Goal: Task Accomplishment & Management: Complete application form

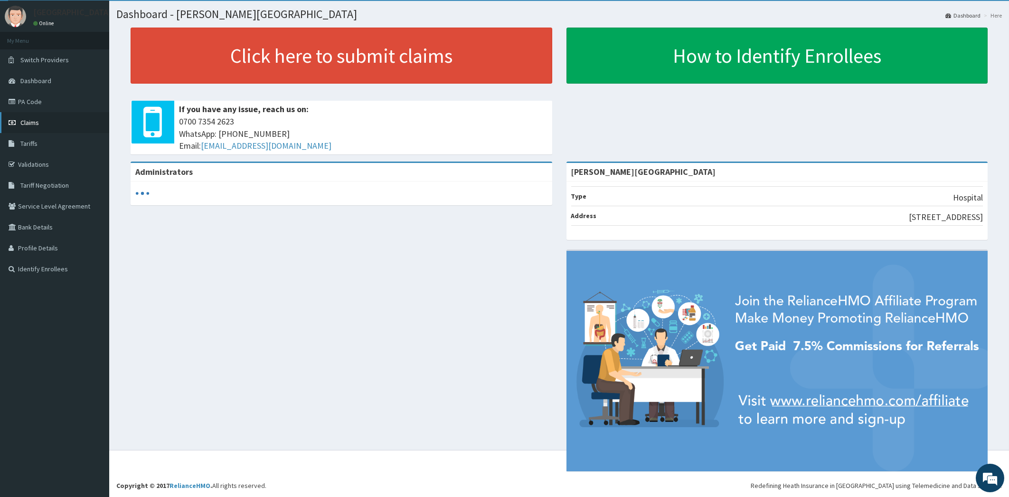
click at [35, 122] on span "Claims" at bounding box center [29, 122] width 19 height 9
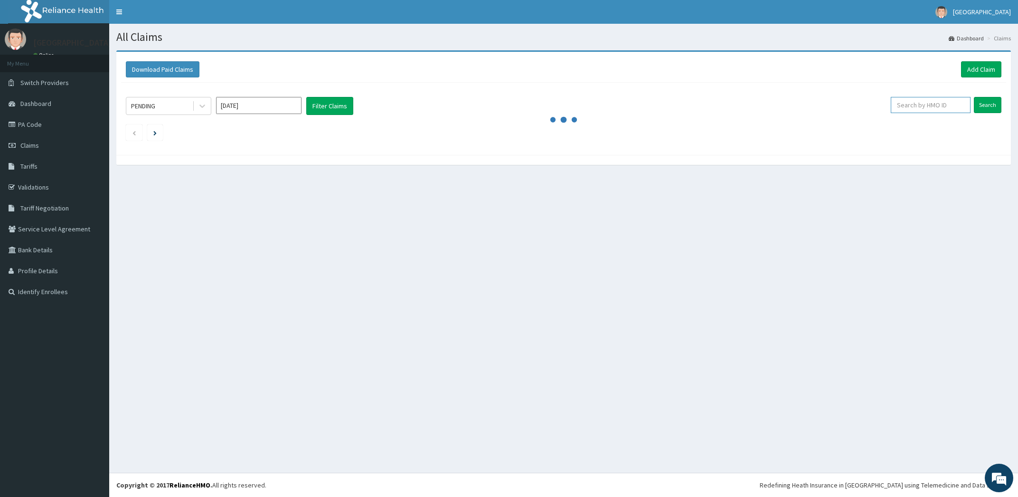
click at [959, 104] on input "text" at bounding box center [931, 105] width 80 height 16
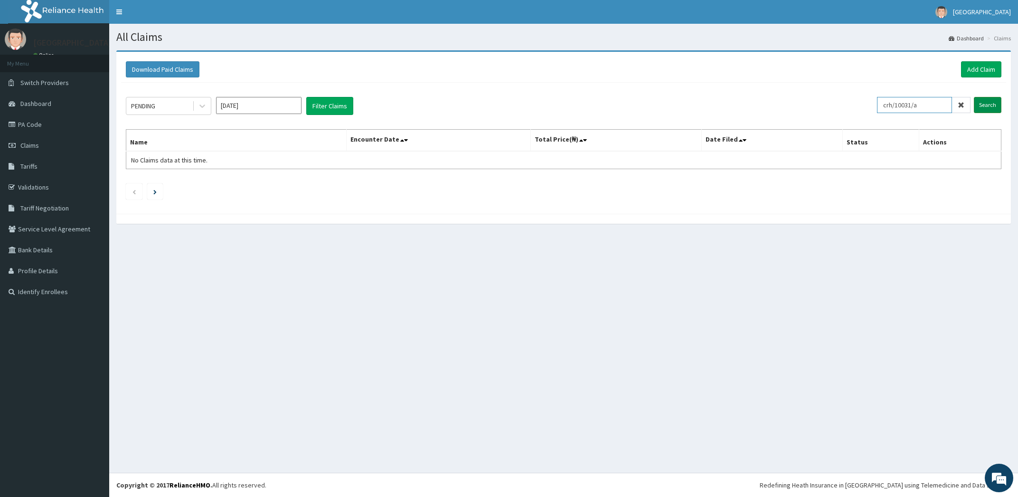
type input "crh/10031/a"
click at [991, 109] on input "Search" at bounding box center [988, 105] width 28 height 16
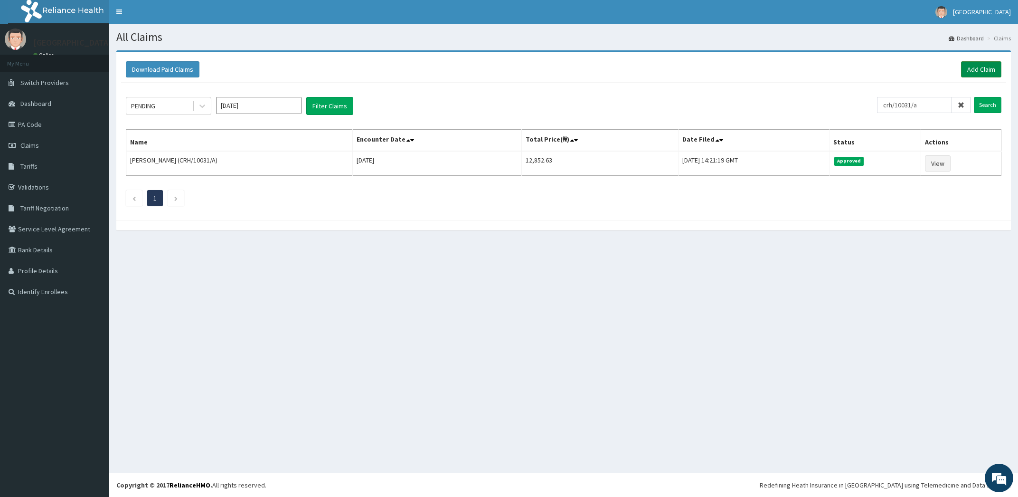
click at [983, 69] on link "Add Claim" at bounding box center [981, 69] width 40 height 16
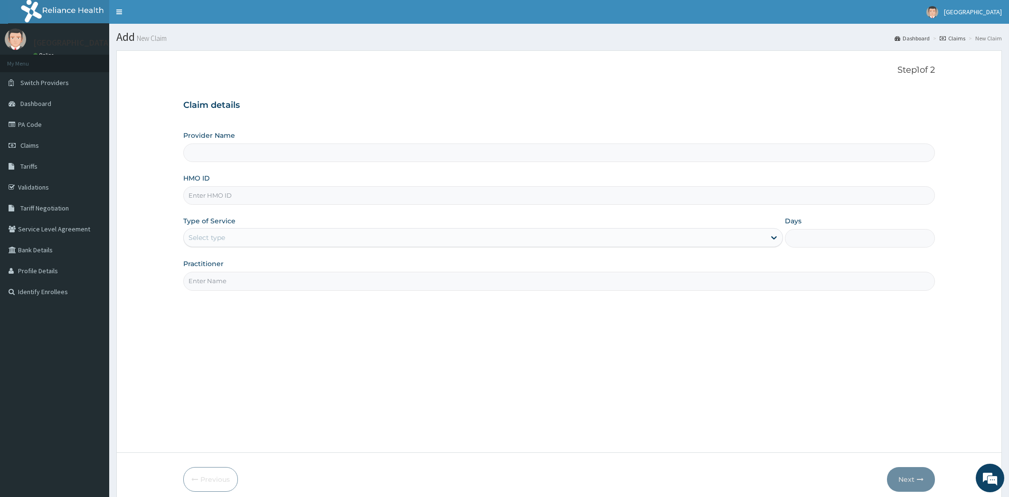
type input "Olu-Ola Hospital"
click at [236, 200] on input "HMO ID" at bounding box center [559, 195] width 752 height 19
type input "crh/10031/a"
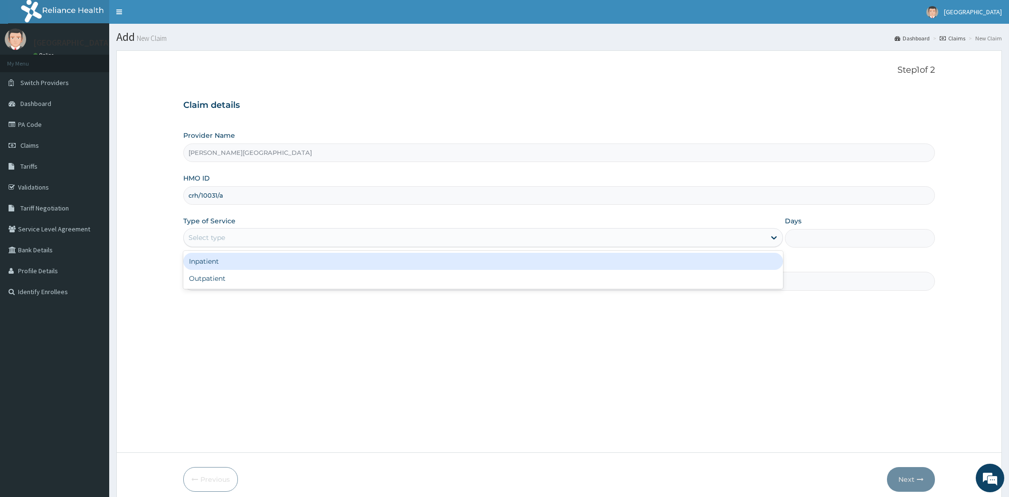
click at [242, 237] on div "Select type" at bounding box center [475, 237] width 582 height 15
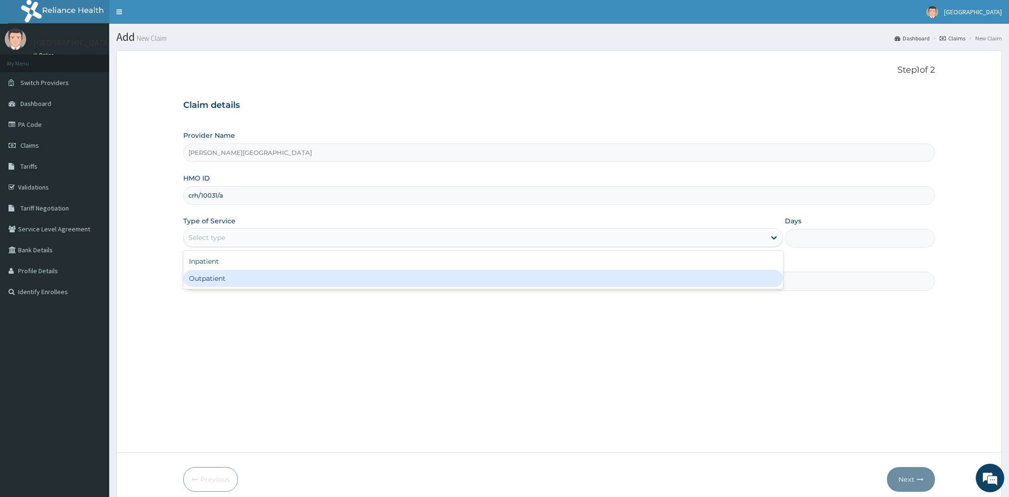
click at [235, 282] on div "Outpatient" at bounding box center [483, 278] width 600 height 17
type input "1"
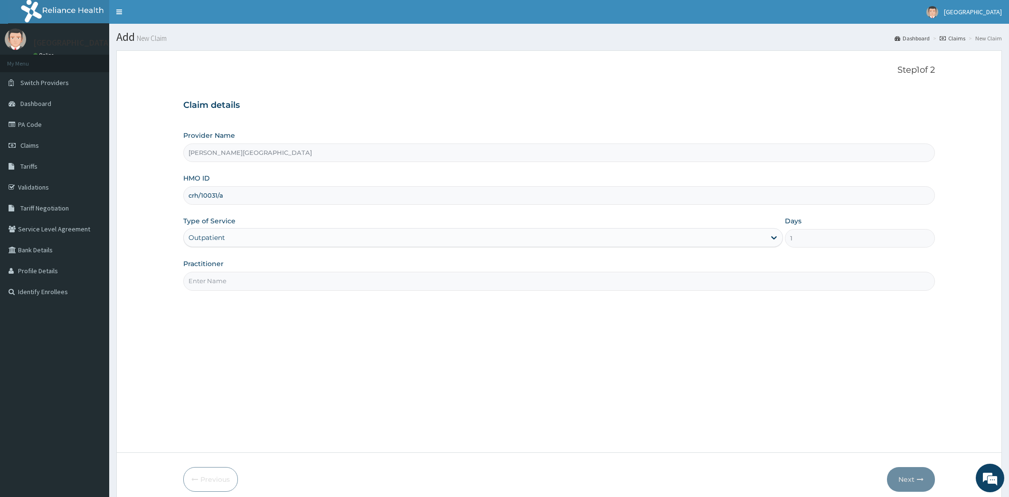
click at [235, 282] on input "Practitioner" at bounding box center [559, 281] width 752 height 19
type input "dr oladipo"
click at [908, 477] on button "Next" at bounding box center [911, 479] width 48 height 25
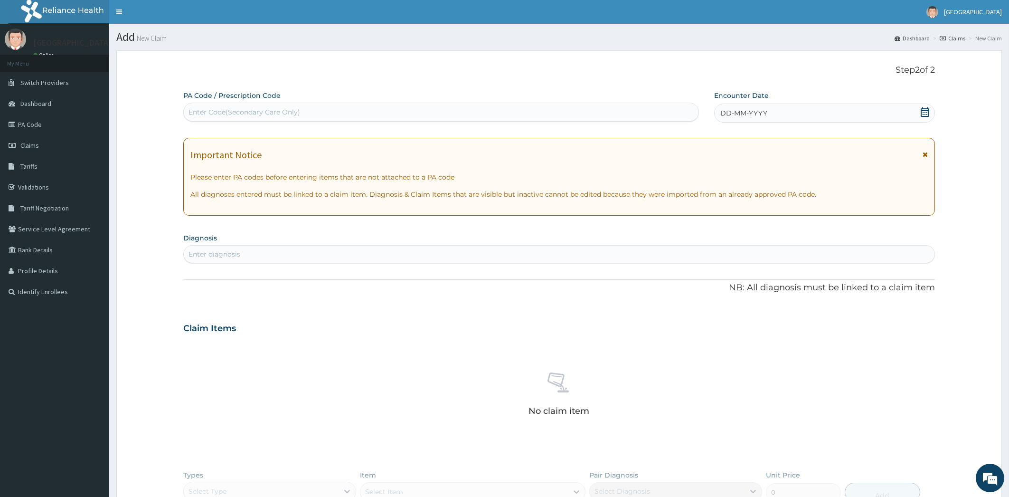
click at [342, 109] on div "Enter Code(Secondary Care Only)" at bounding box center [441, 111] width 515 height 15
click at [260, 254] on div "Enter diagnosis" at bounding box center [559, 253] width 751 height 15
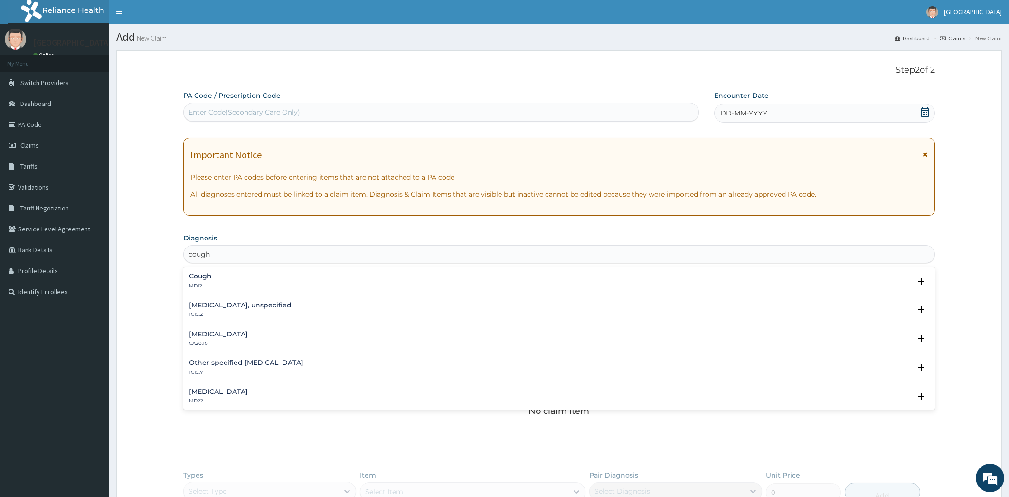
type input "cough,"
click at [241, 309] on h4 "Whooping cough, unspecified" at bounding box center [240, 305] width 103 height 7
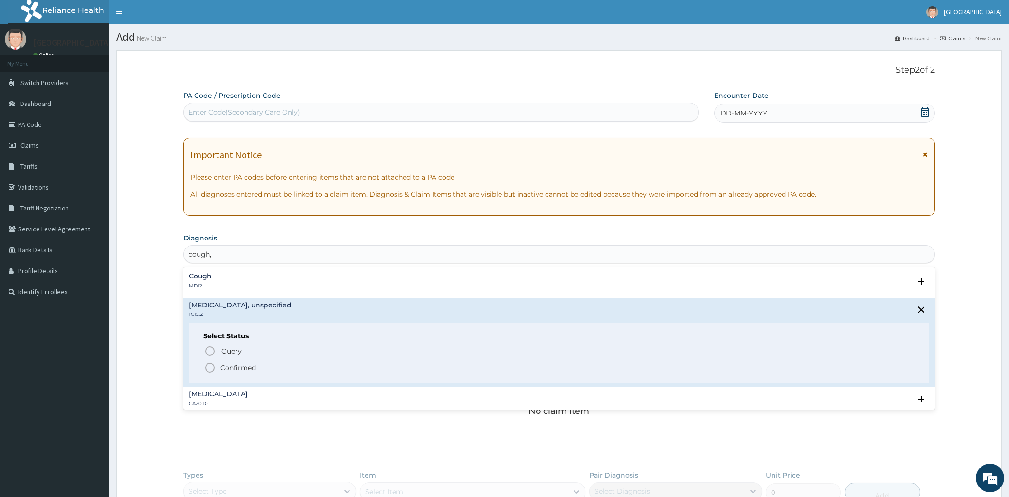
click at [207, 368] on icon "status option filled" at bounding box center [209, 367] width 11 height 11
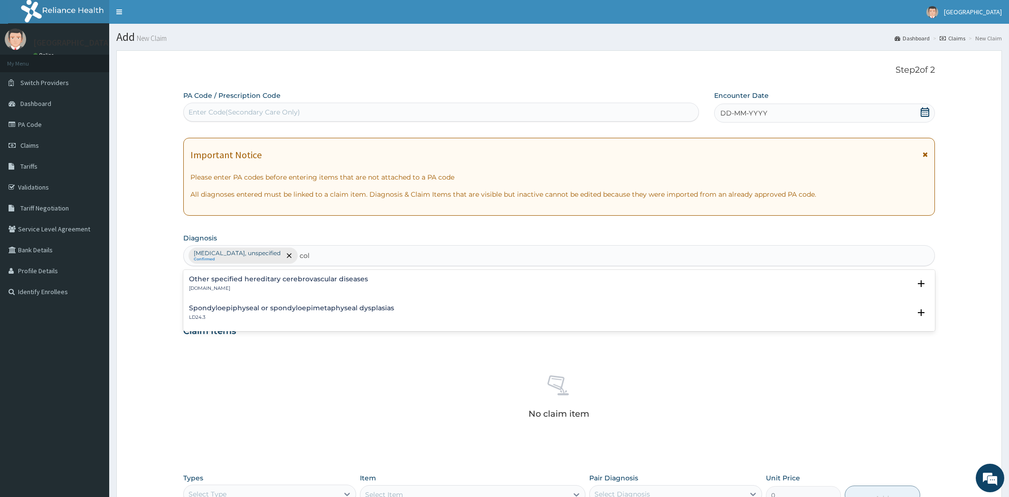
type input "cold"
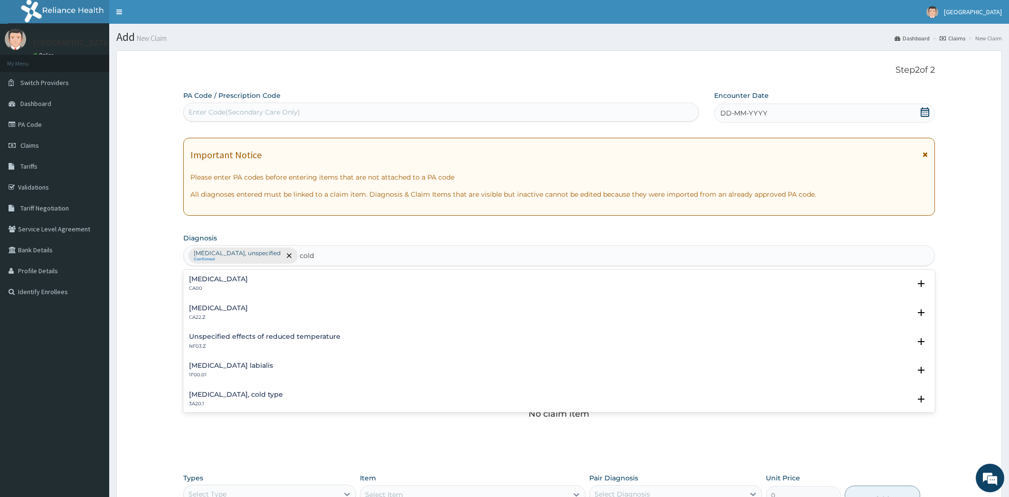
click at [247, 274] on div "Acute nasopharyngitis CA00 Select Status Query Query covers suspected (?), Keep…" at bounding box center [559, 286] width 752 height 29
click at [248, 281] on h4 "Acute nasopharyngitis" at bounding box center [218, 278] width 59 height 7
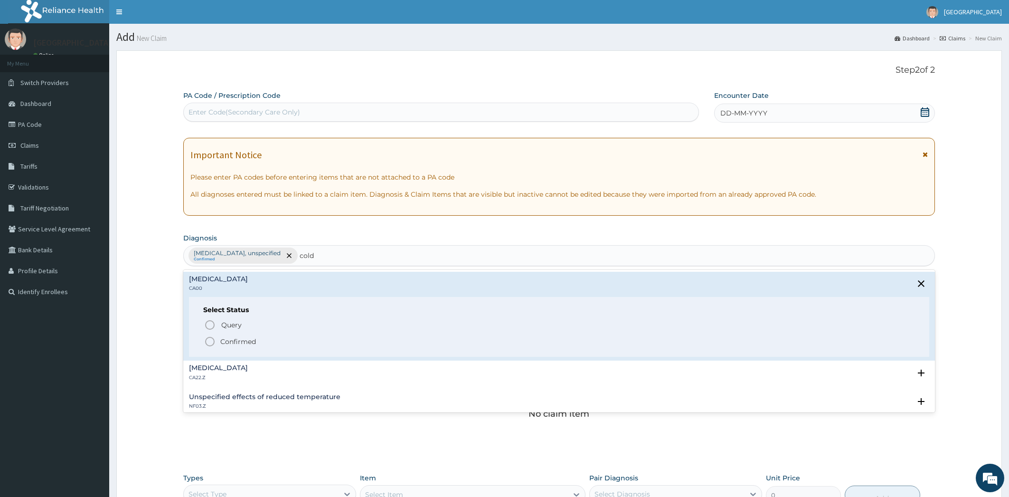
click at [211, 341] on icon "status option filled" at bounding box center [209, 341] width 11 height 11
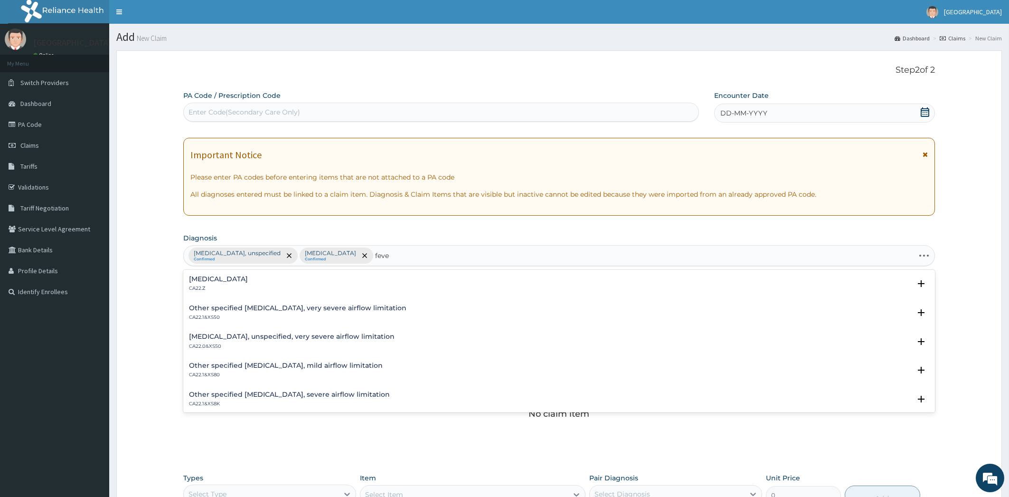
type input "fever"
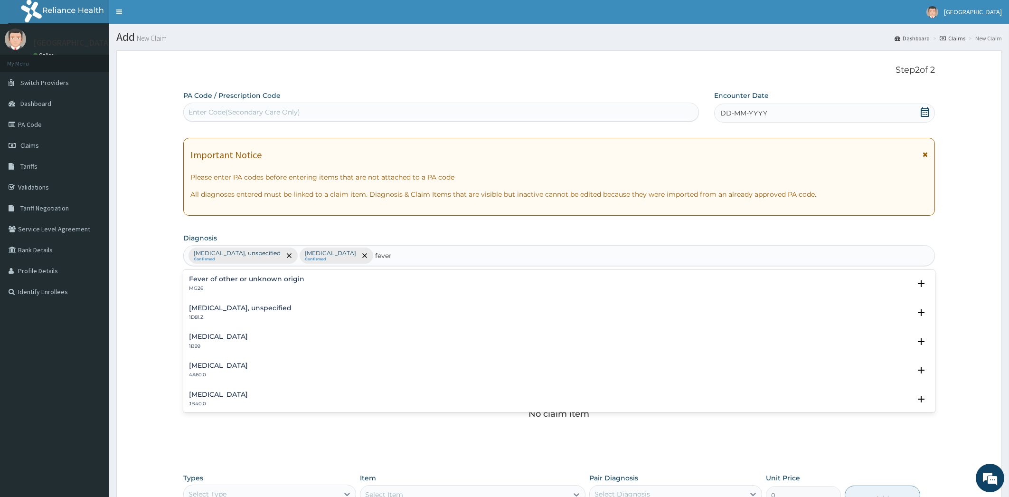
click at [264, 281] on h4 "Fever of other or unknown origin" at bounding box center [246, 278] width 115 height 7
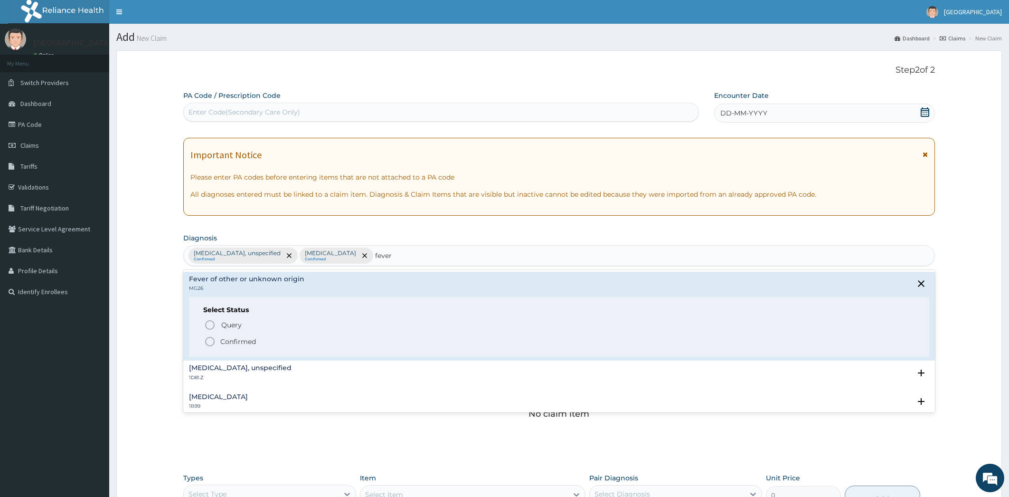
click at [209, 340] on icon "status option filled" at bounding box center [209, 341] width 11 height 11
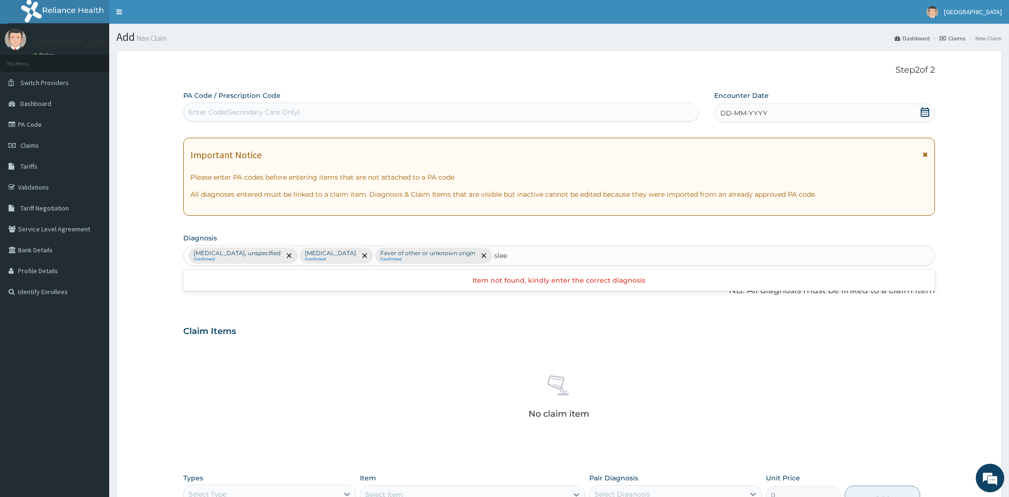
type input "sleep"
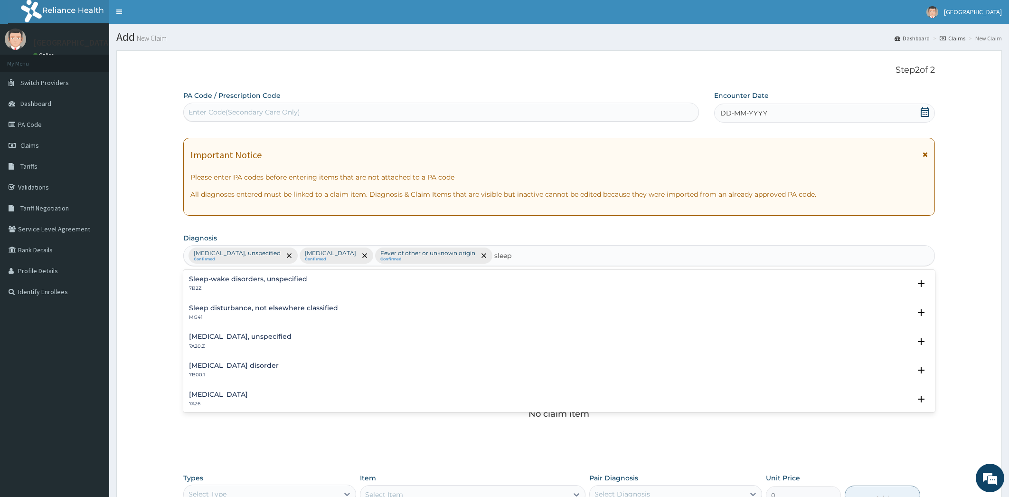
click at [285, 311] on h4 "Sleep disturbance, not elsewhere classified" at bounding box center [263, 307] width 149 height 7
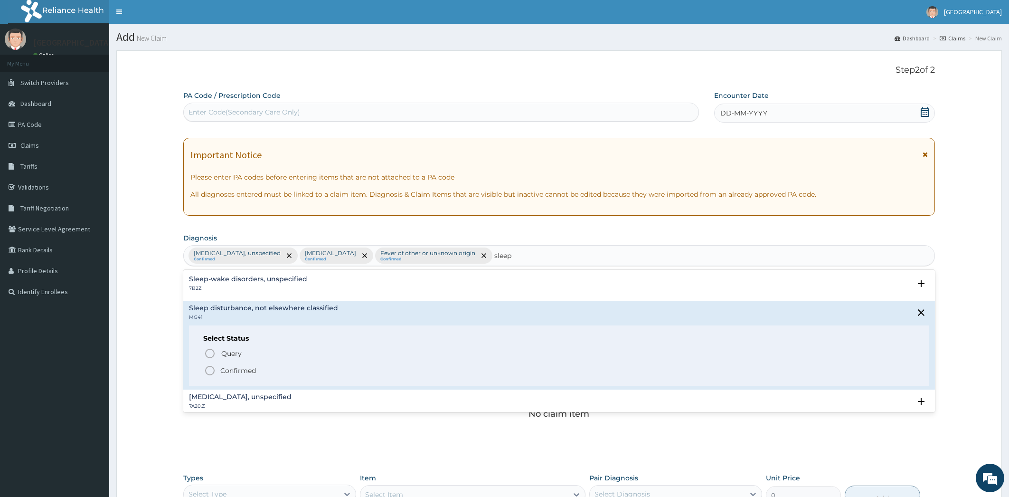
click at [212, 370] on icon "status option filled" at bounding box center [209, 370] width 11 height 11
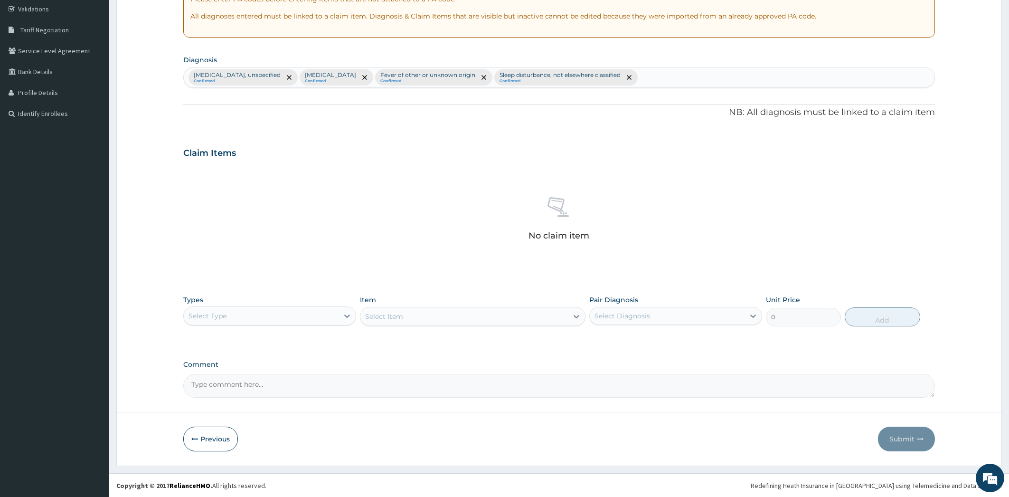
scroll to position [179, 0]
click at [340, 318] on div at bounding box center [347, 315] width 17 height 17
click at [295, 372] on div "Procedures" at bounding box center [269, 373] width 173 height 17
click at [574, 318] on div "Select Item" at bounding box center [473, 315] width 226 height 19
click at [575, 318] on div "Select Item" at bounding box center [473, 315] width 226 height 19
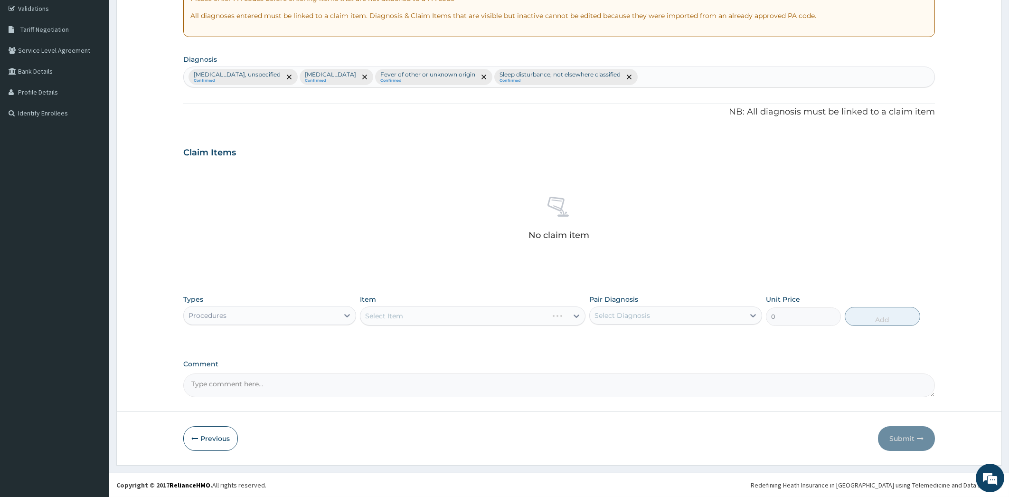
click at [514, 312] on div "Select Item" at bounding box center [473, 315] width 226 height 19
click at [577, 319] on div "Select Item" at bounding box center [473, 315] width 226 height 19
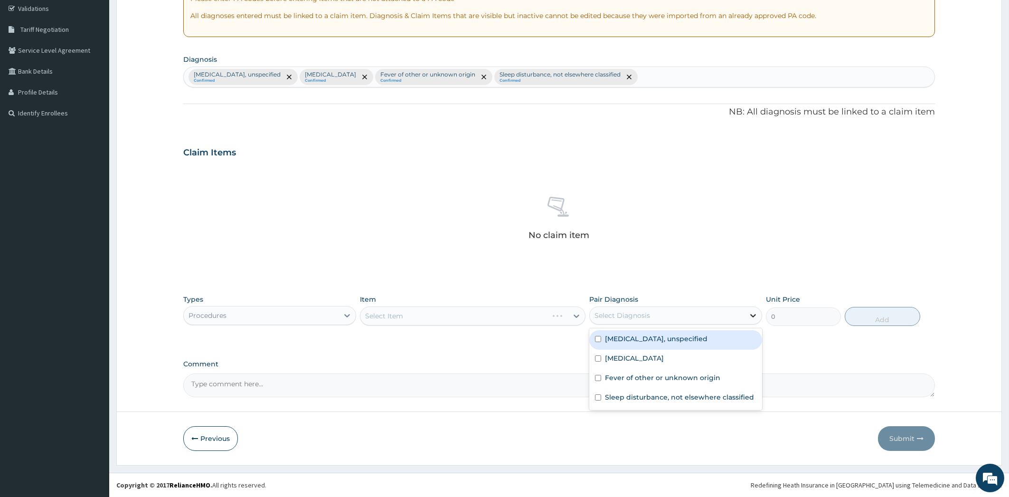
click at [754, 319] on icon at bounding box center [752, 315] width 9 height 9
click at [726, 373] on div "Fever of other or unknown origin" at bounding box center [675, 378] width 173 height 19
checkbox input "true"
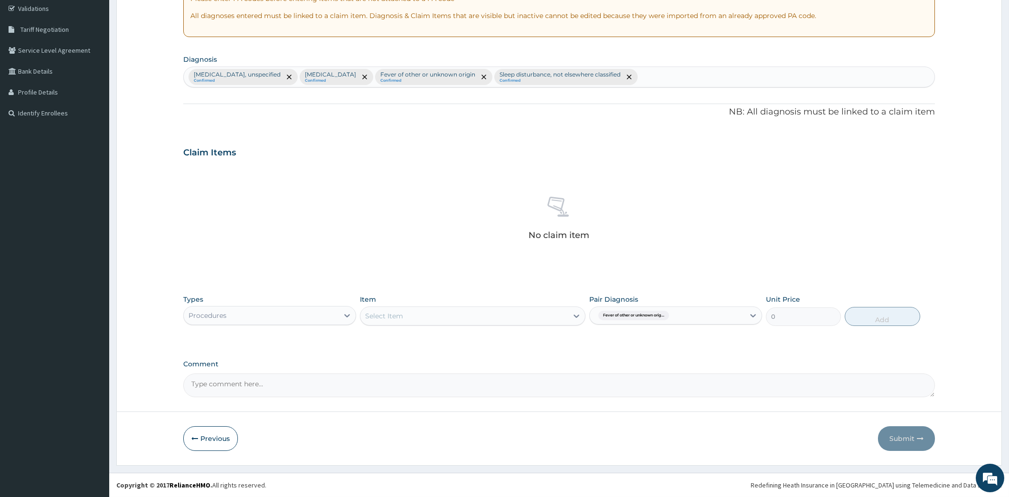
click at [805, 326] on div "Types Procedures Item Select Item Pair Diagnosis Fever of other or unknown orig…" at bounding box center [559, 310] width 752 height 41
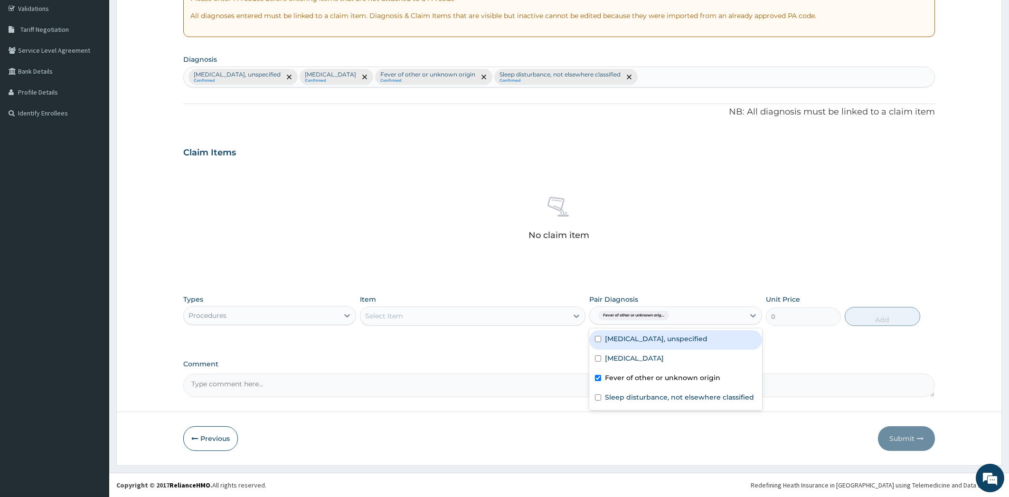
click at [739, 318] on div "Fever of other or unknown orig..." at bounding box center [667, 315] width 155 height 16
click at [724, 375] on div "Fever of other or unknown origin" at bounding box center [675, 378] width 173 height 19
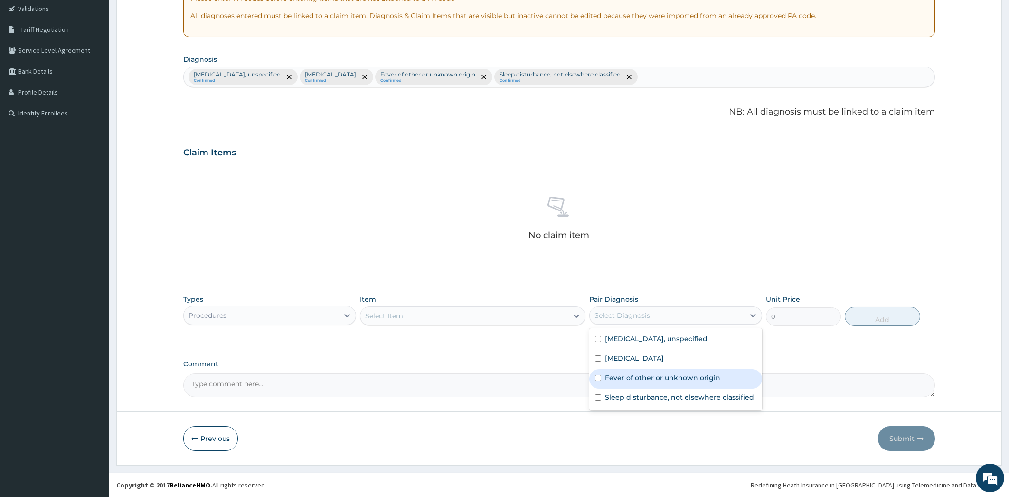
click at [724, 375] on div "Fever of other or unknown origin" at bounding box center [675, 378] width 173 height 19
checkbox input "true"
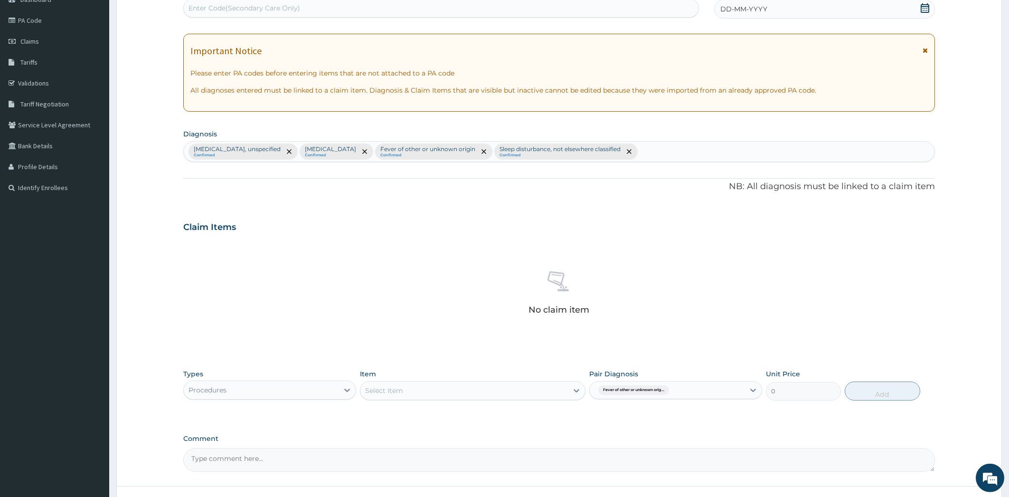
scroll to position [76, 0]
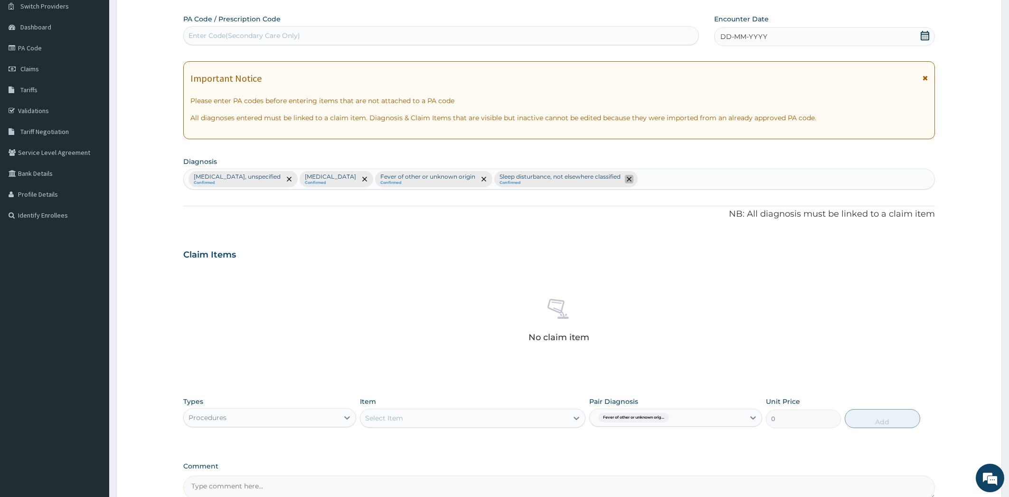
click at [632, 178] on icon "remove selection option" at bounding box center [629, 179] width 5 height 5
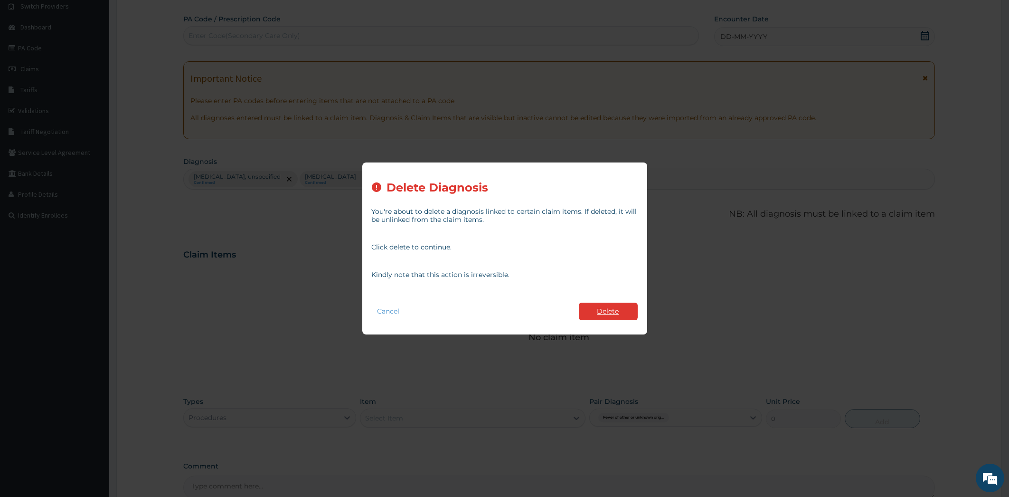
click at [608, 310] on button "Delete" at bounding box center [608, 311] width 59 height 18
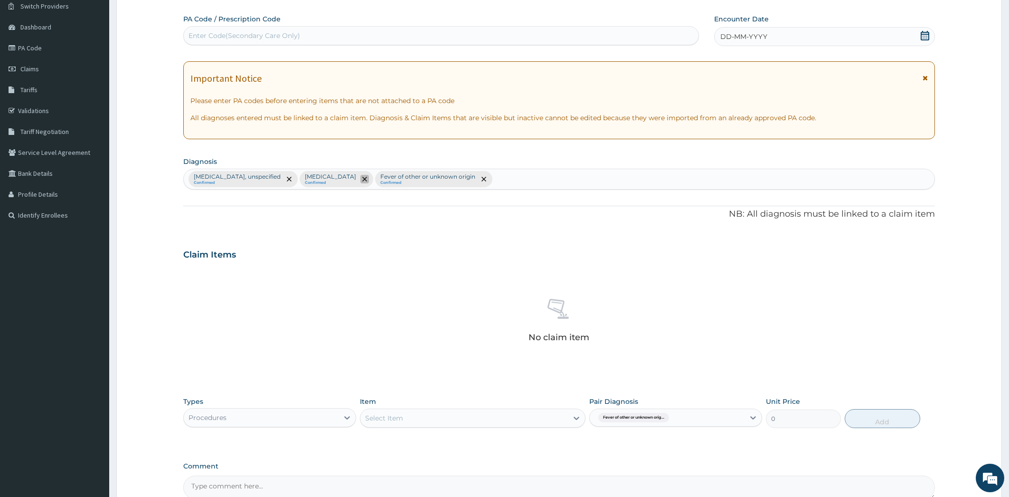
click at [367, 177] on icon "remove selection option" at bounding box center [364, 179] width 5 height 5
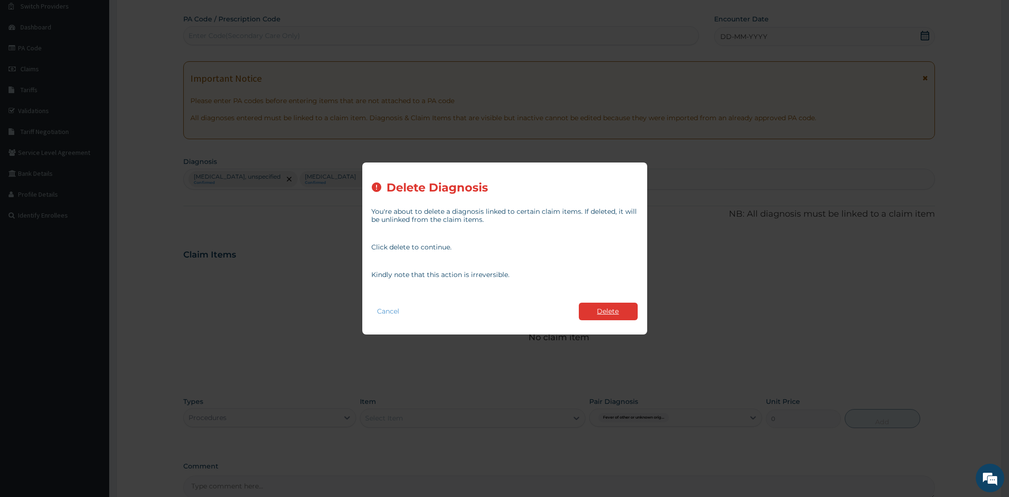
click at [604, 309] on button "Delete" at bounding box center [608, 311] width 59 height 18
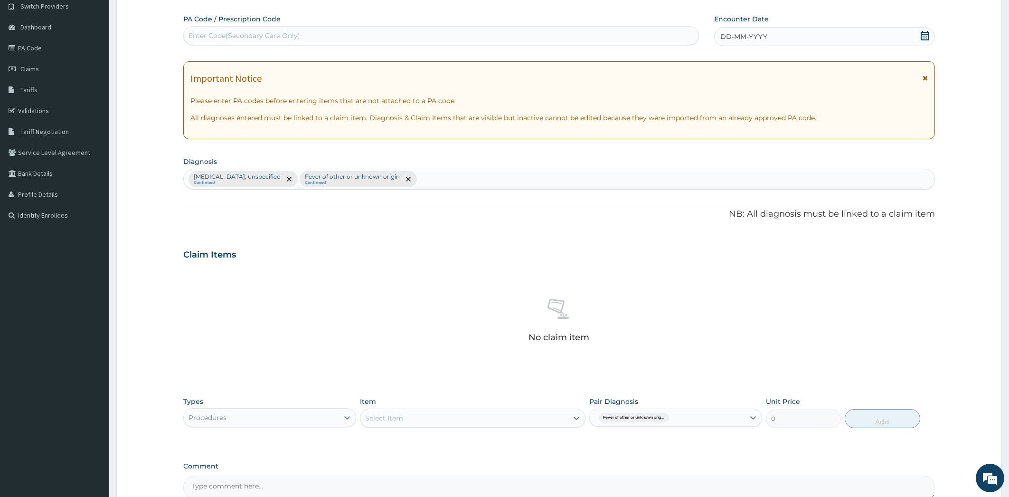
click at [292, 176] on div at bounding box center [288, 178] width 13 height 15
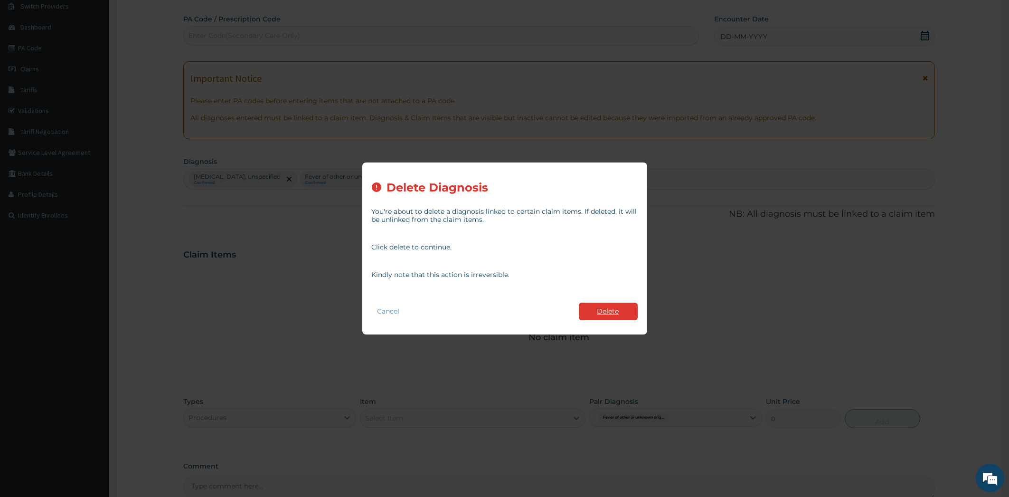
click at [616, 309] on button "Delete" at bounding box center [608, 311] width 59 height 18
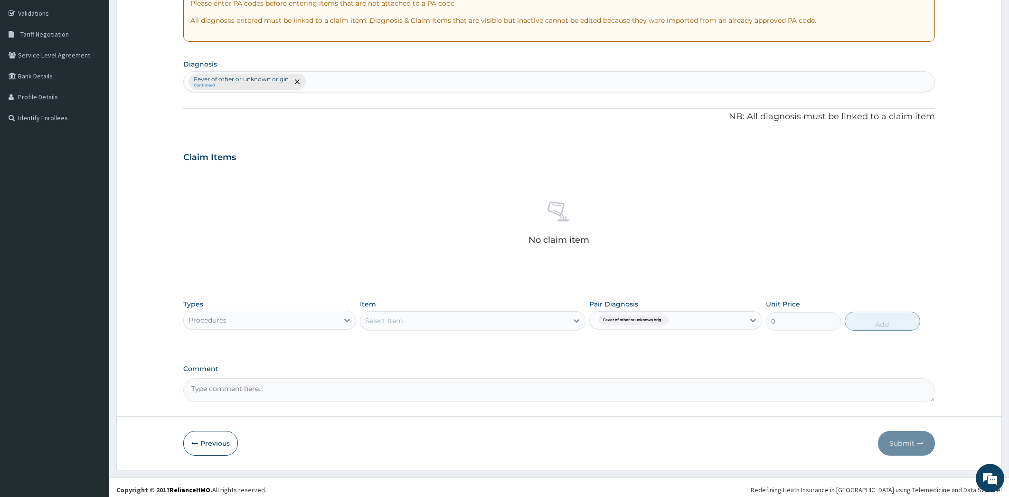
scroll to position [179, 0]
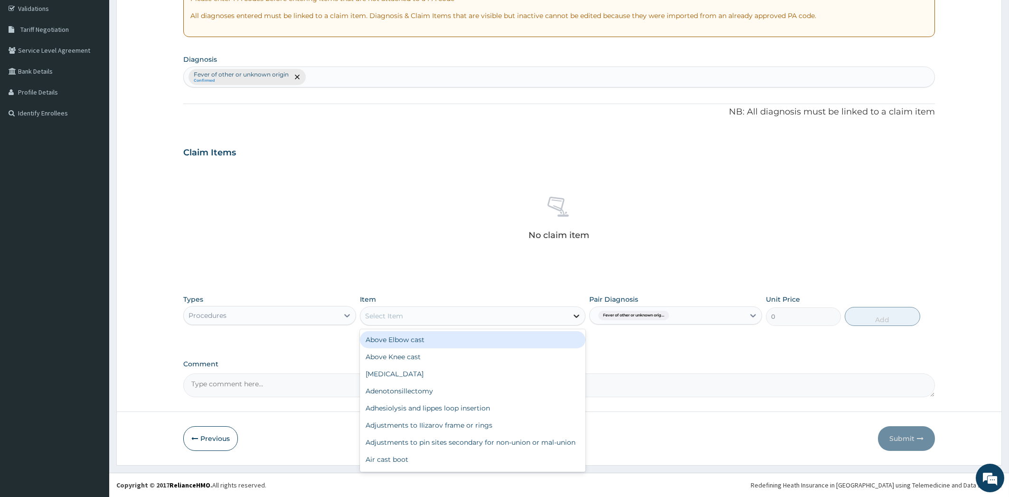
click at [577, 315] on icon at bounding box center [576, 315] width 9 height 9
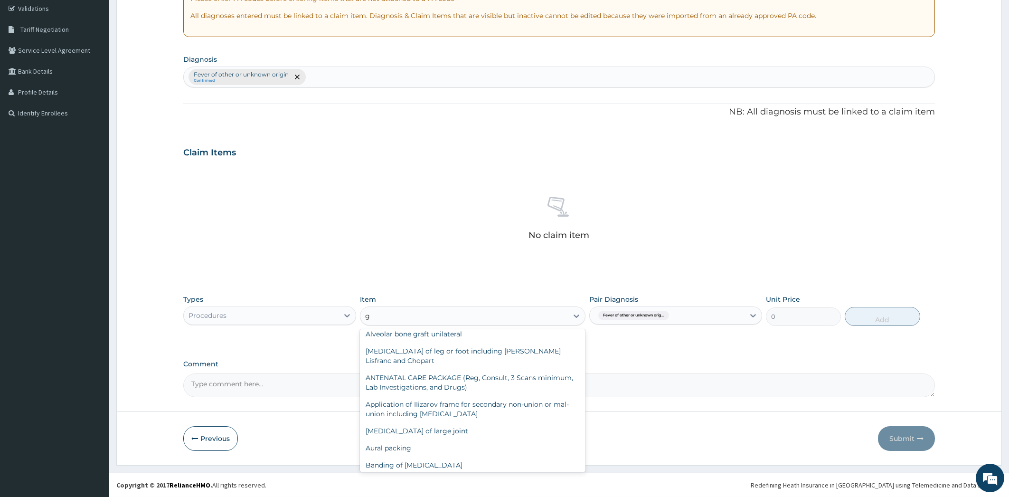
scroll to position [0, 0]
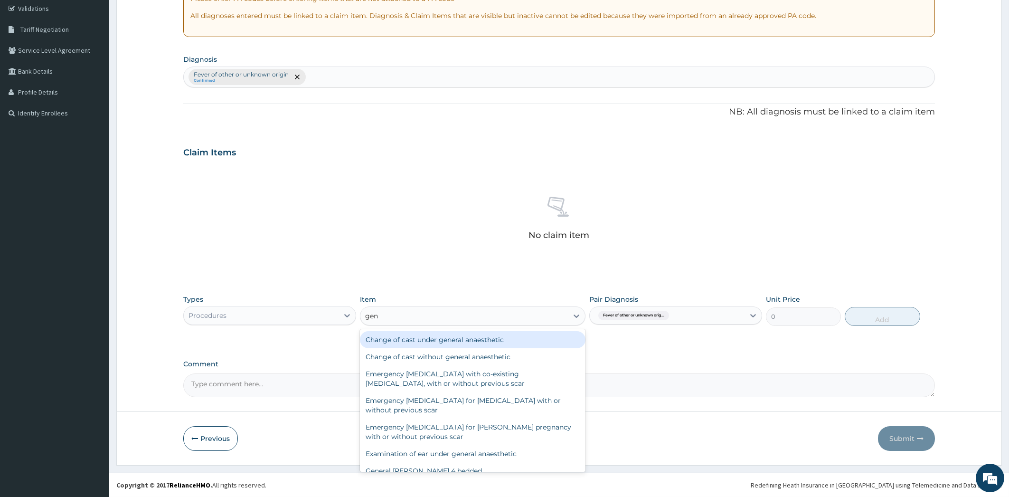
type input "gene"
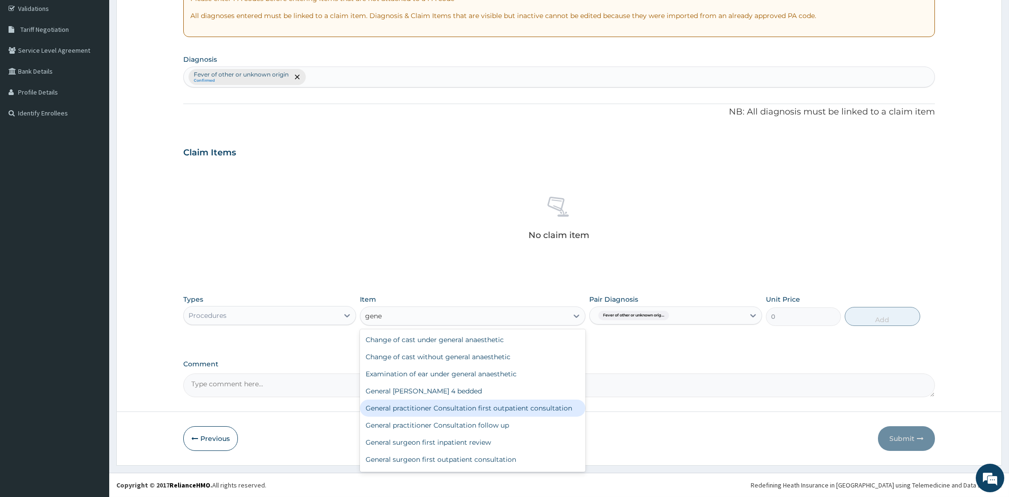
click at [532, 408] on div "General practitioner Consultation first outpatient consultation" at bounding box center [473, 407] width 226 height 17
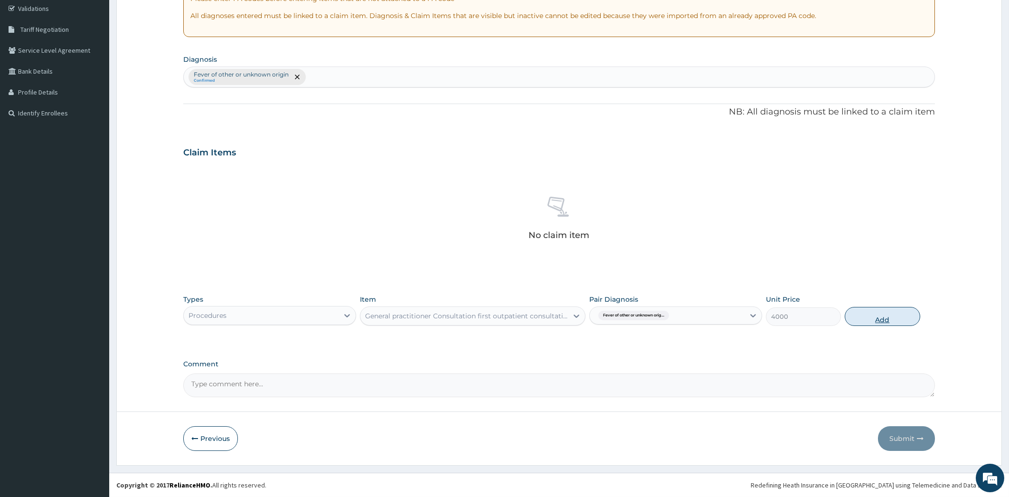
click at [885, 320] on button "Add" at bounding box center [882, 316] width 75 height 19
type input "0"
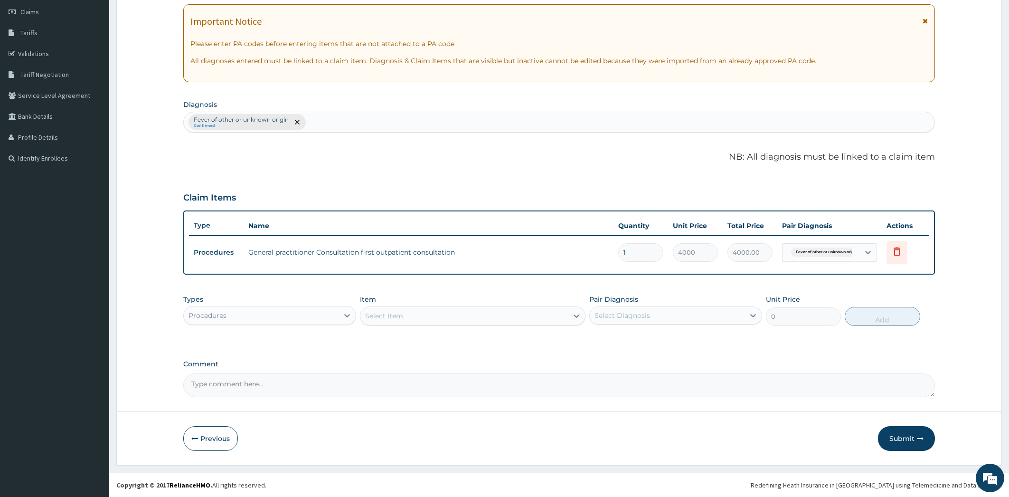
scroll to position [132, 0]
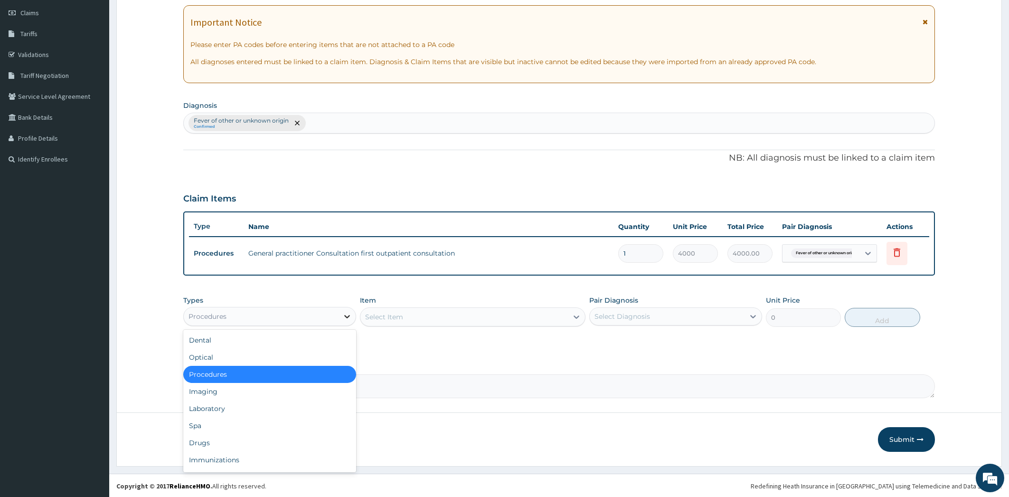
click at [349, 317] on icon at bounding box center [346, 315] width 9 height 9
click at [318, 436] on div "Drugs" at bounding box center [269, 442] width 173 height 17
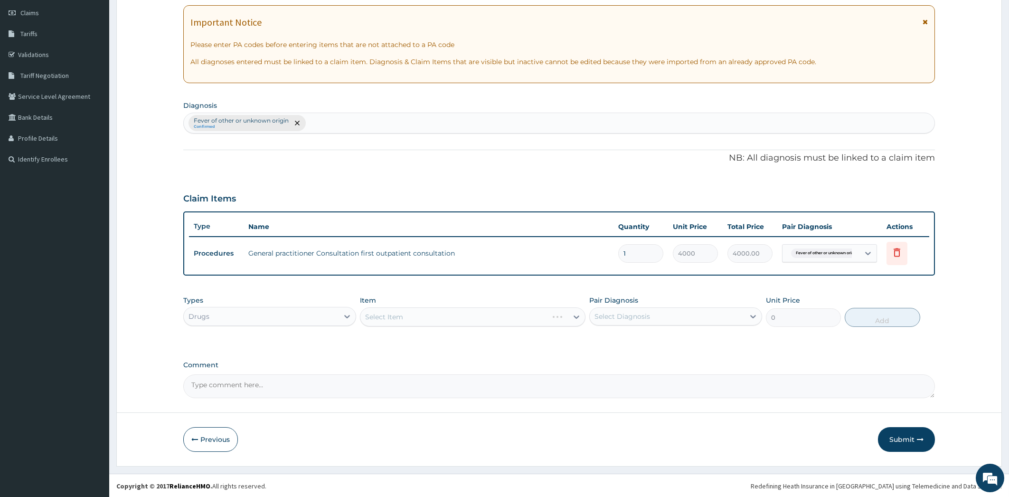
click at [575, 315] on div "Select Item" at bounding box center [473, 316] width 226 height 19
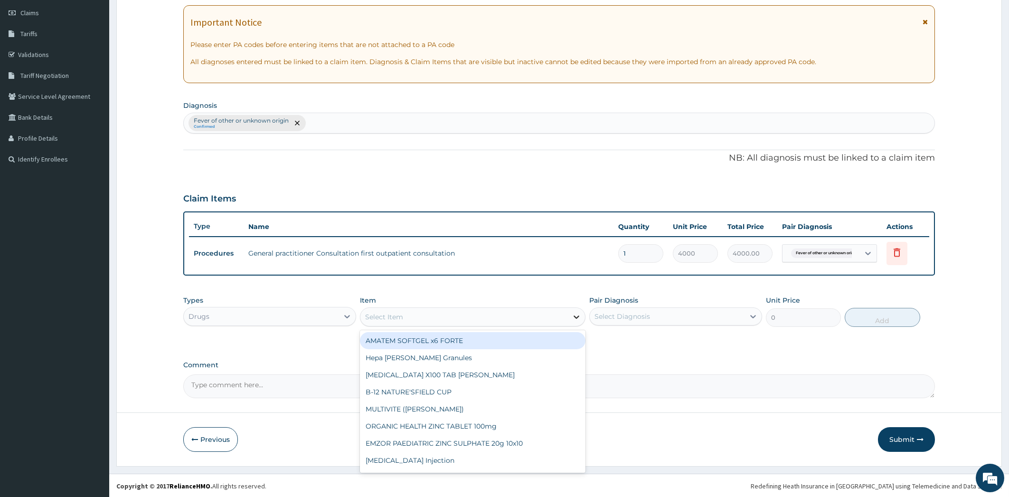
click at [577, 315] on icon at bounding box center [577, 316] width 6 height 3
type input "chl"
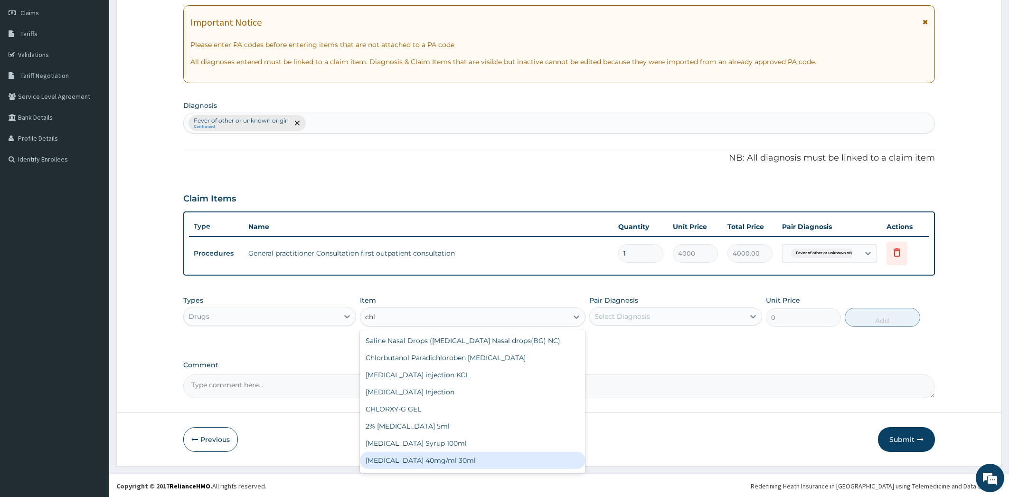
click at [490, 462] on div "CHLOROQUINE 40mg/ml 30ml" at bounding box center [473, 460] width 226 height 17
type input "1700"
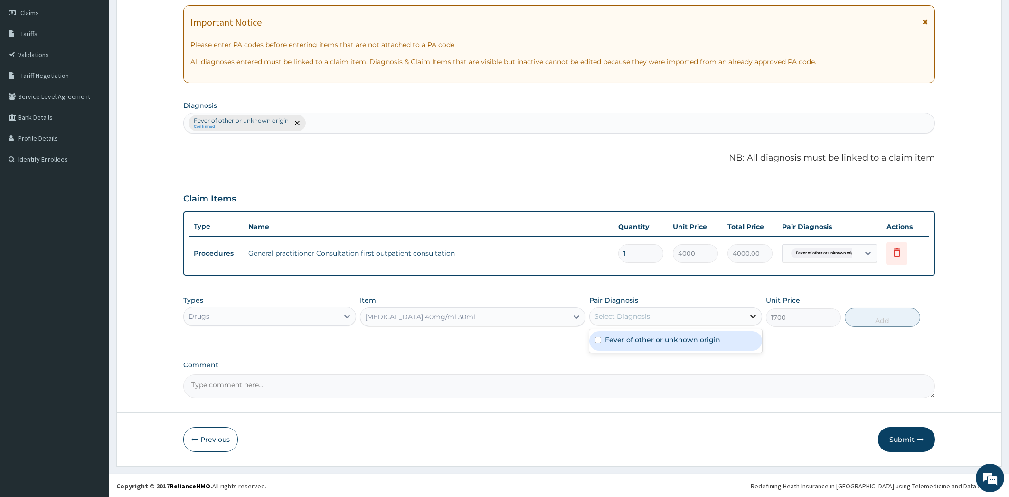
click at [757, 314] on icon at bounding box center [752, 315] width 9 height 9
click at [738, 336] on div "Fever of other or unknown origin" at bounding box center [675, 340] width 173 height 19
checkbox input "true"
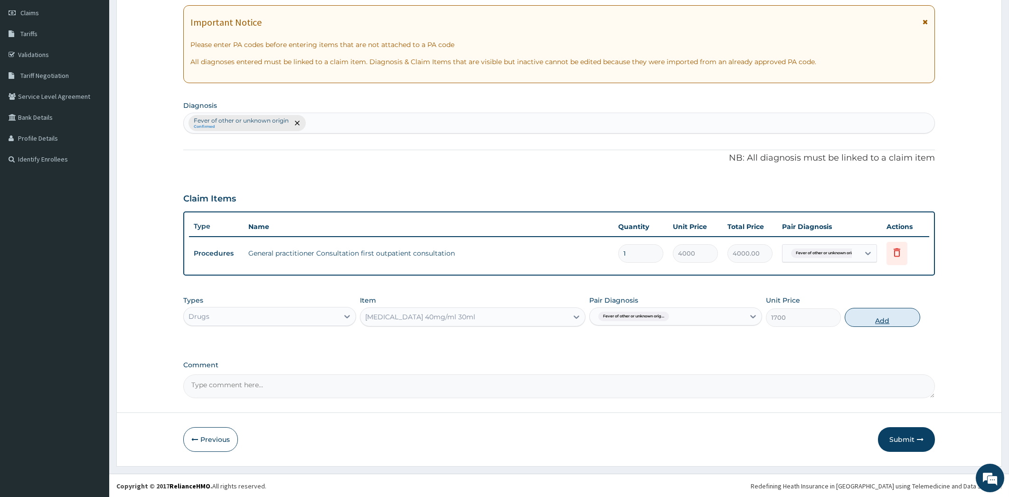
click at [874, 319] on button "Add" at bounding box center [882, 317] width 75 height 19
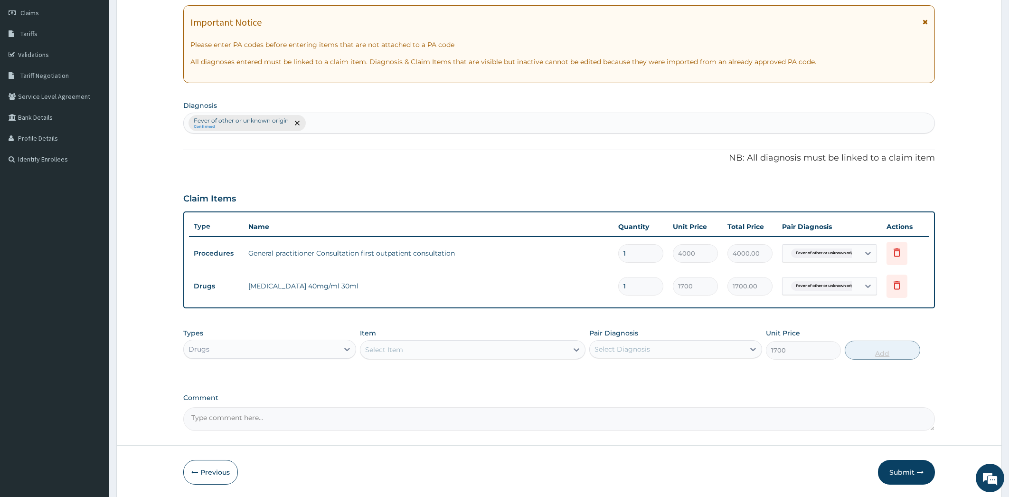
type input "0"
type input "0.00"
type input "3"
type input "5100.00"
type input "3"
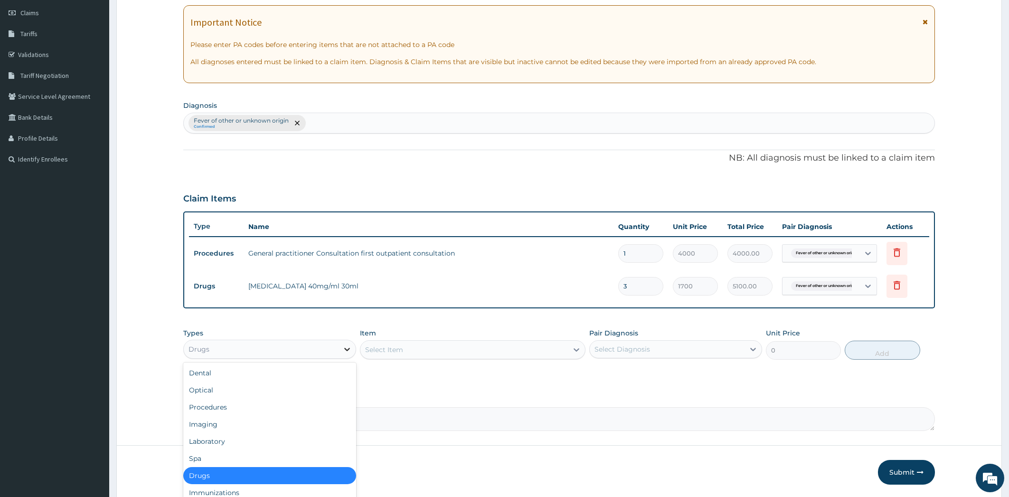
click at [348, 345] on icon at bounding box center [346, 348] width 9 height 9
click at [303, 478] on div "Drugs" at bounding box center [269, 475] width 173 height 17
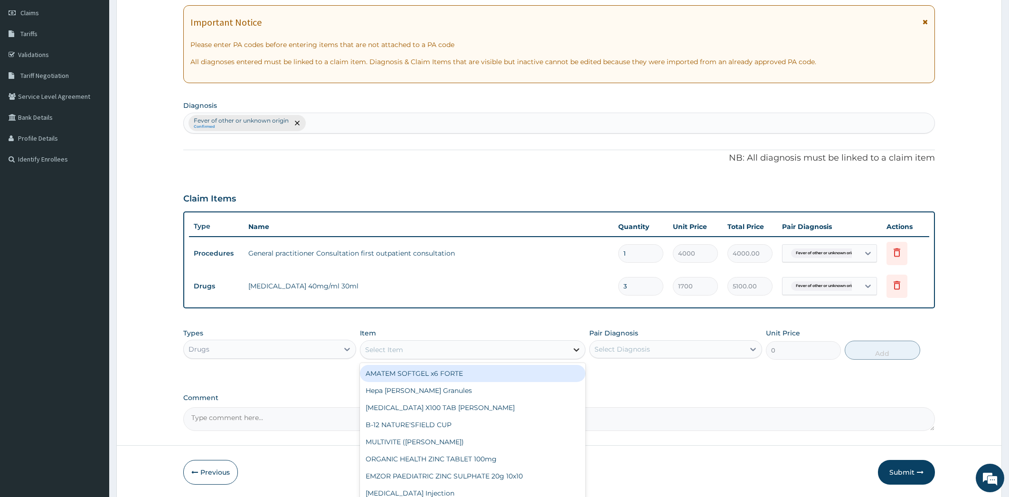
click at [577, 346] on icon at bounding box center [576, 349] width 9 height 9
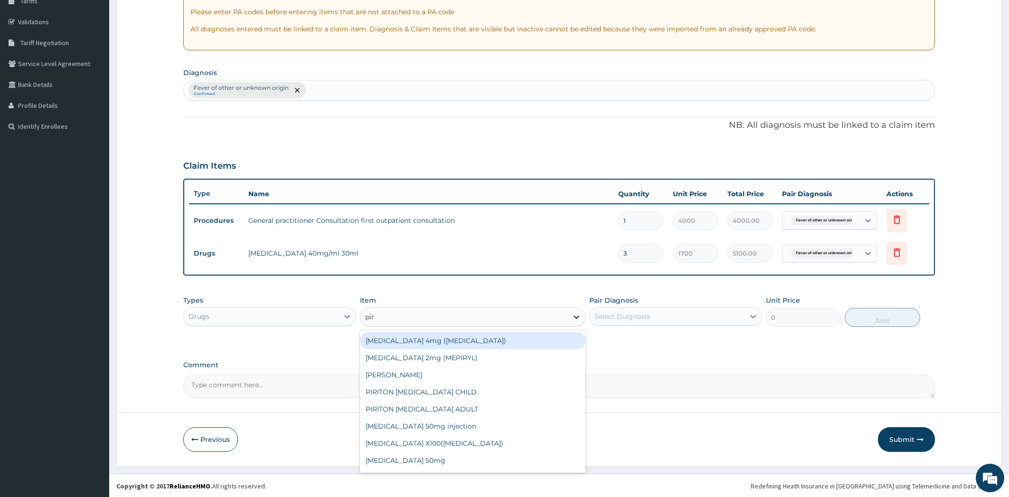
scroll to position [15, 0]
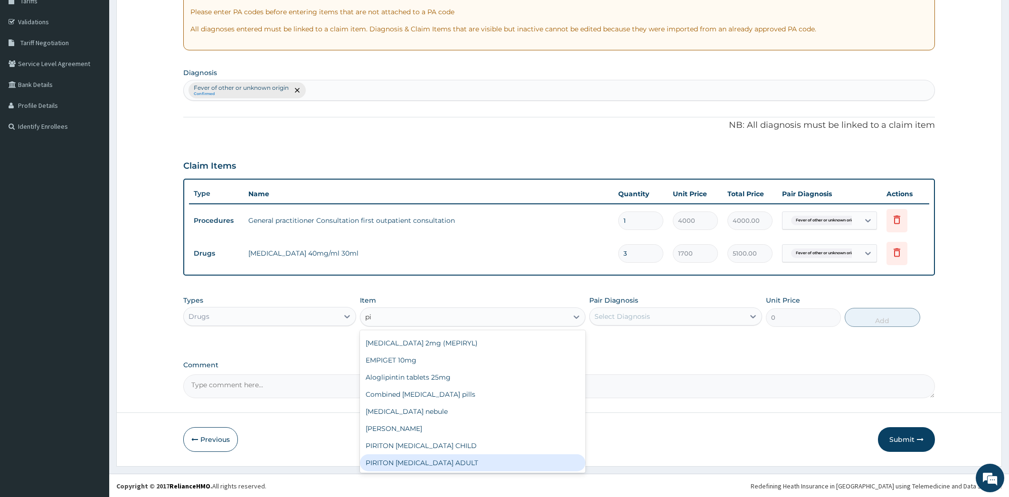
type input "p"
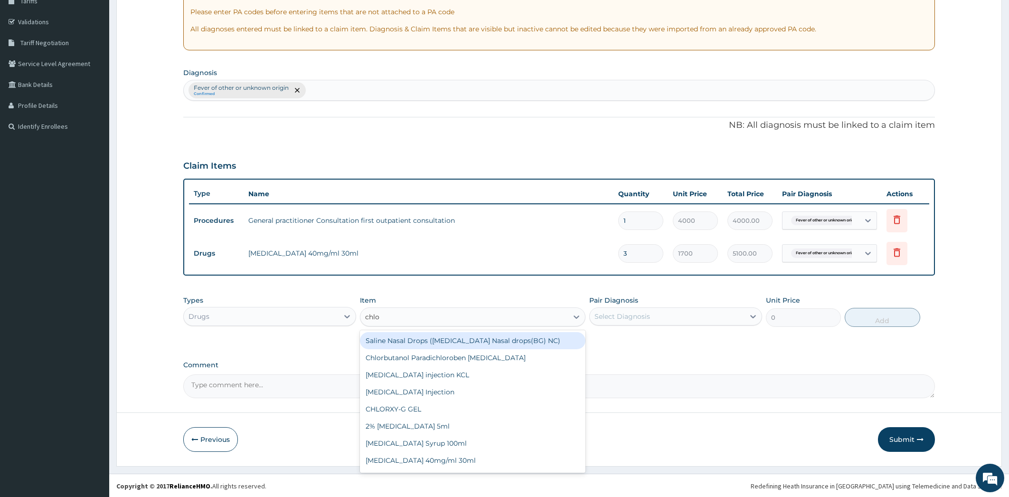
type input "chlor"
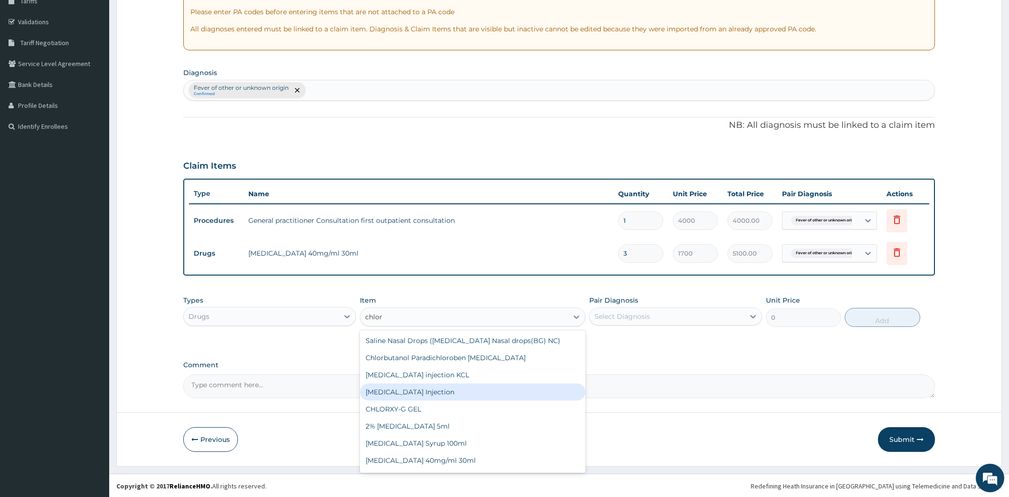
click at [510, 391] on div "CHLORPHENIRAMINE Injection" at bounding box center [473, 391] width 226 height 17
type input "200"
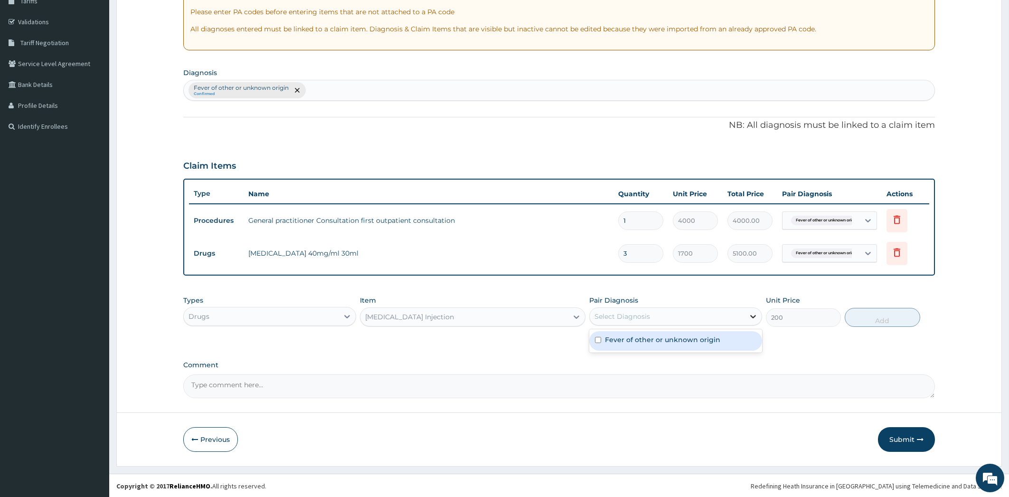
click at [753, 316] on icon at bounding box center [753, 316] width 6 height 3
click at [732, 338] on div "Fever of other or unknown origin" at bounding box center [675, 340] width 173 height 19
checkbox input "true"
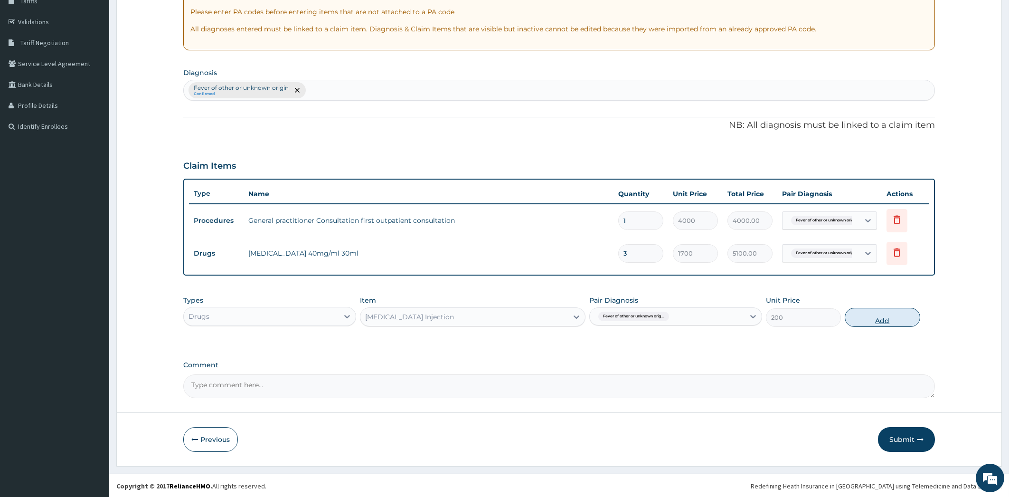
click at [882, 317] on button "Add" at bounding box center [882, 317] width 75 height 19
type input "0"
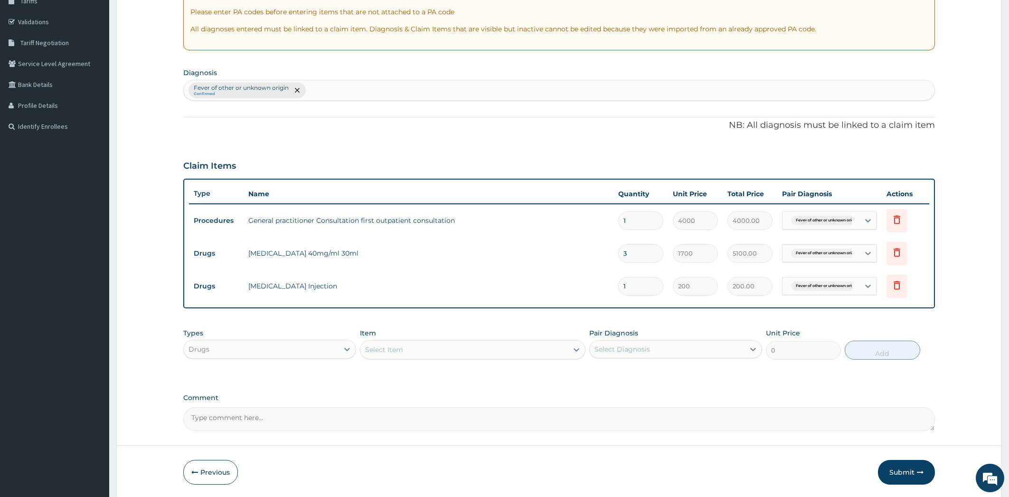
type input "0.00"
type input "3"
type input "600.00"
type input "3"
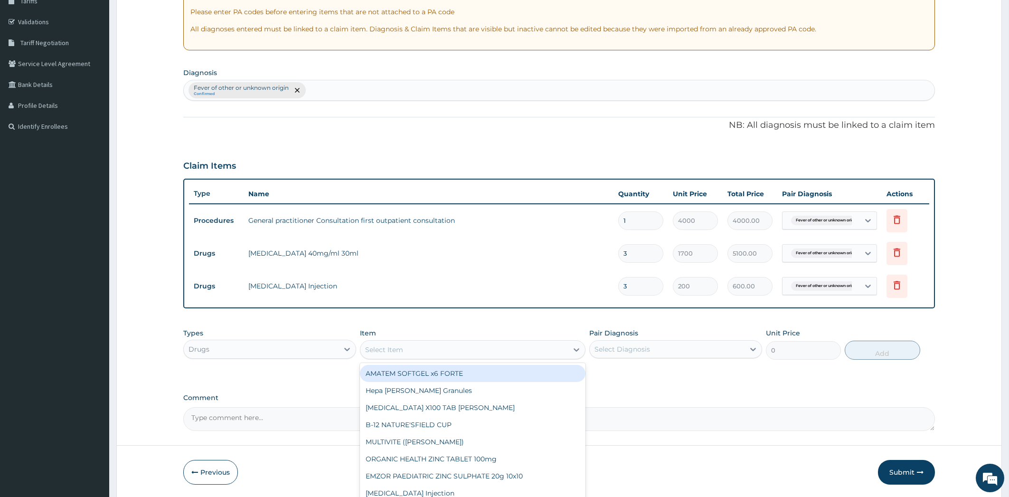
click at [579, 338] on div "Item option CHLORPHENIRAMINE Injection, selected. option AMATEM SOFTGEL x6 FORT…" at bounding box center [473, 343] width 226 height 31
type input "dic"
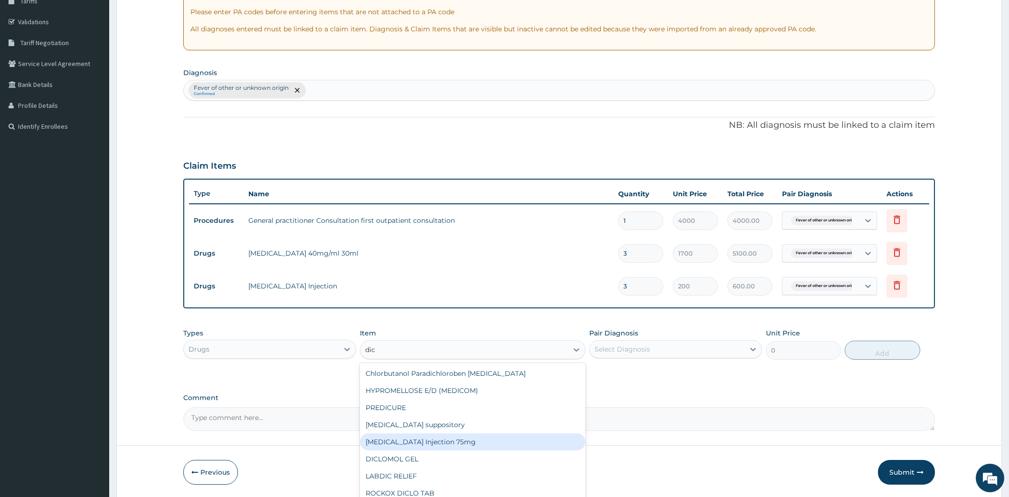
click at [446, 439] on div "Diclofenac Injection 75mg" at bounding box center [473, 441] width 226 height 17
type input "650"
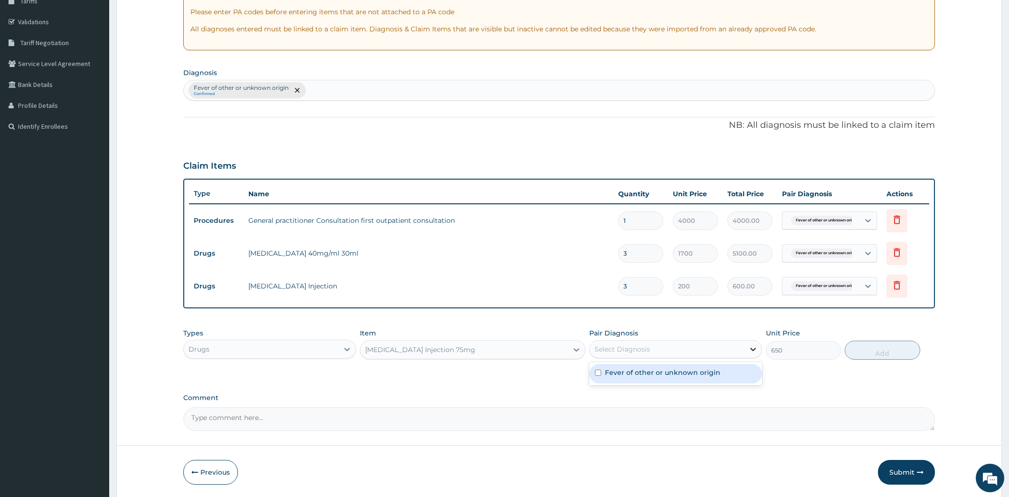
click at [751, 350] on icon at bounding box center [752, 348] width 9 height 9
click at [740, 374] on div "Fever of other or unknown origin" at bounding box center [675, 373] width 173 height 19
checkbox input "true"
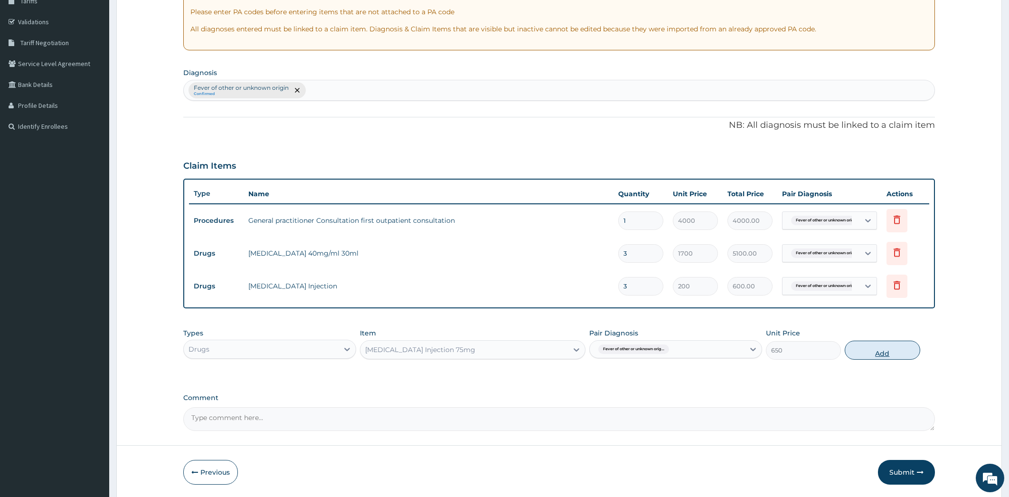
click at [873, 348] on button "Add" at bounding box center [882, 349] width 75 height 19
type input "0"
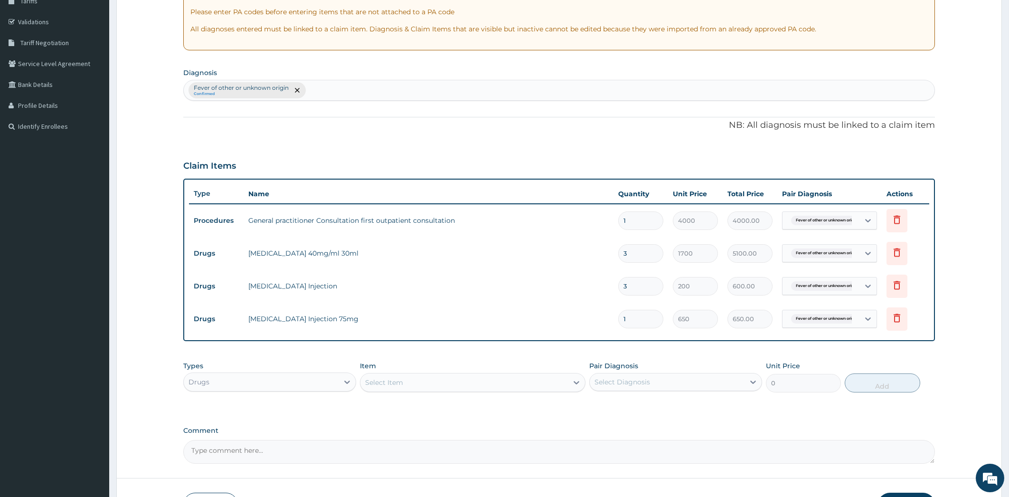
type input "0.00"
type input "2"
type input "1300.00"
type input "2"
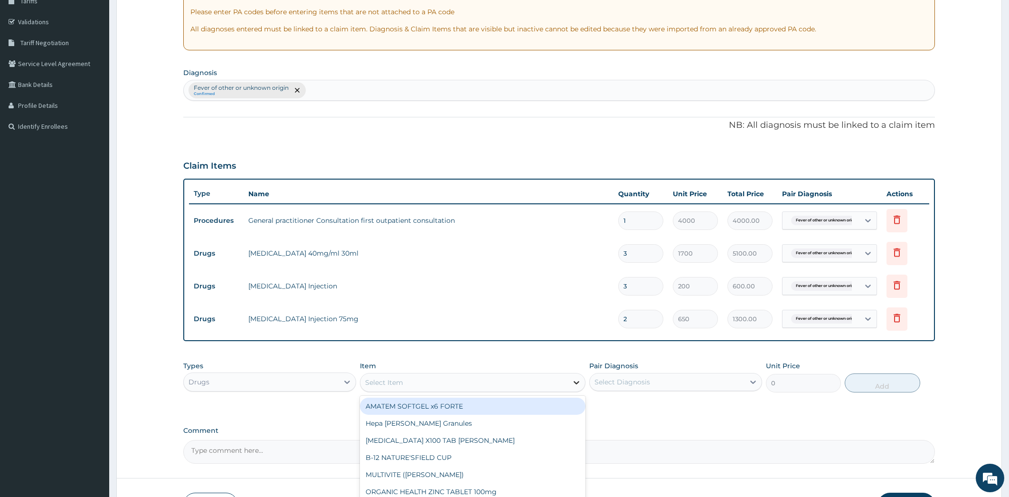
click at [576, 382] on icon at bounding box center [577, 382] width 6 height 3
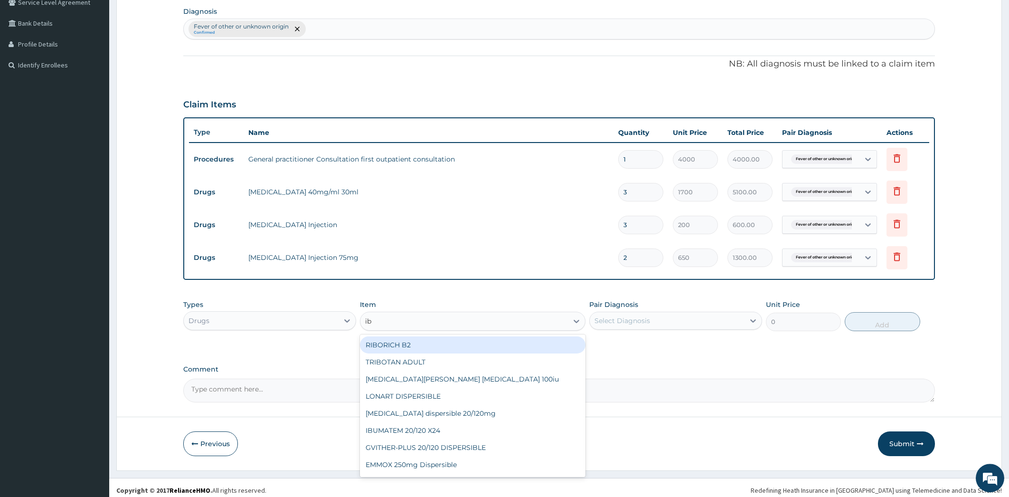
scroll to position [230, 0]
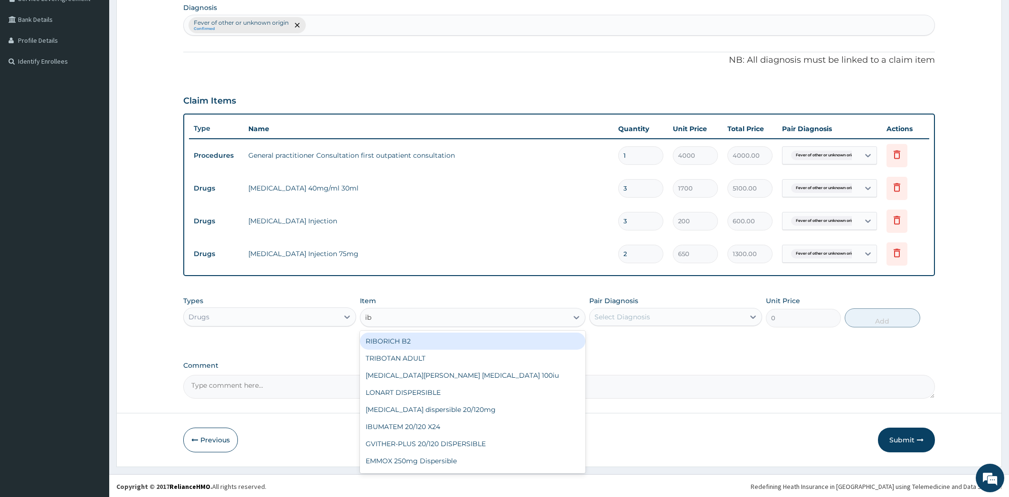
type input "ibu"
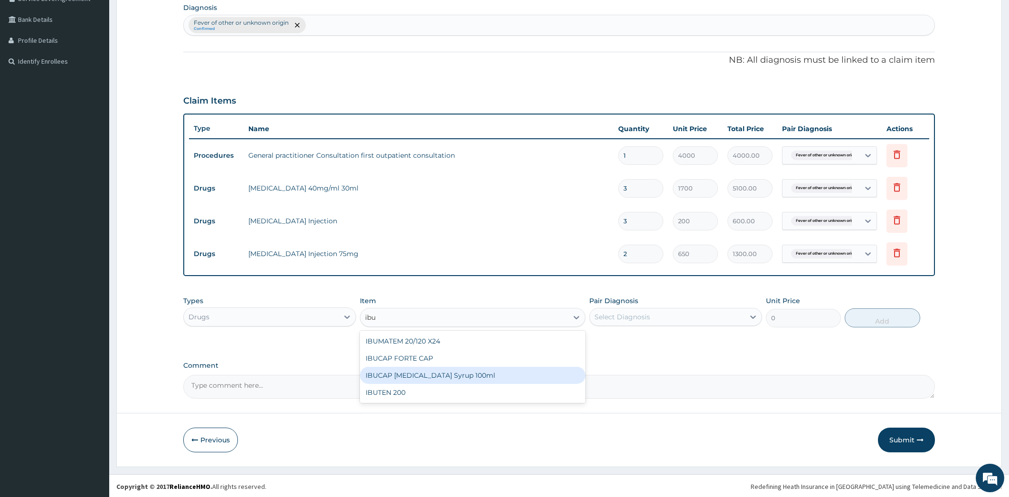
click at [457, 374] on div "IBUCAP COLD AND FLU Syrup 100ml" at bounding box center [473, 375] width 226 height 17
type input "768.625"
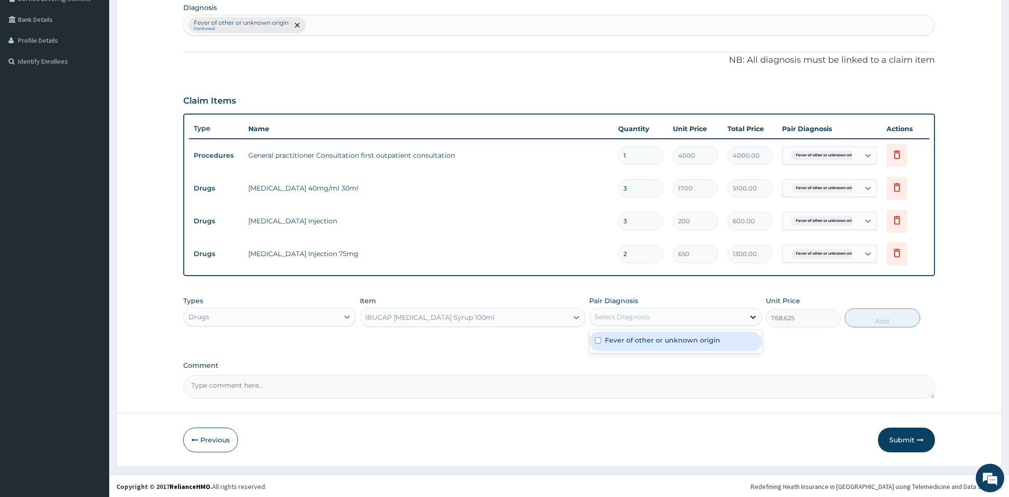
click at [755, 313] on icon at bounding box center [752, 316] width 9 height 9
click at [726, 339] on div "Fever of other or unknown origin" at bounding box center [675, 340] width 173 height 19
checkbox input "true"
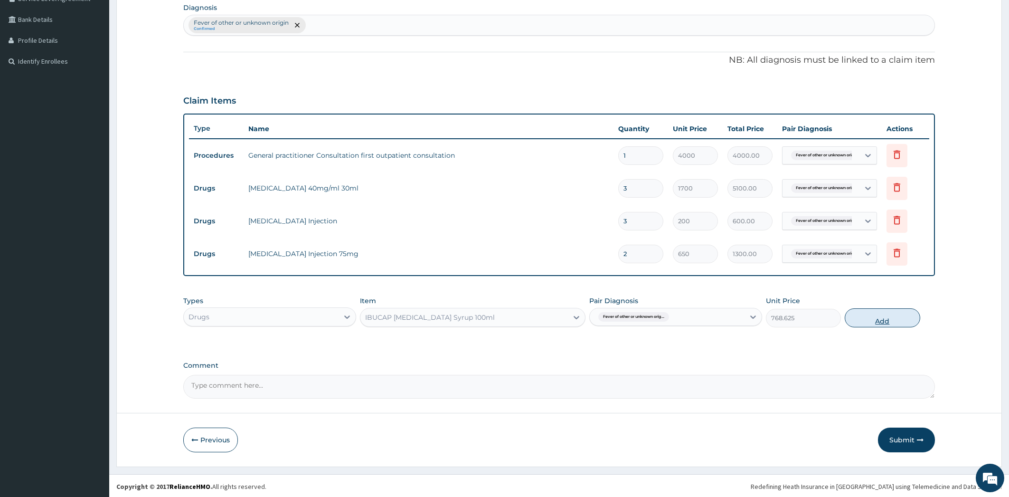
click at [865, 315] on button "Add" at bounding box center [882, 317] width 75 height 19
type input "0"
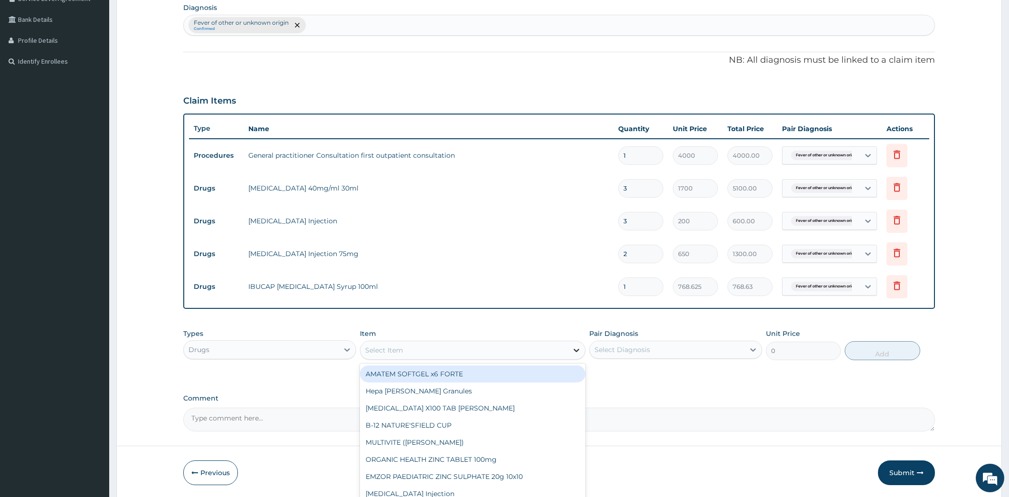
click at [574, 349] on icon at bounding box center [576, 349] width 9 height 9
type input "lora"
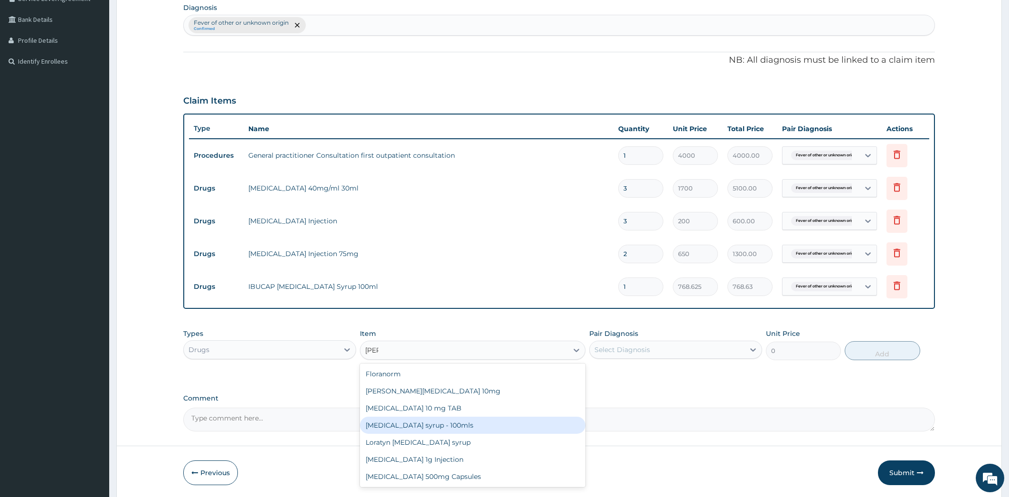
click at [448, 420] on div "Loratadine syrup - 100mls" at bounding box center [473, 424] width 226 height 17
type input "1300"
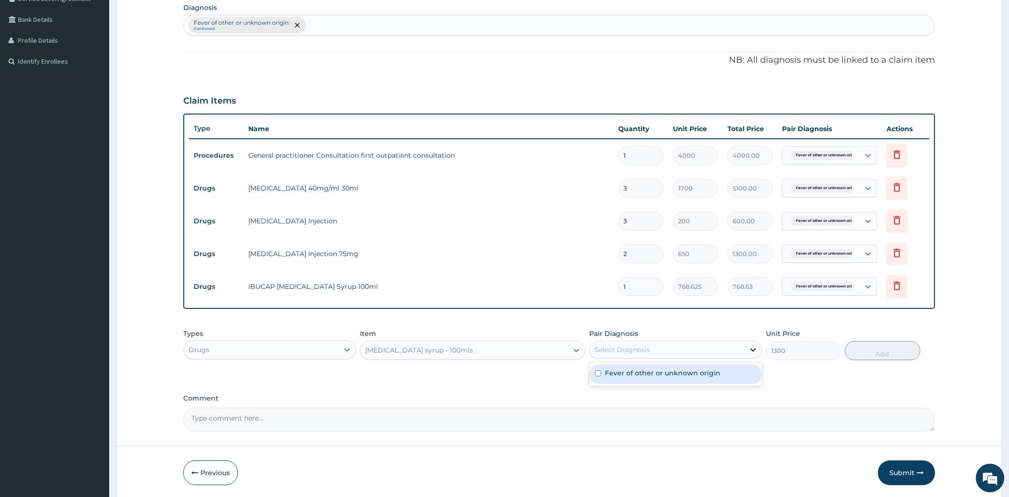
click at [754, 348] on icon at bounding box center [752, 349] width 9 height 9
click at [737, 374] on div "Fever of other or unknown origin" at bounding box center [675, 373] width 173 height 19
checkbox input "true"
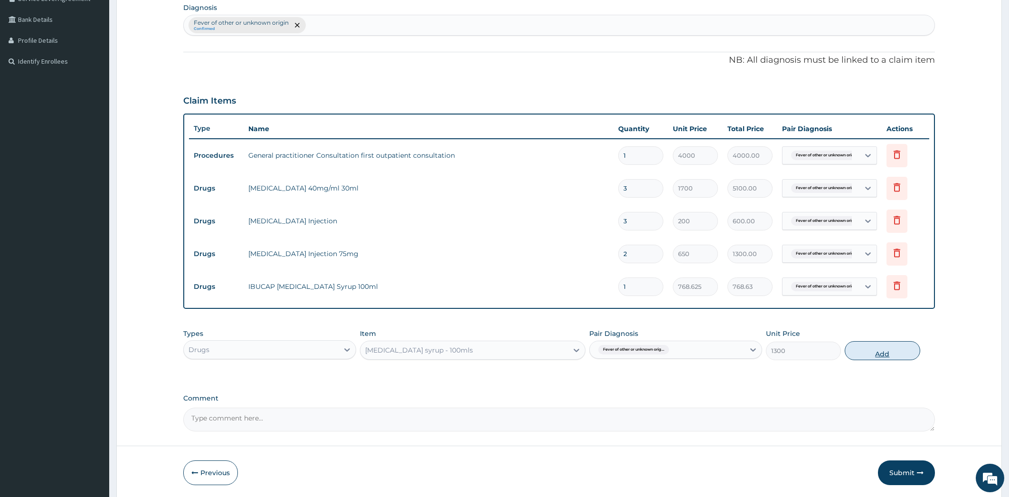
click at [883, 350] on button "Add" at bounding box center [882, 350] width 75 height 19
type input "0"
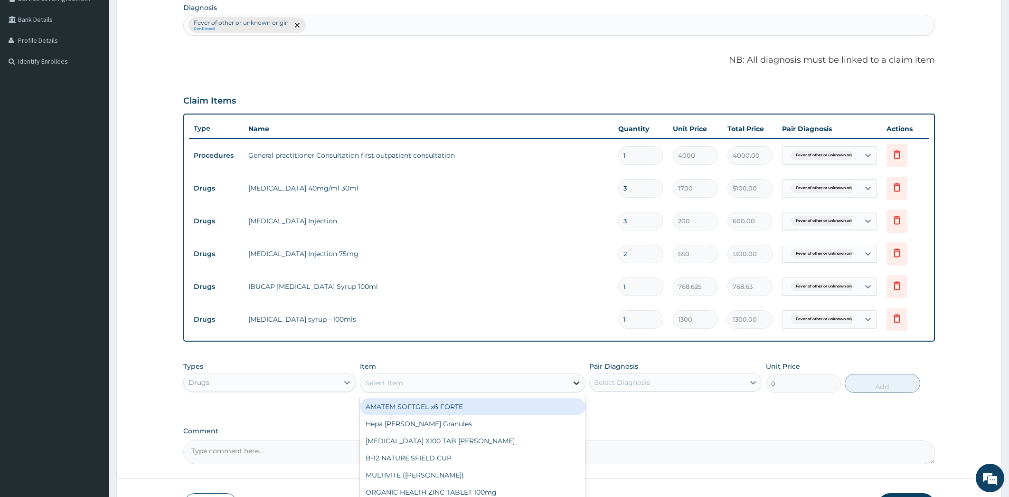
click at [580, 376] on div at bounding box center [576, 382] width 17 height 17
type input "ery"
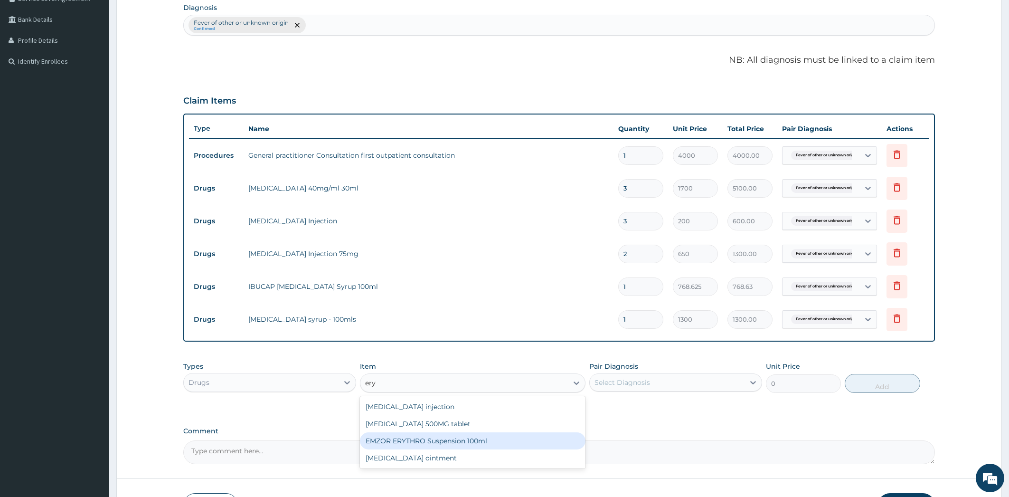
click at [519, 440] on div "EMZOR ERYTHRO Suspension 100ml" at bounding box center [473, 440] width 226 height 17
type input "2601.5"
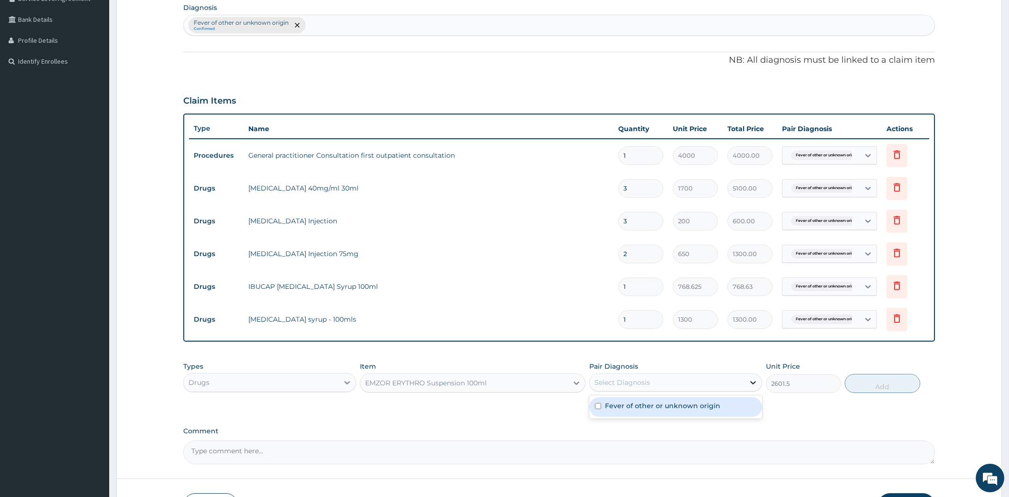
click at [751, 381] on icon at bounding box center [753, 382] width 6 height 3
click at [732, 405] on div "Fever of other or unknown origin" at bounding box center [675, 406] width 173 height 19
checkbox input "true"
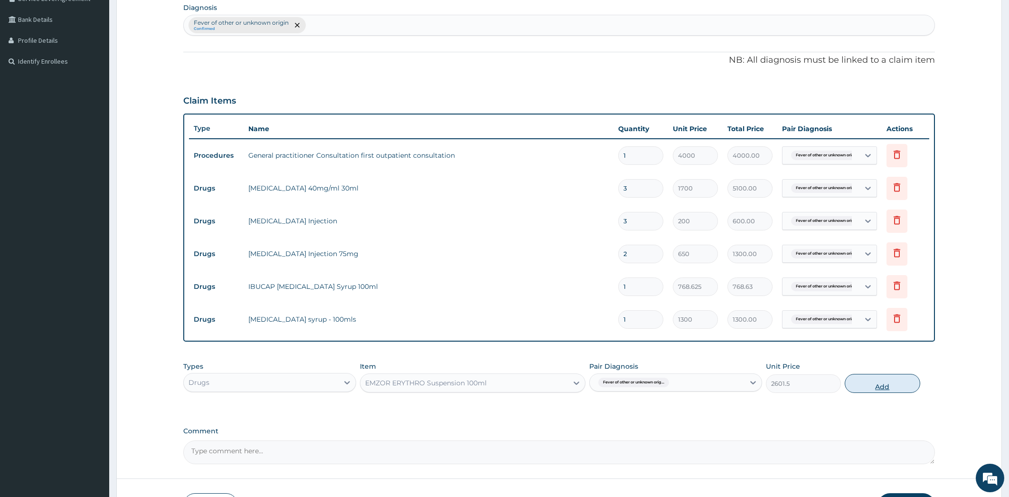
click at [892, 383] on button "Add" at bounding box center [882, 383] width 75 height 19
type input "0"
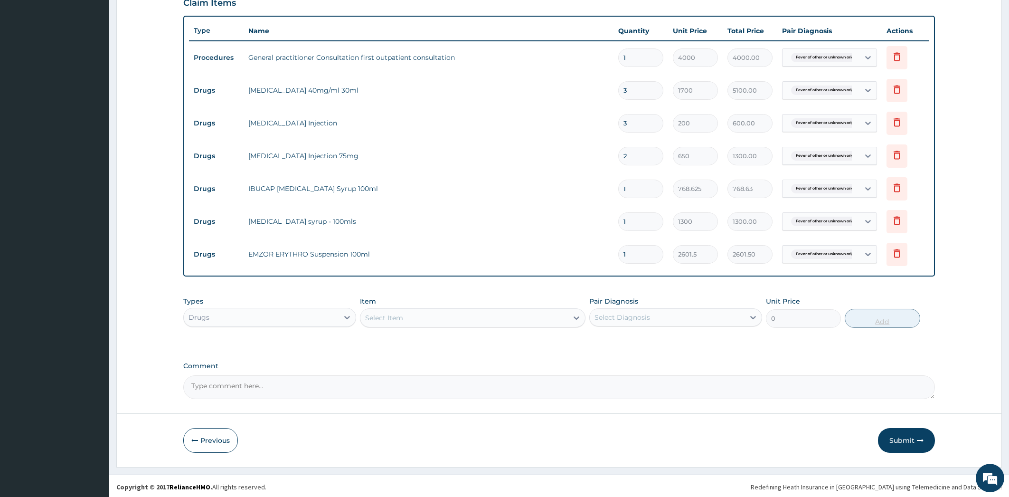
scroll to position [329, 0]
click at [908, 438] on button "Submit" at bounding box center [906, 439] width 57 height 25
click at [909, 442] on button "Submit" at bounding box center [906, 439] width 57 height 25
click at [906, 437] on button "Submit" at bounding box center [906, 439] width 57 height 25
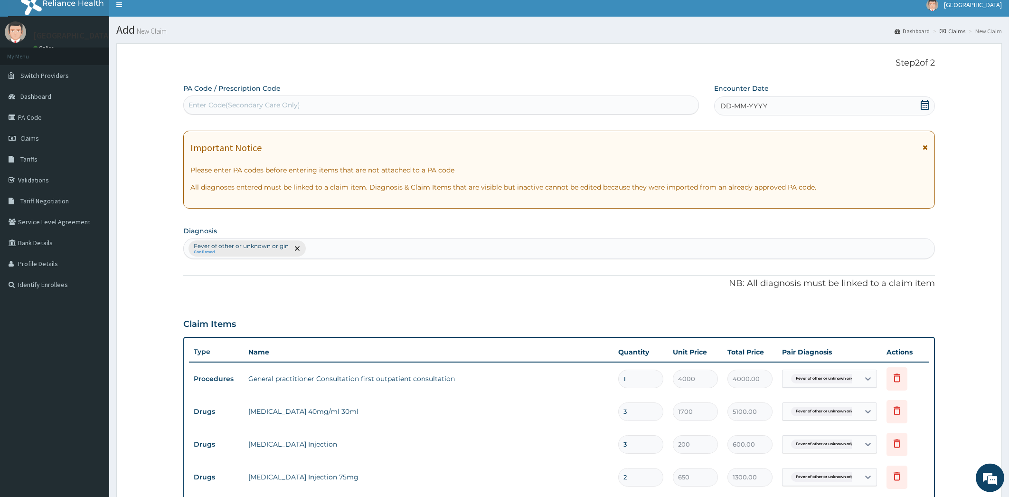
scroll to position [0, 0]
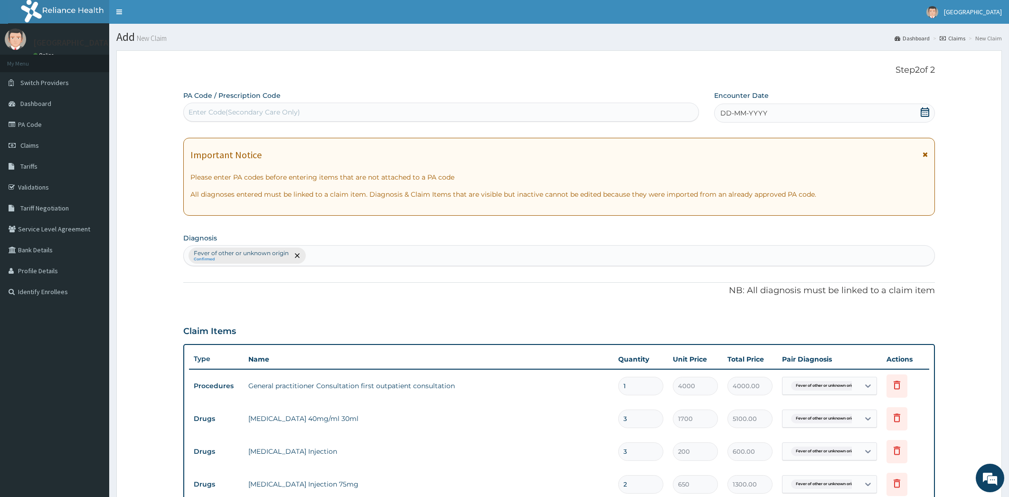
click at [928, 113] on icon at bounding box center [924, 111] width 9 height 9
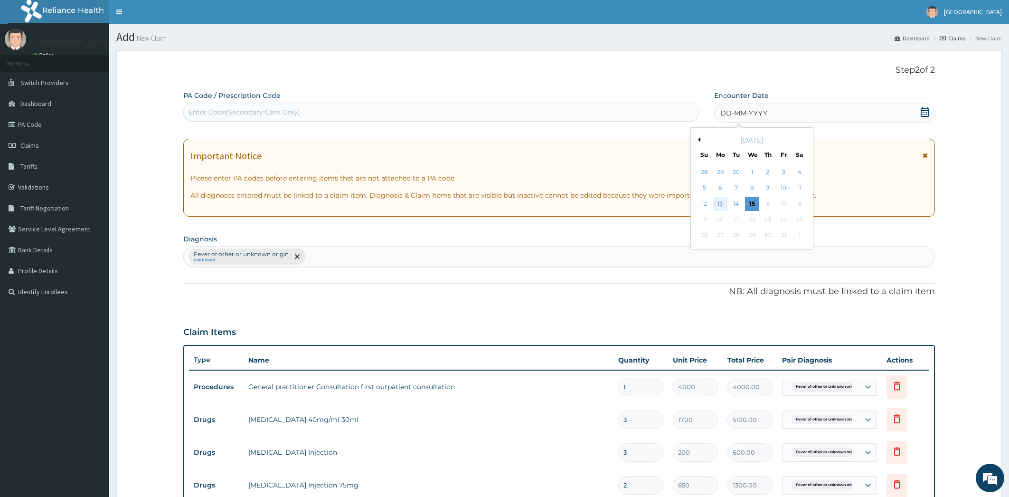
click at [719, 203] on div "13" at bounding box center [720, 204] width 14 height 14
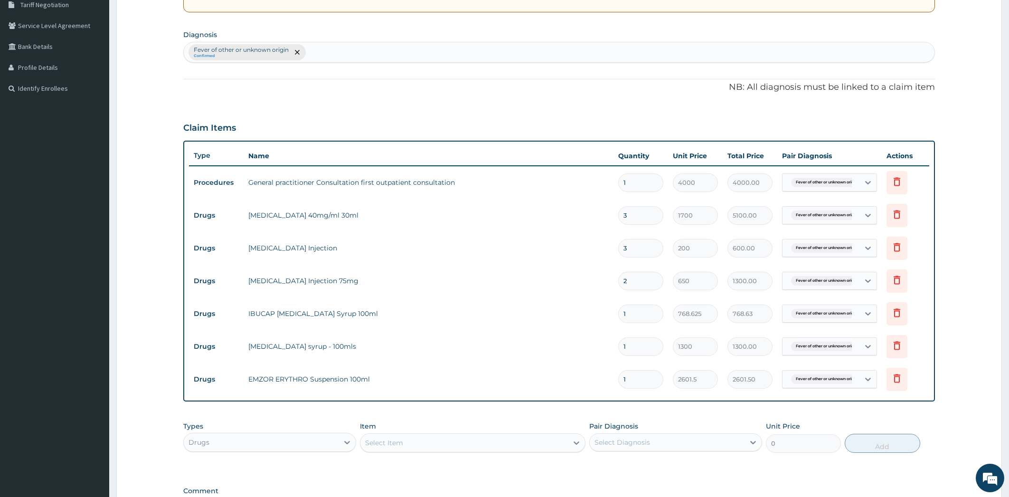
scroll to position [329, 0]
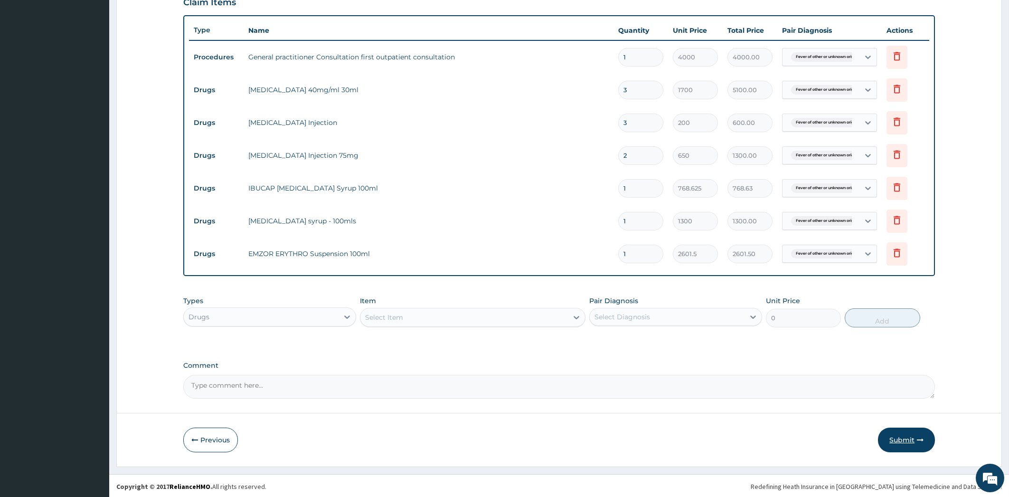
click at [911, 444] on button "Submit" at bounding box center [906, 439] width 57 height 25
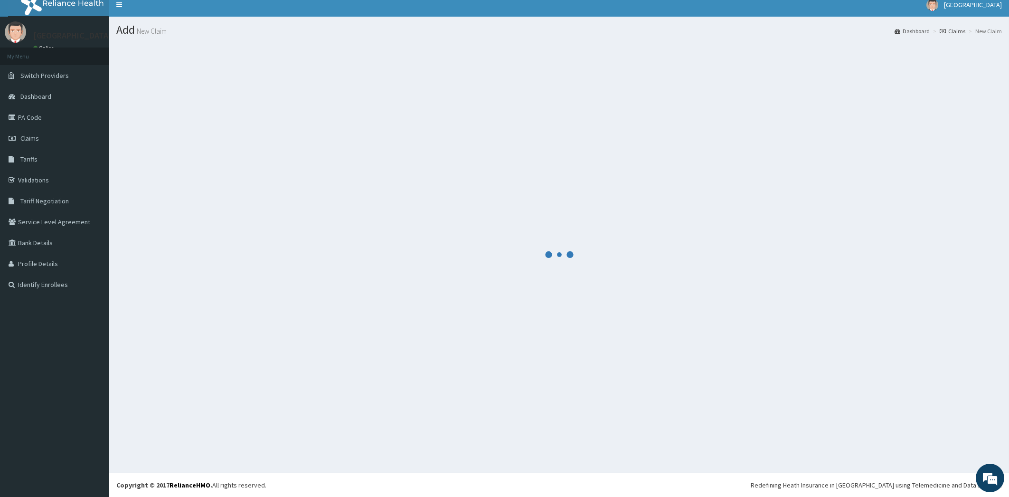
scroll to position [7, 0]
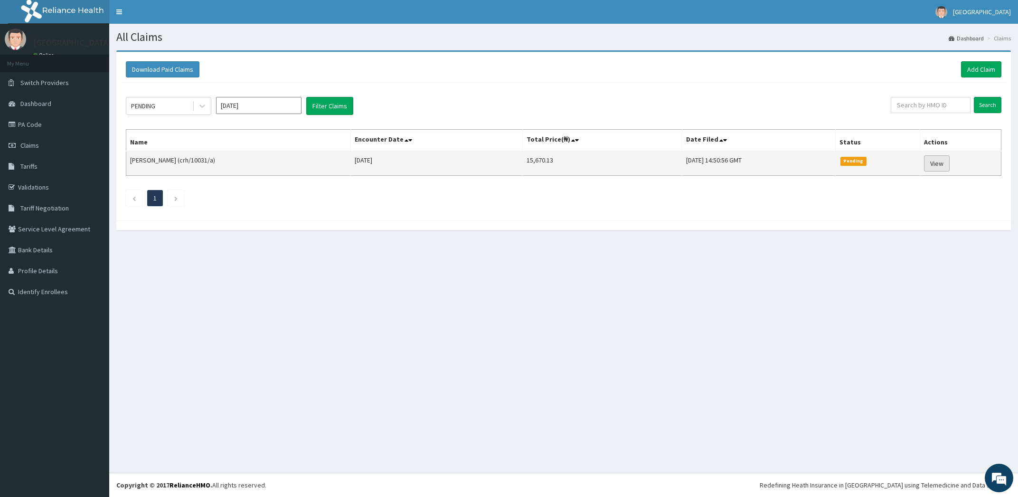
click at [941, 163] on link "View" at bounding box center [937, 163] width 26 height 16
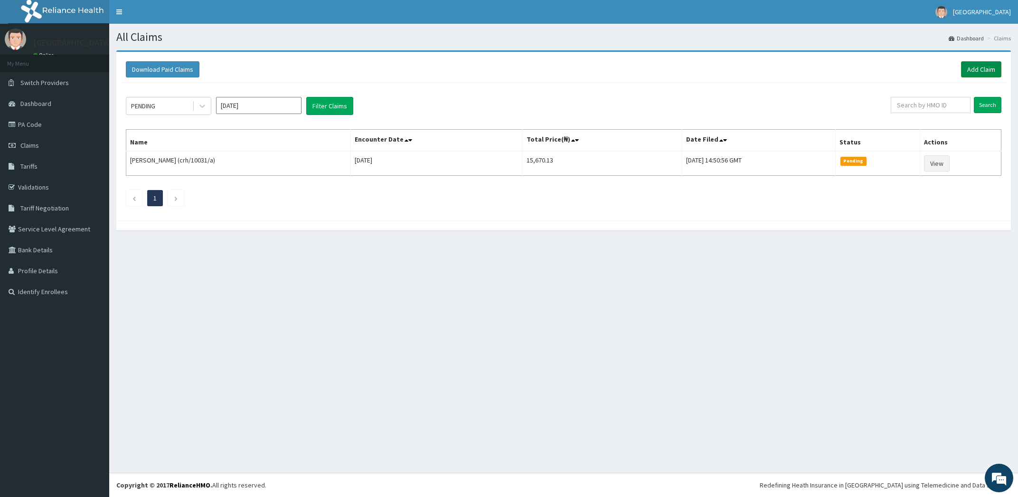
click at [987, 69] on link "Add Claim" at bounding box center [981, 69] width 40 height 16
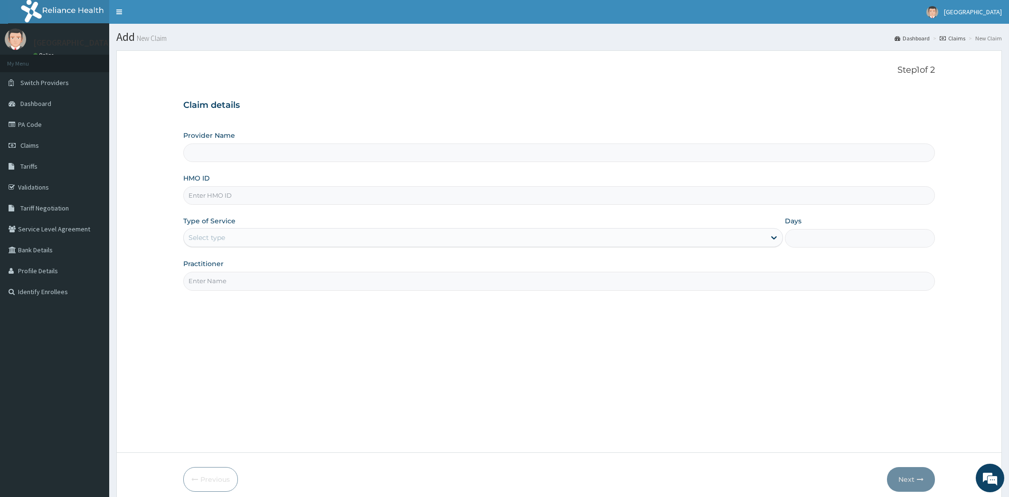
click at [244, 154] on input "Provider Name" at bounding box center [559, 152] width 752 height 19
type input "Olu-Ola Hospital"
click at [243, 194] on input "HMO ID" at bounding box center [559, 195] width 752 height 19
type input "crh/10031/a"
click at [238, 235] on div "Select type" at bounding box center [475, 237] width 582 height 15
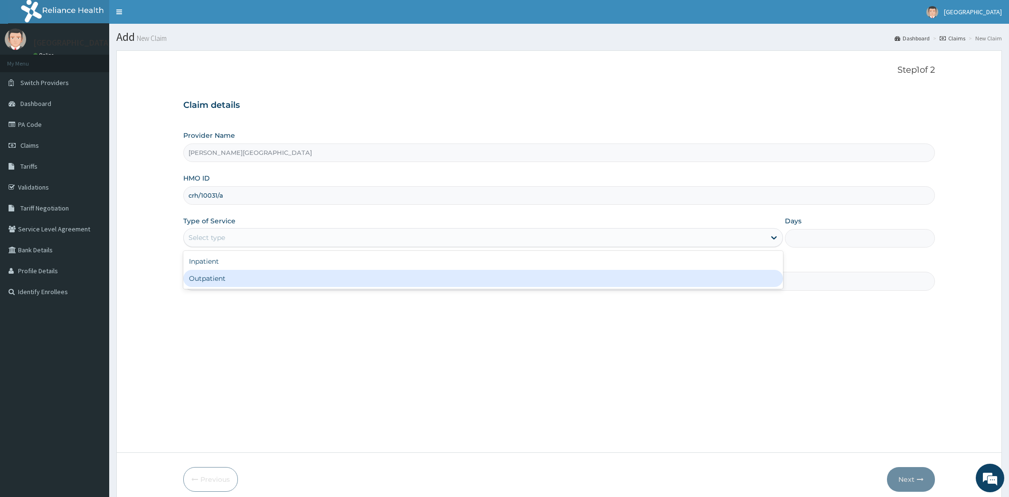
click at [221, 279] on div "Outpatient" at bounding box center [483, 278] width 600 height 17
type input "1"
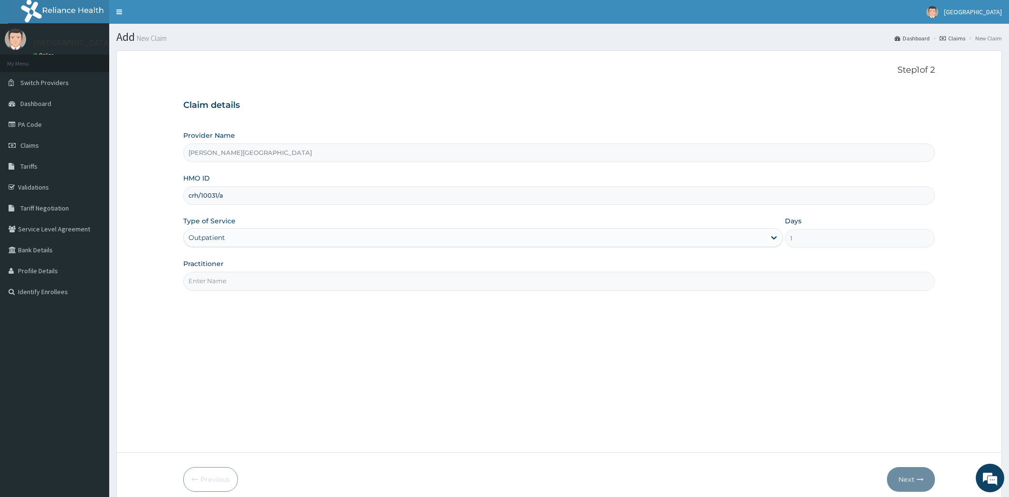
click at [235, 278] on input "Practitioner" at bounding box center [559, 281] width 752 height 19
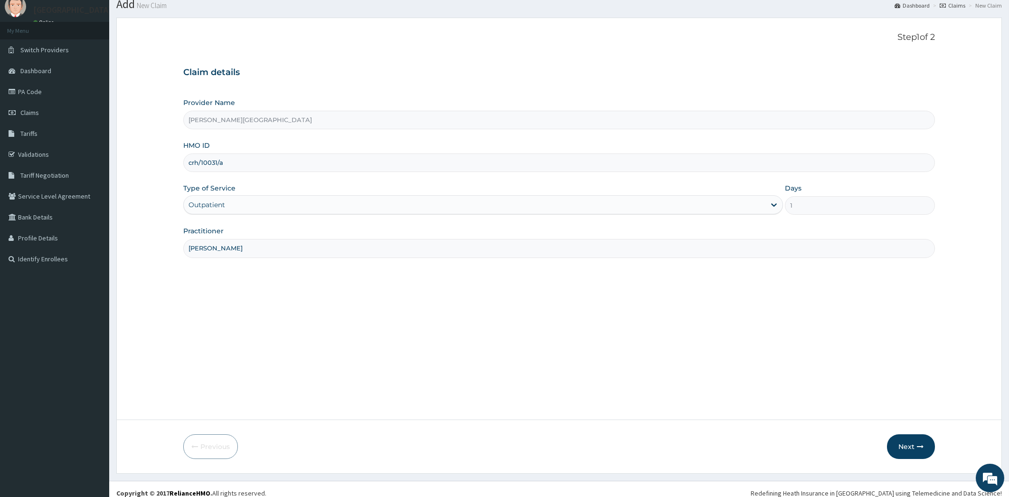
scroll to position [40, 0]
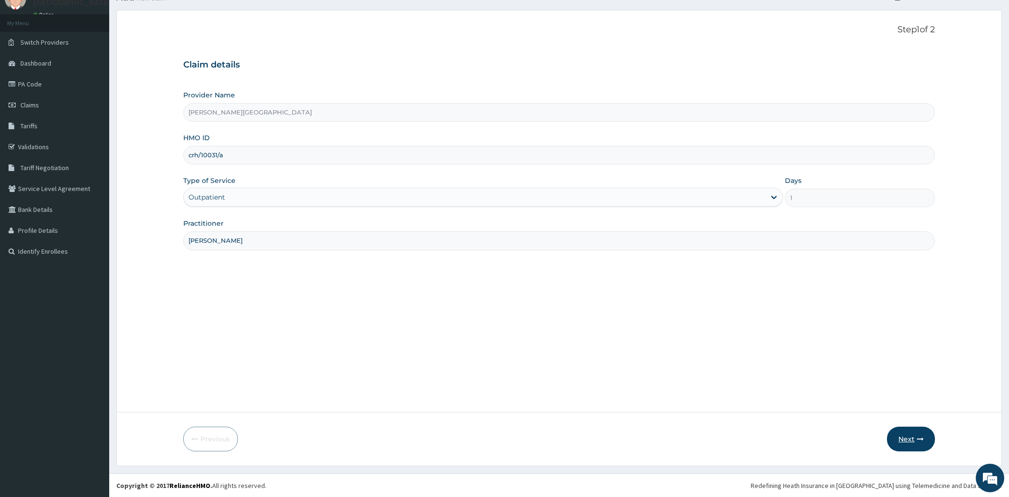
type input "dr oladipo"
click at [913, 443] on button "Next" at bounding box center [911, 438] width 48 height 25
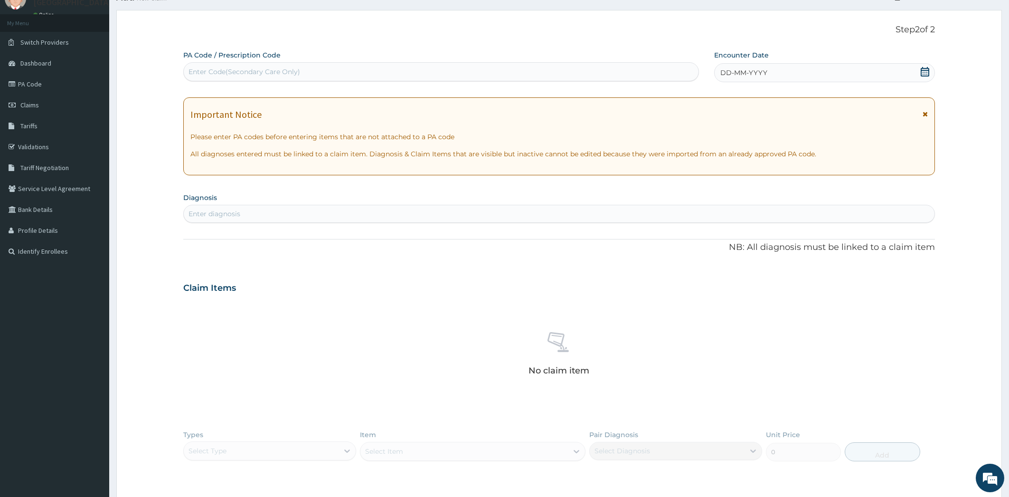
click at [924, 69] on icon at bounding box center [924, 71] width 9 height 9
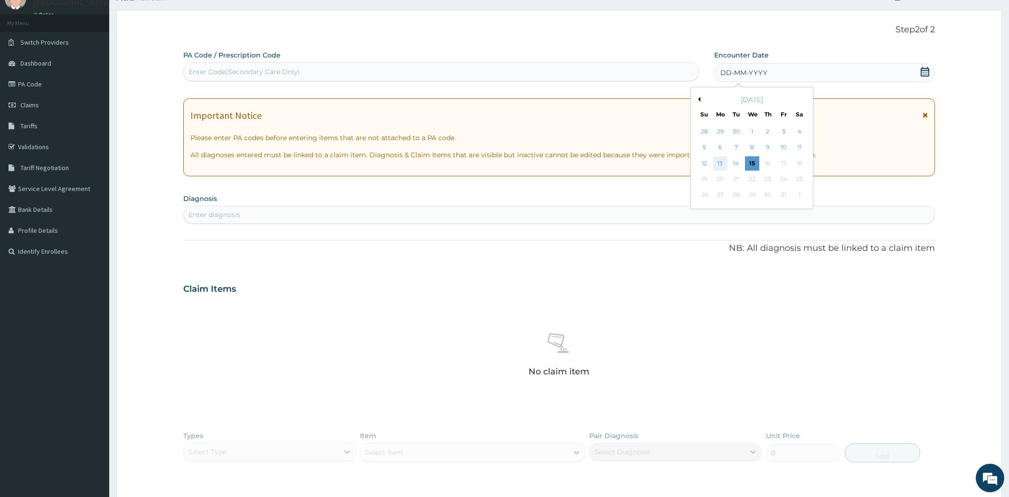
click at [722, 160] on div "13" at bounding box center [720, 163] width 14 height 14
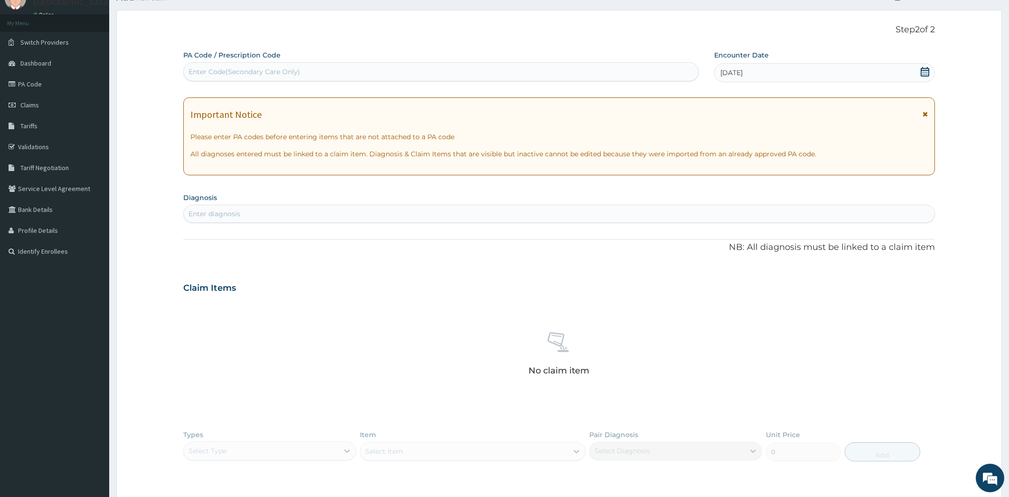
click at [276, 210] on div "Enter diagnosis" at bounding box center [559, 213] width 751 height 15
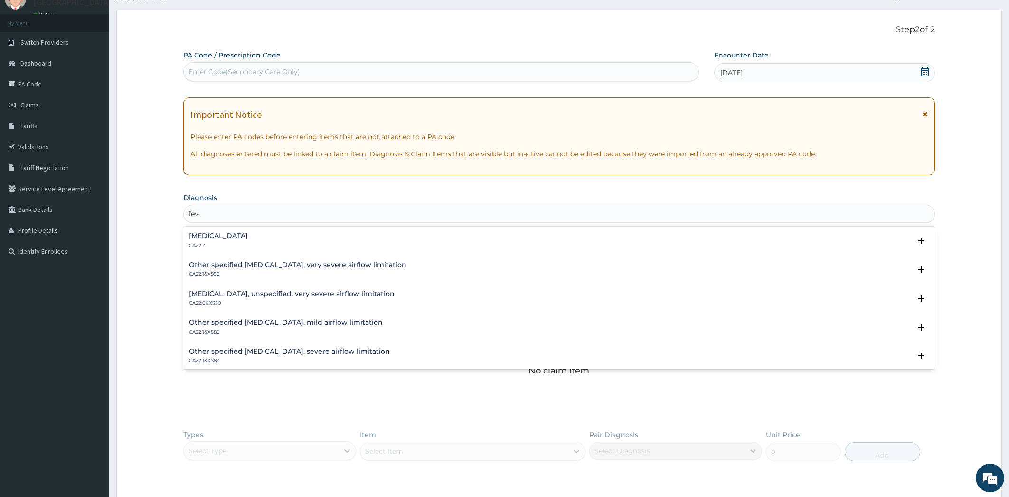
type input "fever"
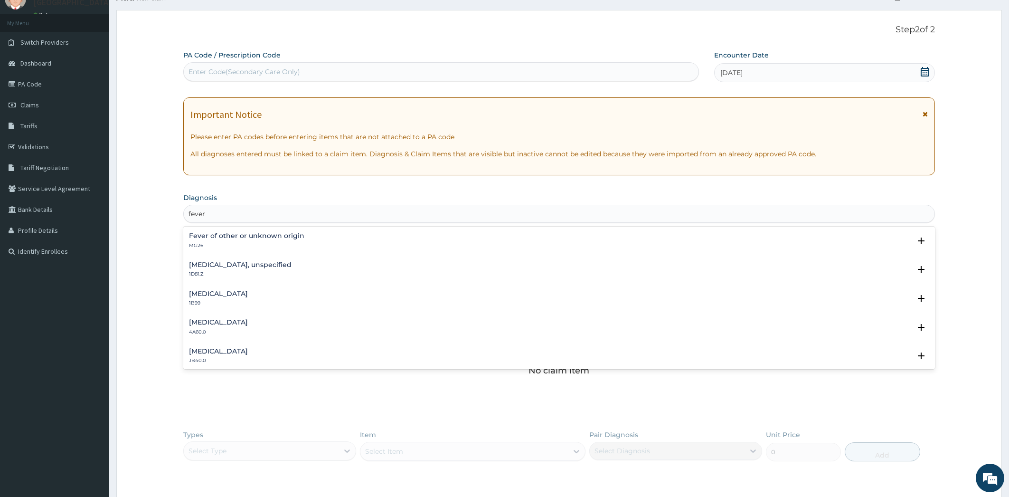
click at [287, 238] on h4 "Fever of other or unknown origin" at bounding box center [246, 235] width 115 height 7
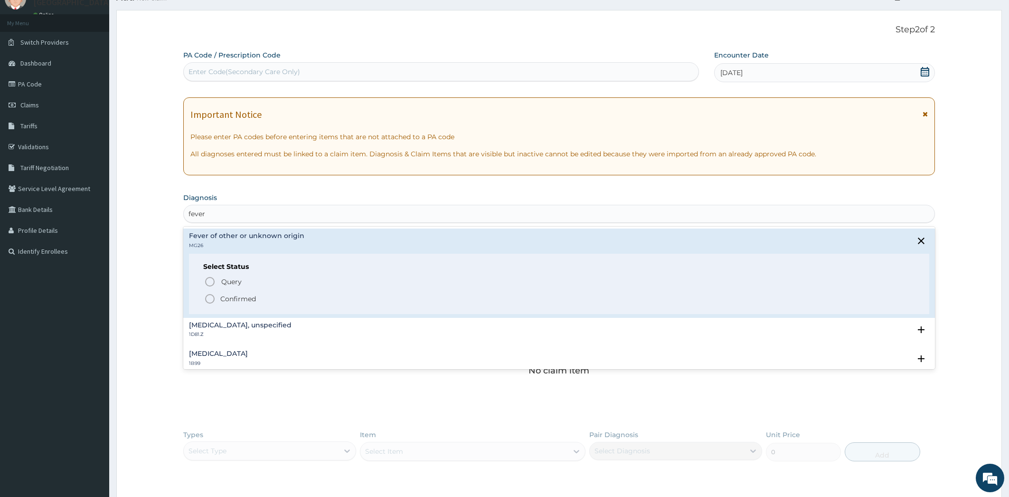
click at [210, 299] on icon "status option filled" at bounding box center [209, 298] width 11 height 11
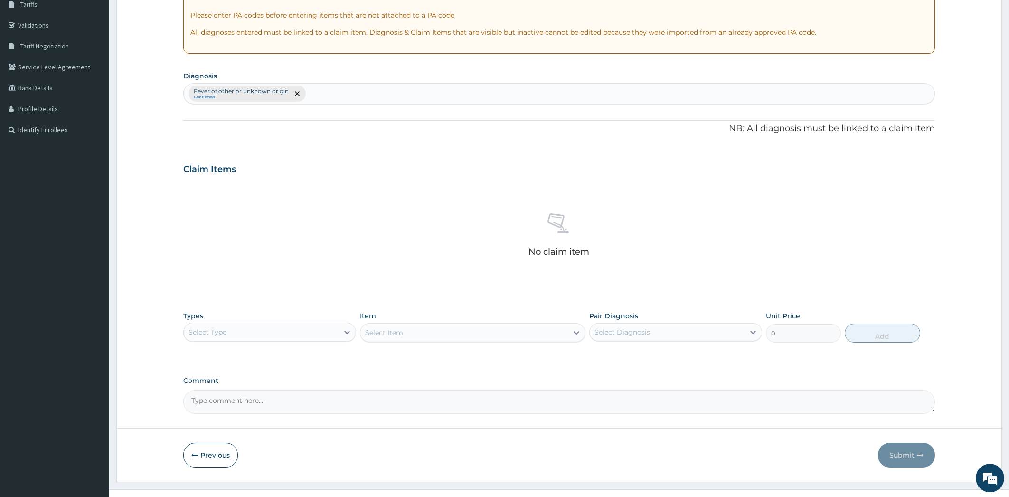
scroll to position [168, 0]
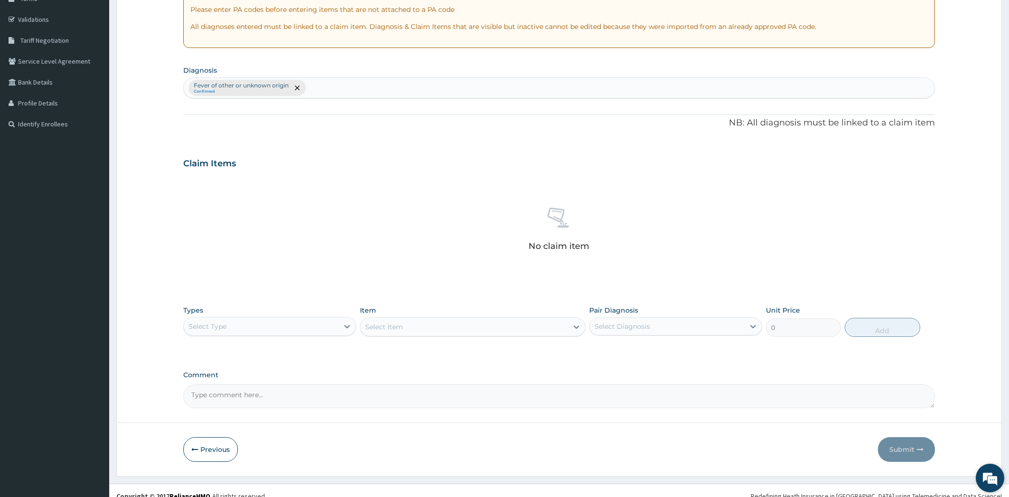
drag, startPoint x: 1000, startPoint y: 489, endPoint x: 163, endPoint y: 113, distance: 917.5
click at [1000, 489] on div "We're Online! How may I help you today?" at bounding box center [990, 477] width 28 height 28
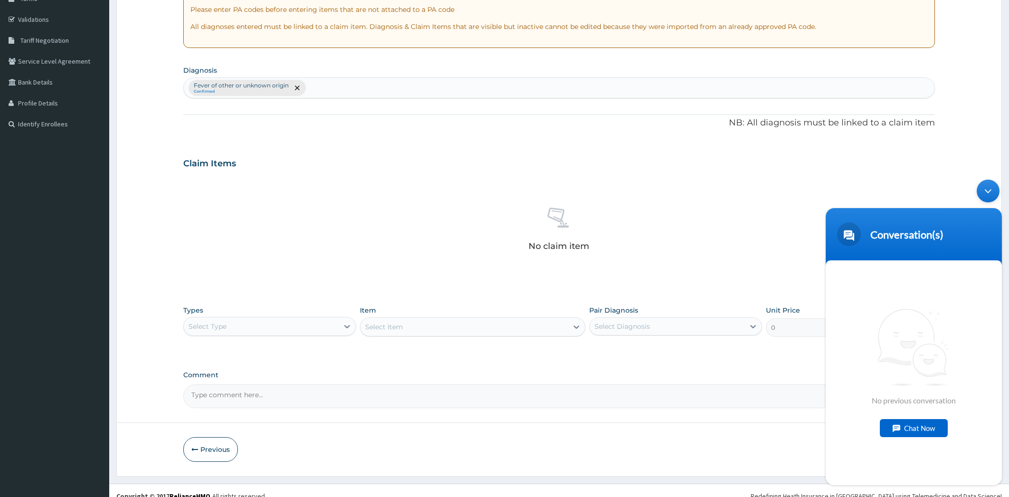
click at [312, 246] on div "No claim item" at bounding box center [559, 230] width 752 height 109
click at [722, 217] on div "No claim item" at bounding box center [559, 230] width 752 height 109
click at [989, 193] on div "Minimize live chat window" at bounding box center [987, 190] width 23 height 23
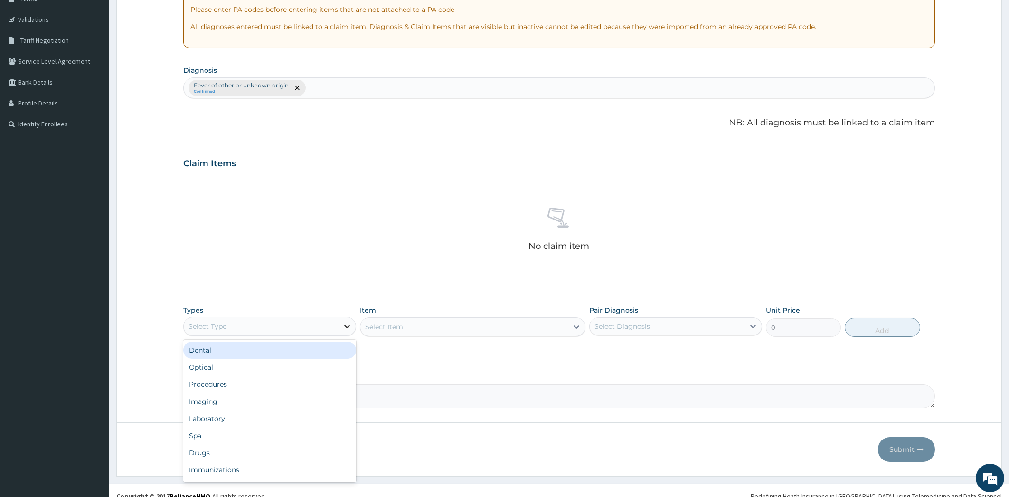
click at [347, 327] on icon at bounding box center [347, 326] width 6 height 3
click at [305, 381] on div "Procedures" at bounding box center [269, 384] width 173 height 17
click at [576, 326] on div "Select Item" at bounding box center [473, 326] width 226 height 19
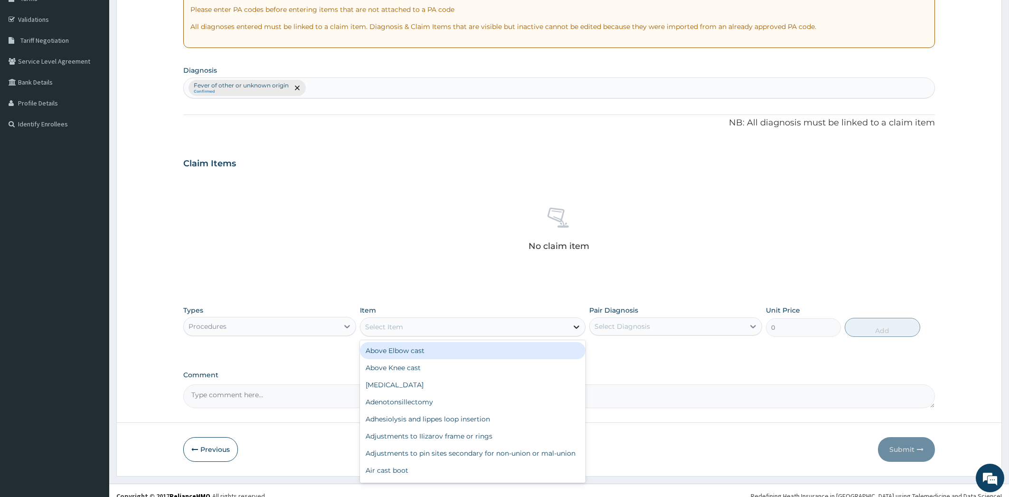
click at [577, 324] on icon at bounding box center [576, 326] width 9 height 9
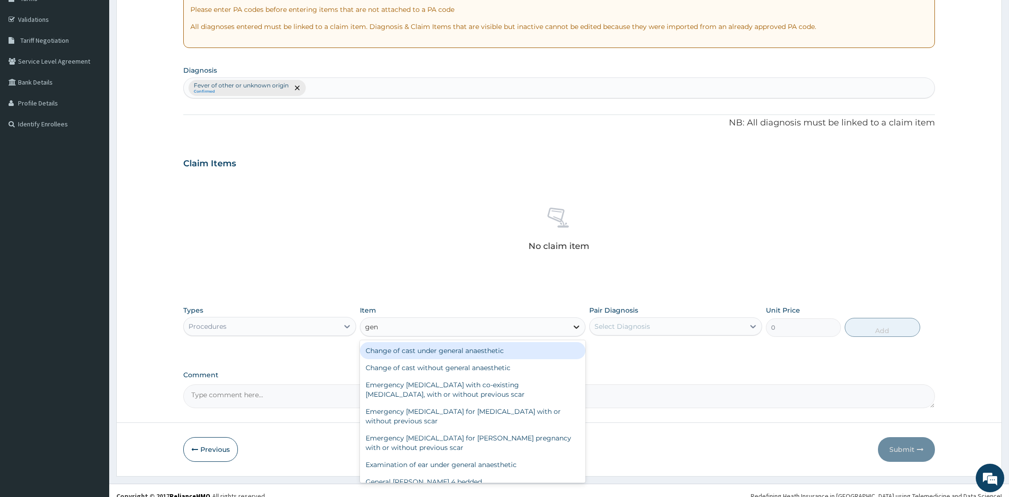
type input "gene"
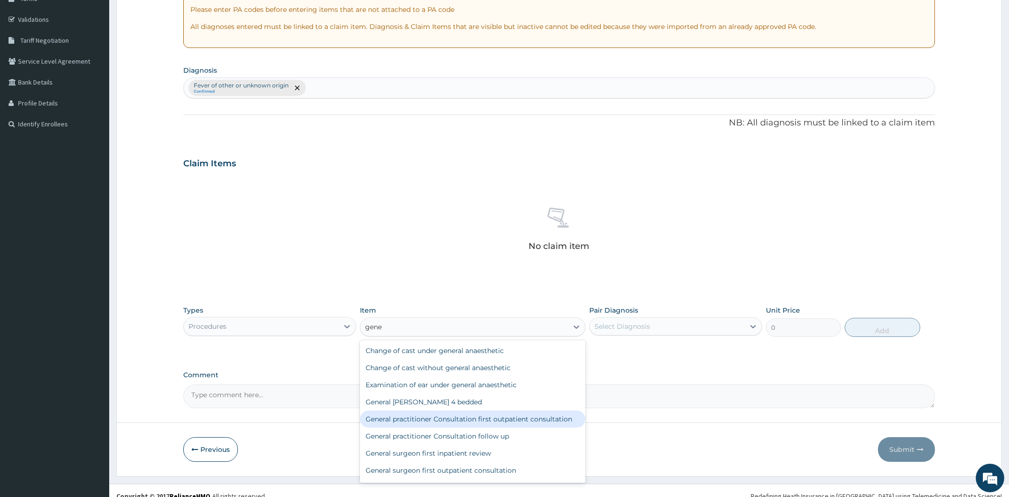
click at [516, 422] on div "General practitioner Consultation first outpatient consultation" at bounding box center [473, 418] width 226 height 17
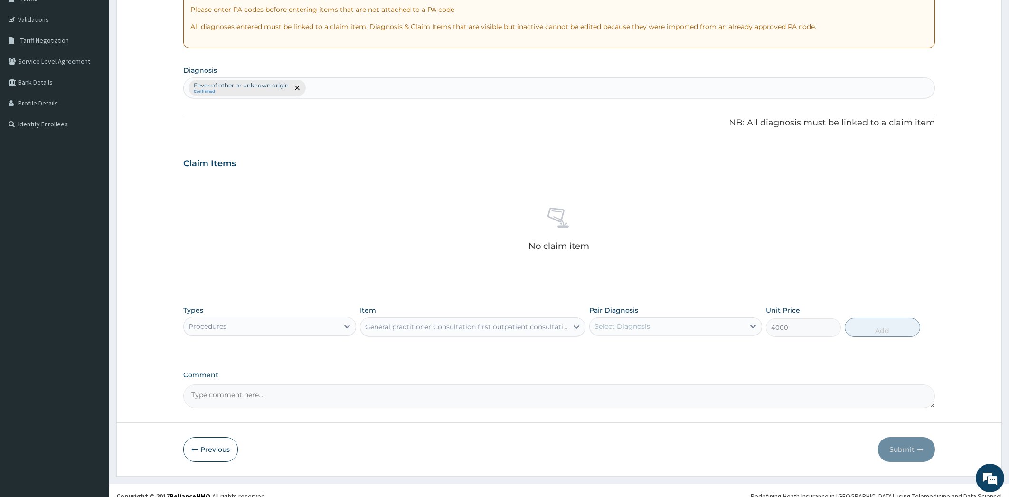
type input "4000"
click at [751, 328] on icon at bounding box center [752, 325] width 9 height 9
click at [737, 356] on div "Fever of other or unknown origin" at bounding box center [675, 350] width 173 height 19
checkbox input "true"
drag, startPoint x: 899, startPoint y: 317, endPoint x: 899, endPoint y: 327, distance: 9.5
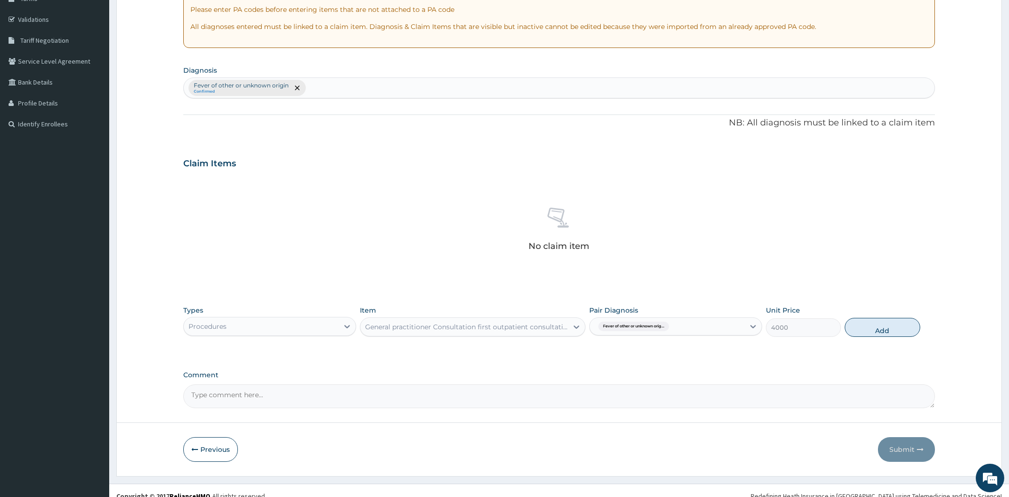
click at [896, 330] on button "Add" at bounding box center [882, 327] width 75 height 19
type input "0"
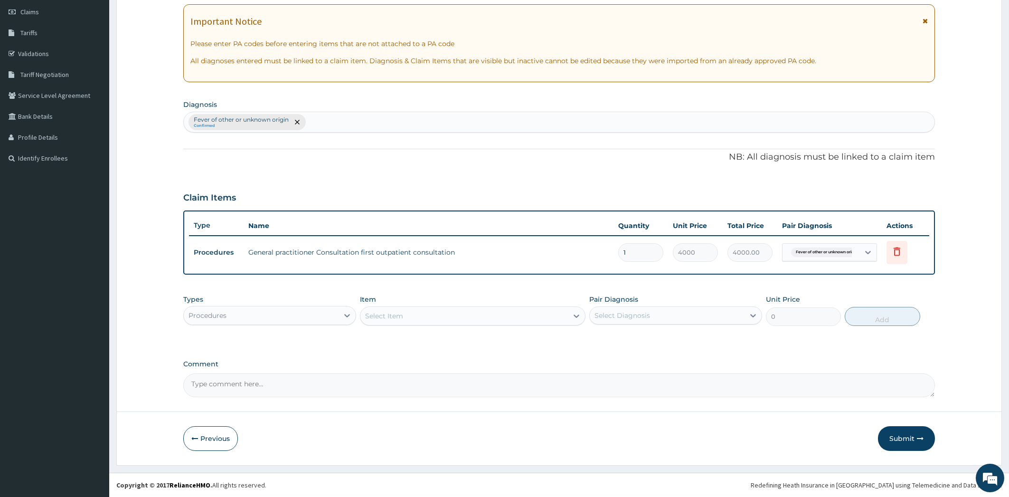
scroll to position [132, 0]
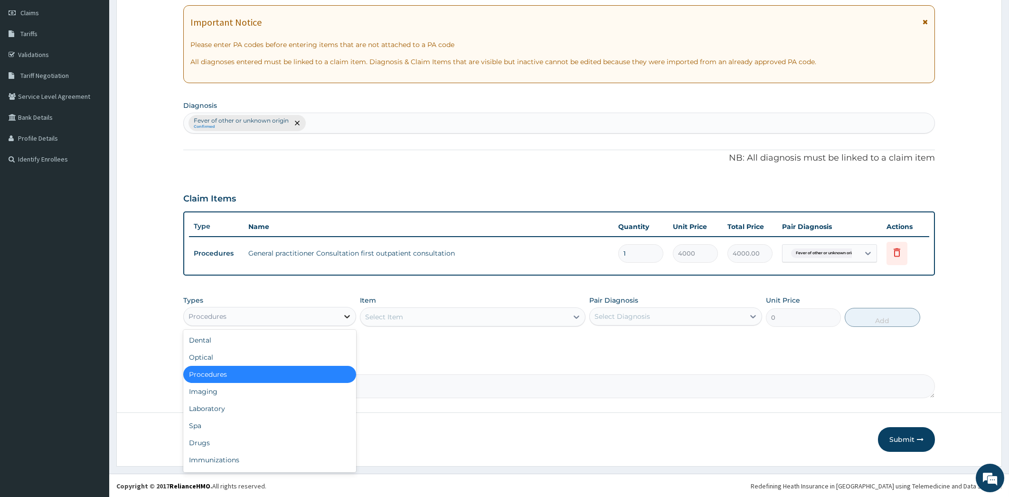
click at [349, 315] on icon at bounding box center [347, 316] width 6 height 3
click at [273, 435] on div "Drugs" at bounding box center [269, 442] width 173 height 17
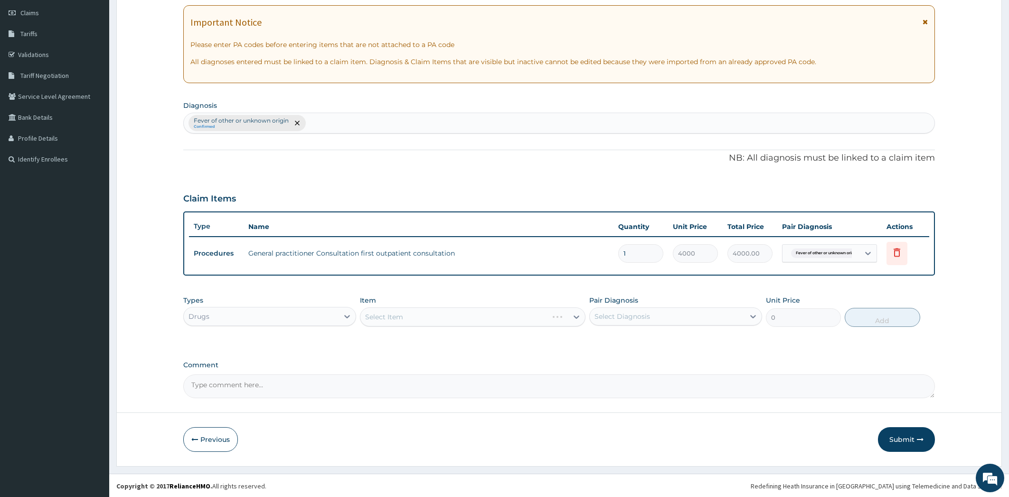
click at [575, 317] on div "Select Item" at bounding box center [473, 316] width 226 height 19
click at [754, 317] on icon at bounding box center [752, 315] width 9 height 9
click at [742, 345] on div "Fever of other or unknown origin" at bounding box center [675, 340] width 173 height 19
checkbox input "true"
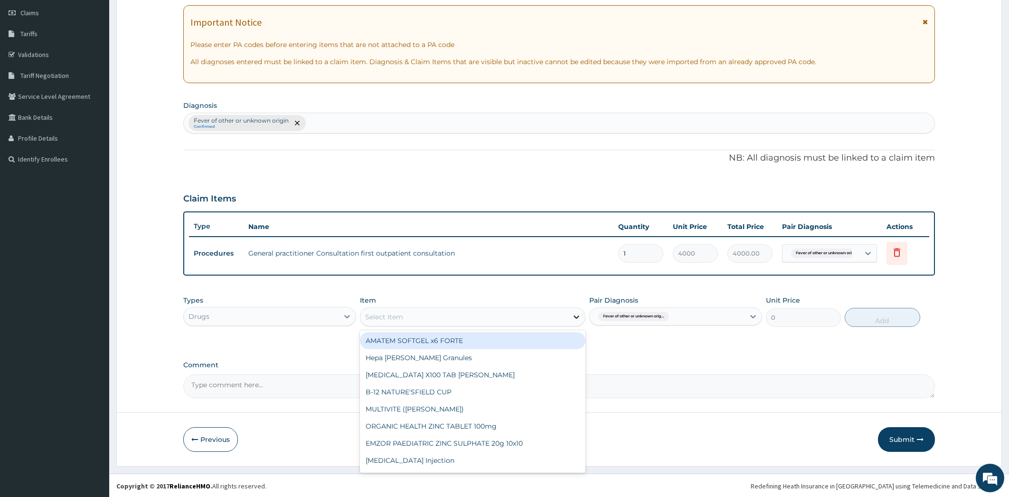
click at [573, 313] on icon at bounding box center [576, 316] width 9 height 9
type input "a"
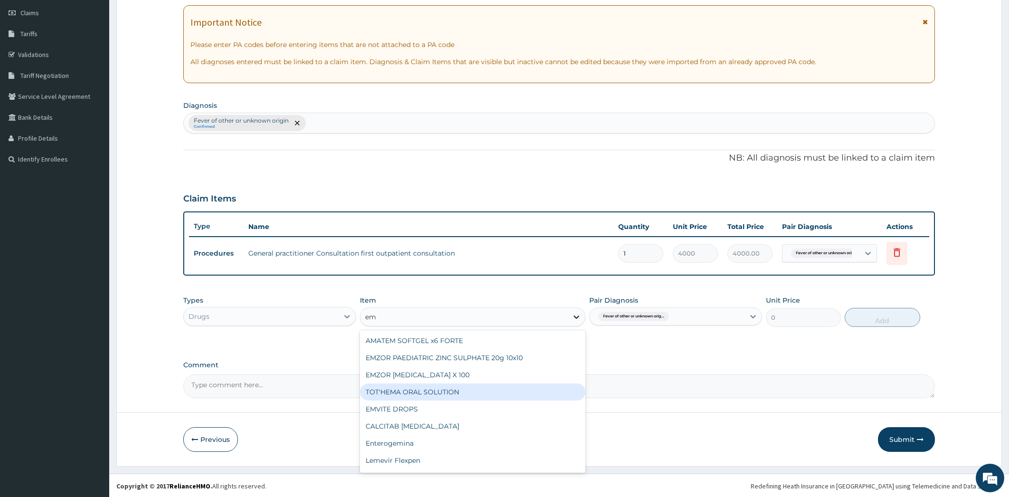
type input "e"
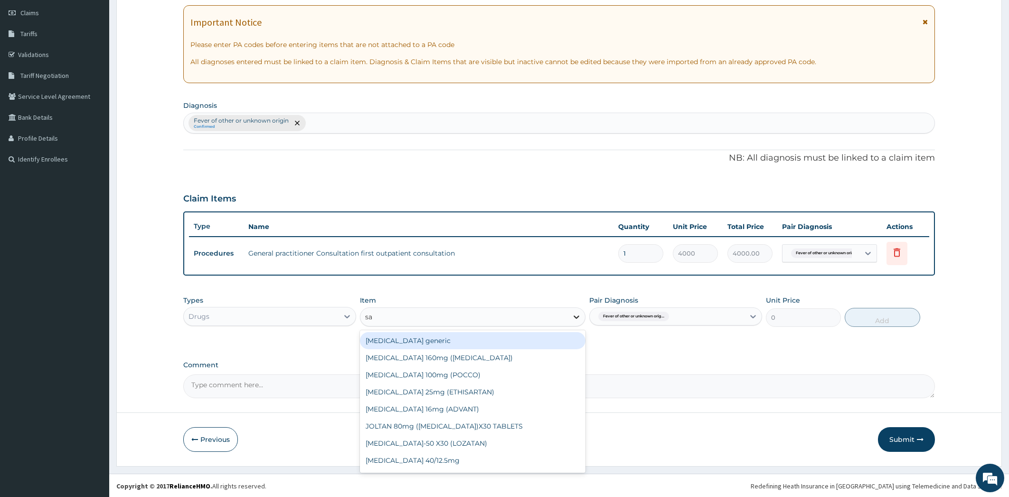
type input "s"
type input "artee"
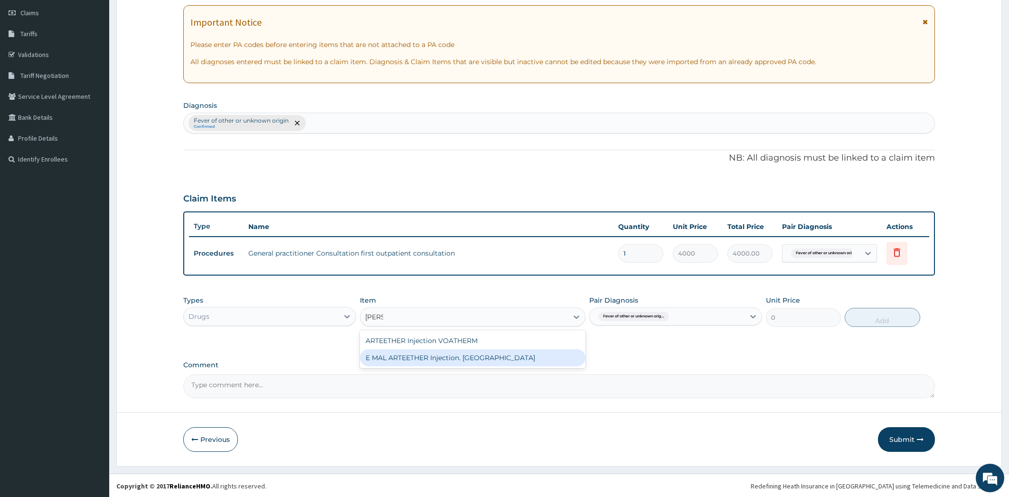
click at [499, 357] on div "E MAL ARTEETHER Injection. FIDSON" at bounding box center [473, 357] width 226 height 17
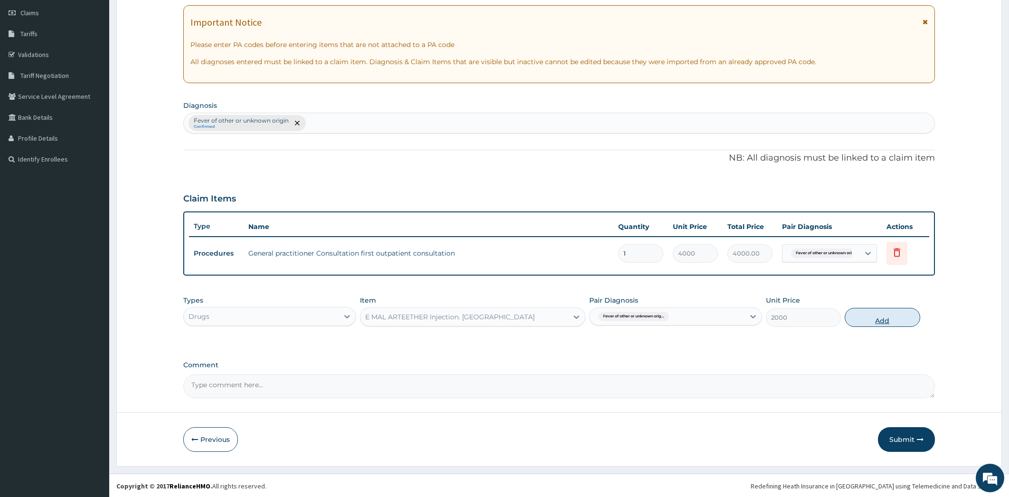
click at [877, 318] on button "Add" at bounding box center [882, 317] width 75 height 19
type input "0"
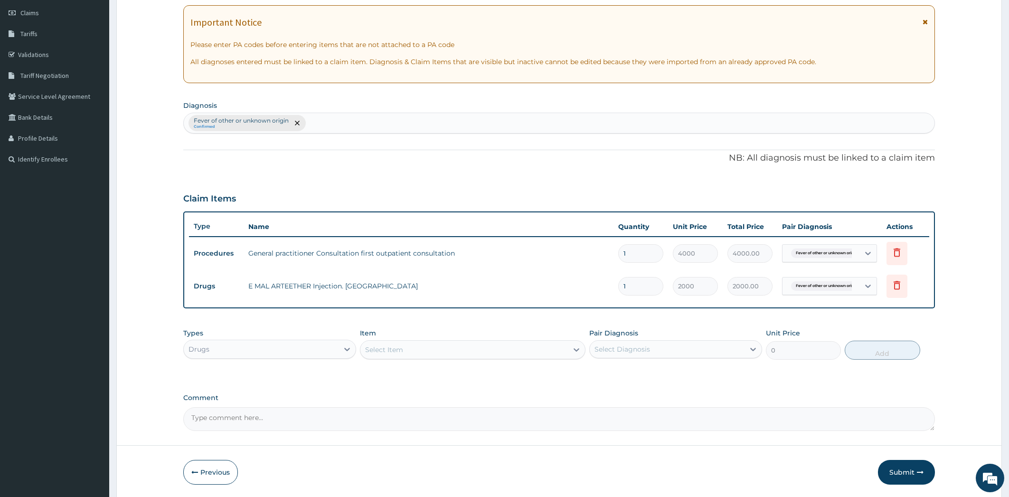
type input "0.00"
type input "2"
type input "4000.00"
type input "0.00"
type input "3"
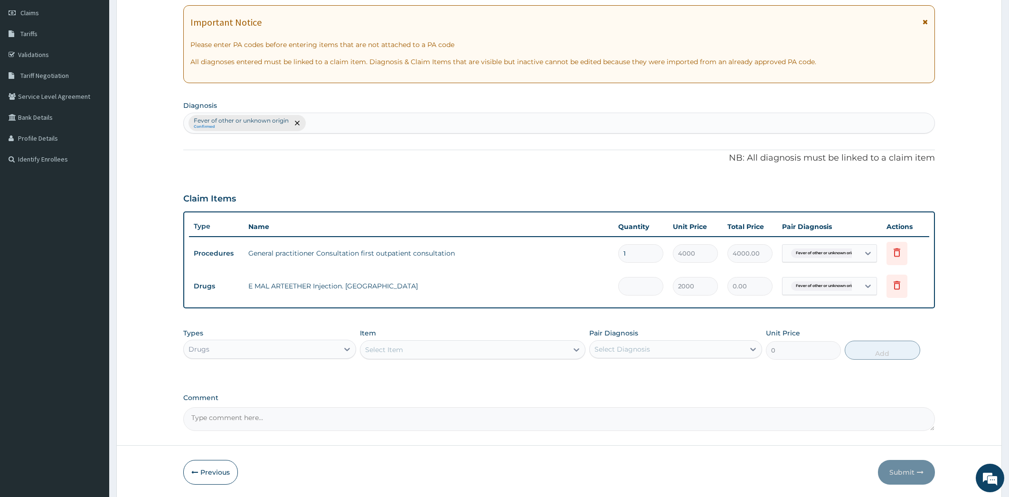
type input "6000.00"
type input "3"
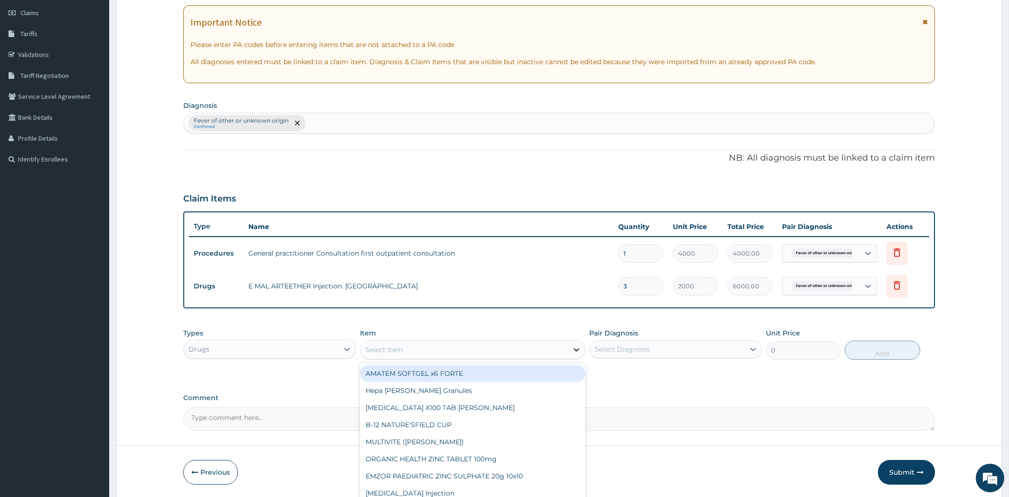
click at [574, 350] on icon at bounding box center [576, 349] width 9 height 9
type input "dic"
click at [484, 443] on div "Diclofenac Injection 75mg" at bounding box center [473, 441] width 226 height 17
type input "650"
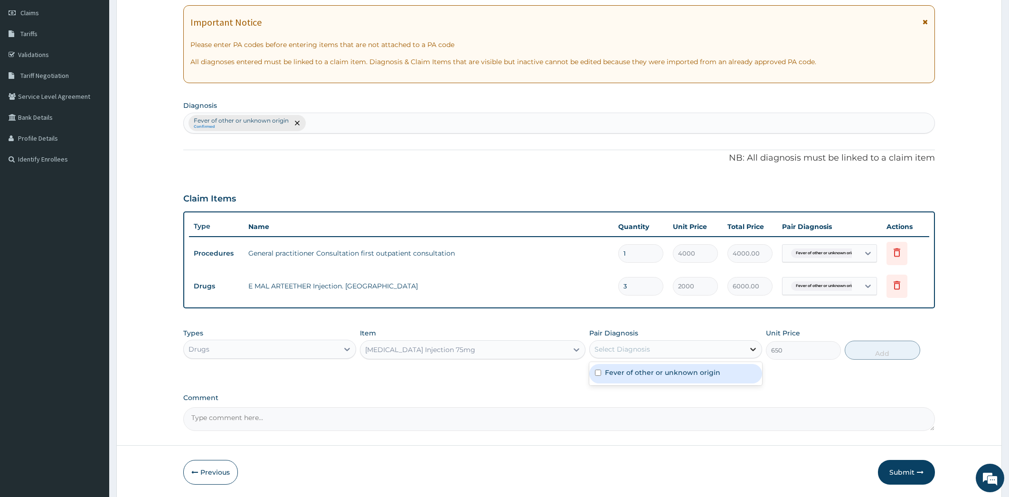
click at [754, 349] on icon at bounding box center [752, 348] width 9 height 9
click at [739, 371] on div "Fever of other or unknown origin" at bounding box center [675, 373] width 173 height 19
checkbox input "true"
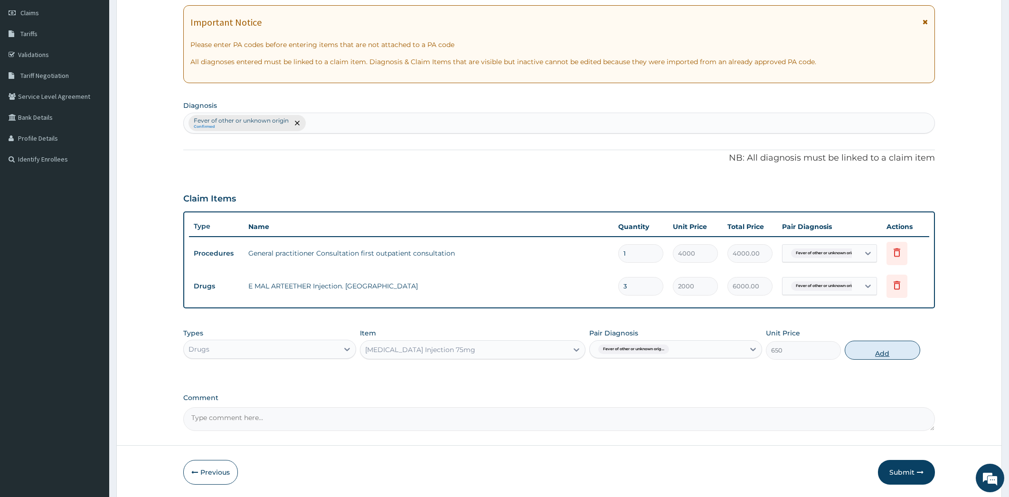
click at [894, 353] on button "Add" at bounding box center [882, 349] width 75 height 19
type input "0"
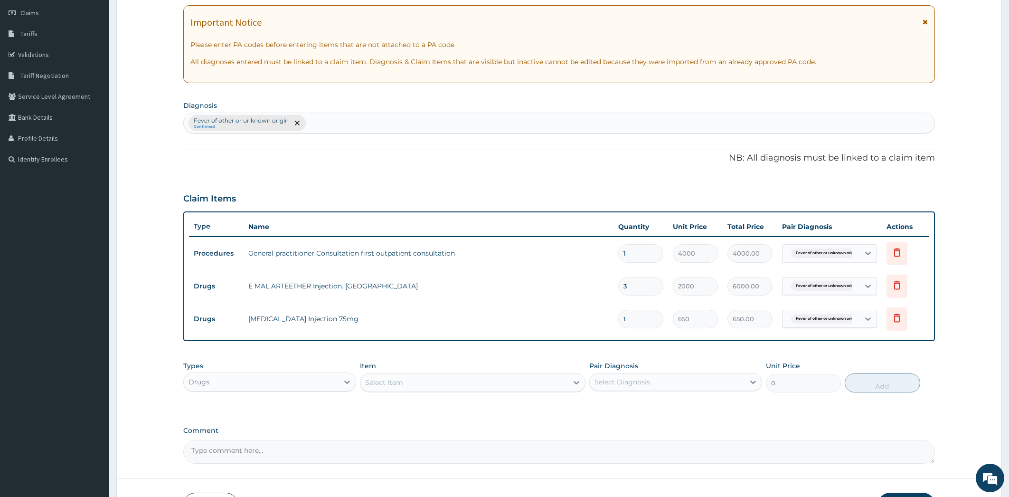
type input "0.00"
type input "2"
type input "1300.00"
type input "2"
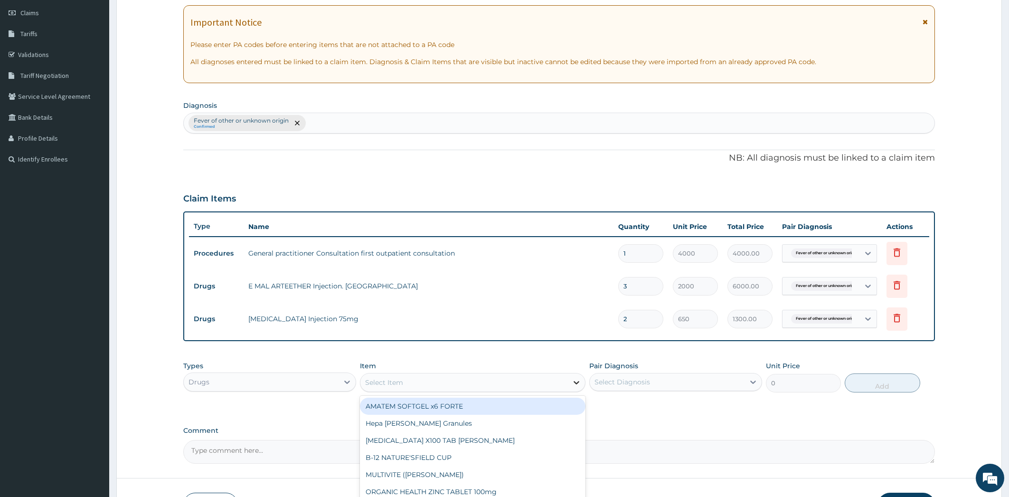
click at [577, 386] on icon at bounding box center [576, 381] width 9 height 9
type input "lora"
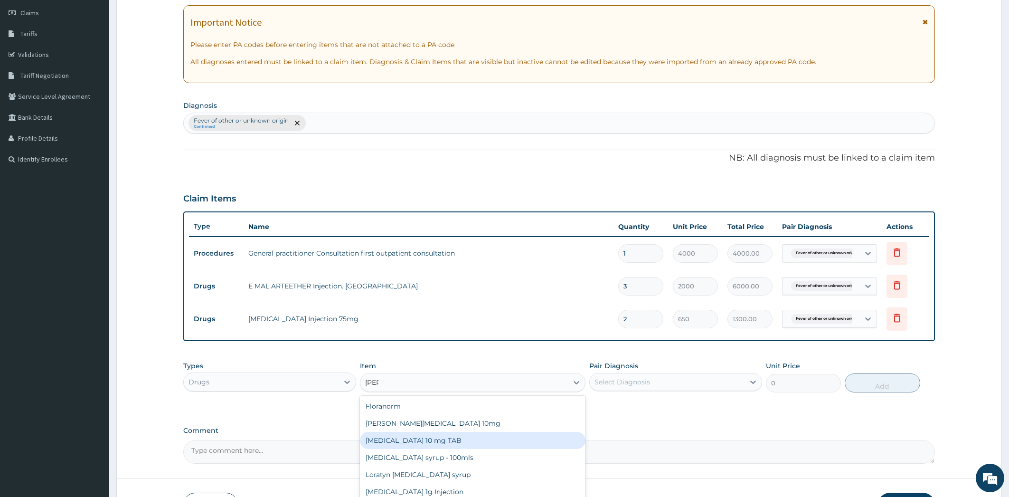
click at [517, 443] on div "LORATADINE 10 mg TAB" at bounding box center [473, 440] width 226 height 17
type input "80"
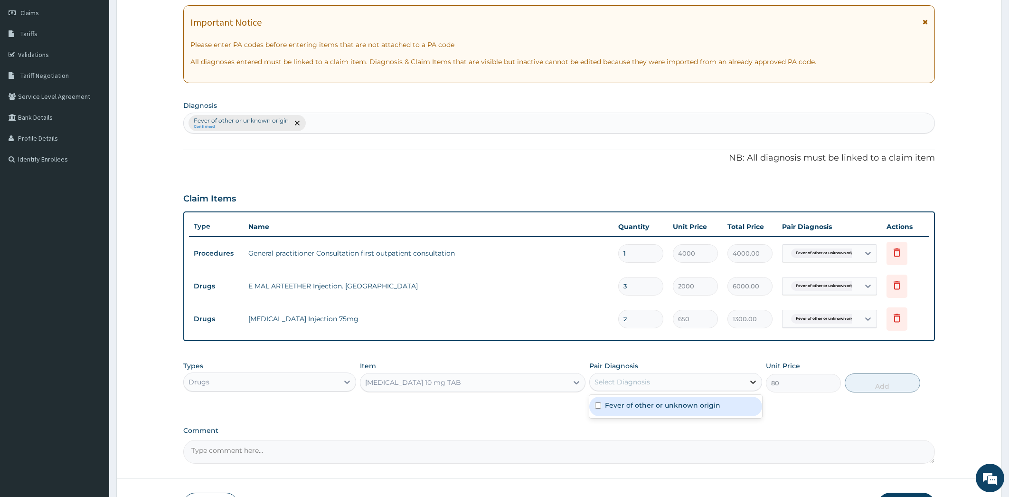
click at [753, 381] on icon at bounding box center [752, 381] width 9 height 9
click at [739, 404] on div "Fever of other or unknown origin" at bounding box center [675, 405] width 173 height 19
checkbox input "true"
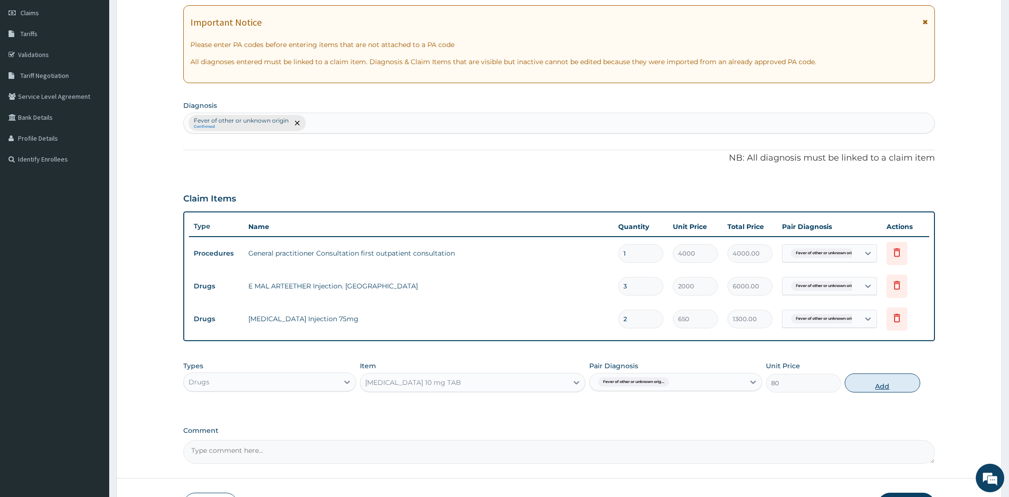
click at [873, 386] on button "Add" at bounding box center [882, 382] width 75 height 19
type input "0"
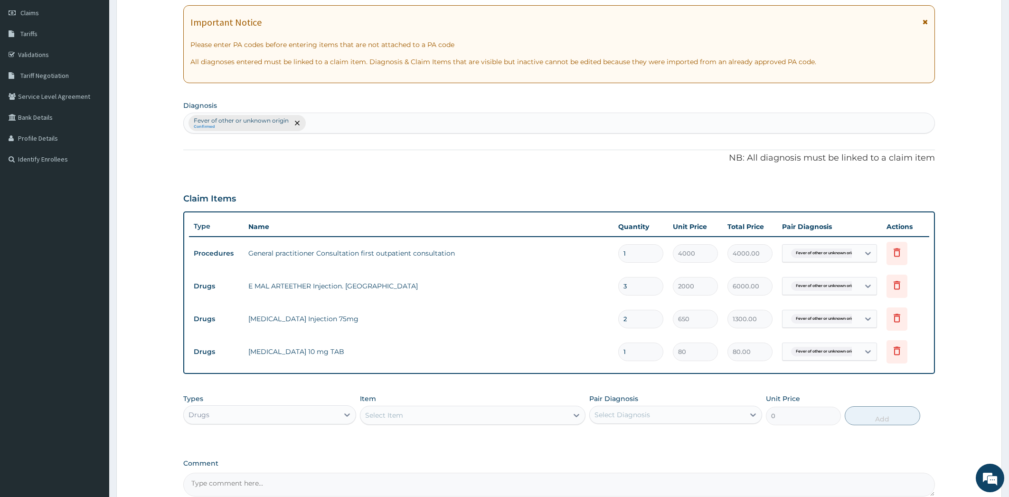
type input "10"
type input "800.00"
type input "10"
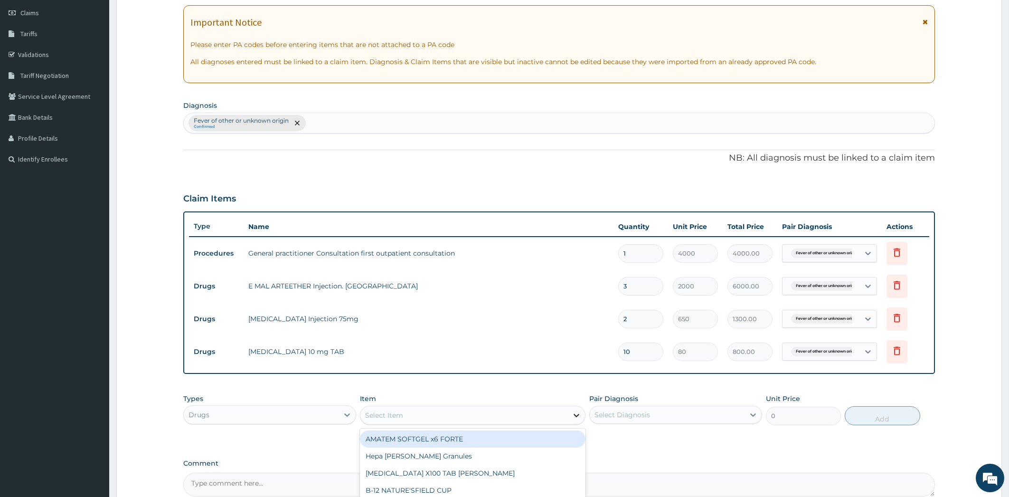
click at [573, 414] on icon at bounding box center [576, 414] width 9 height 9
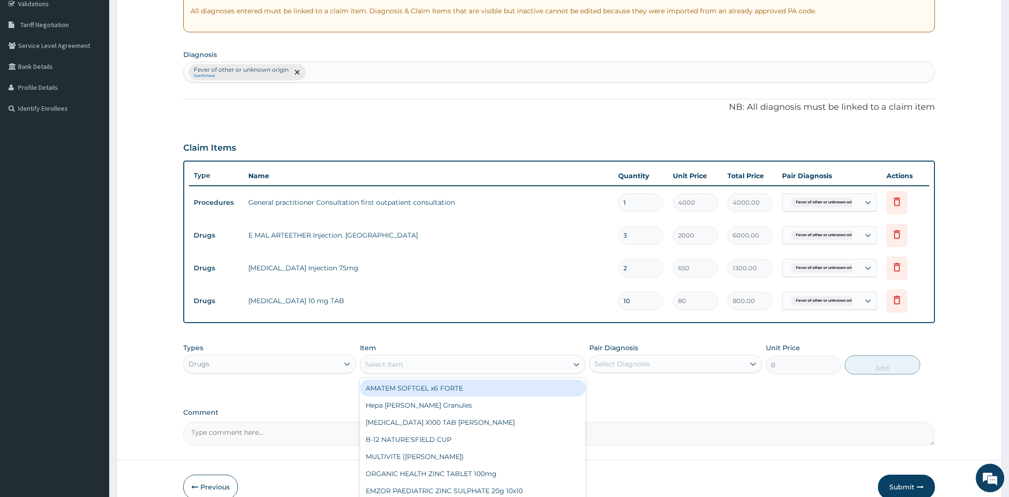
scroll to position [208, 0]
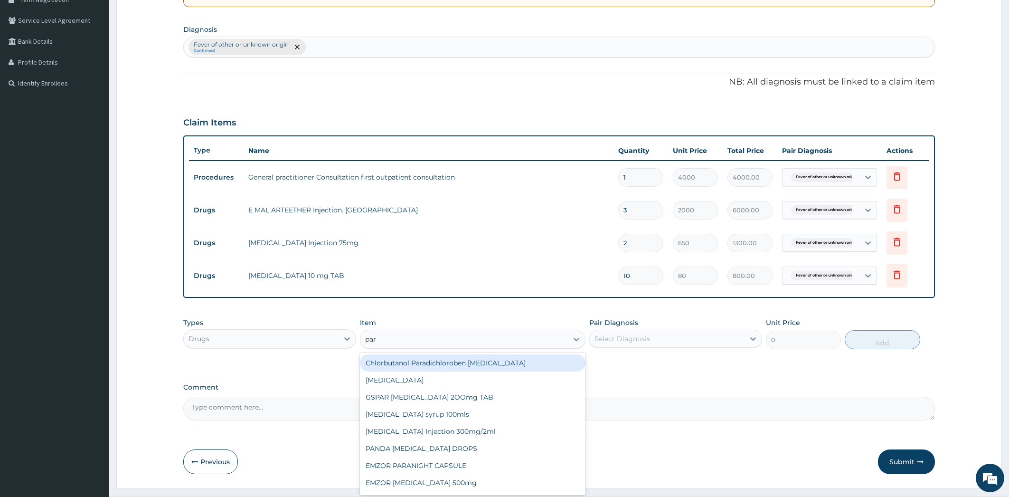
type input "para"
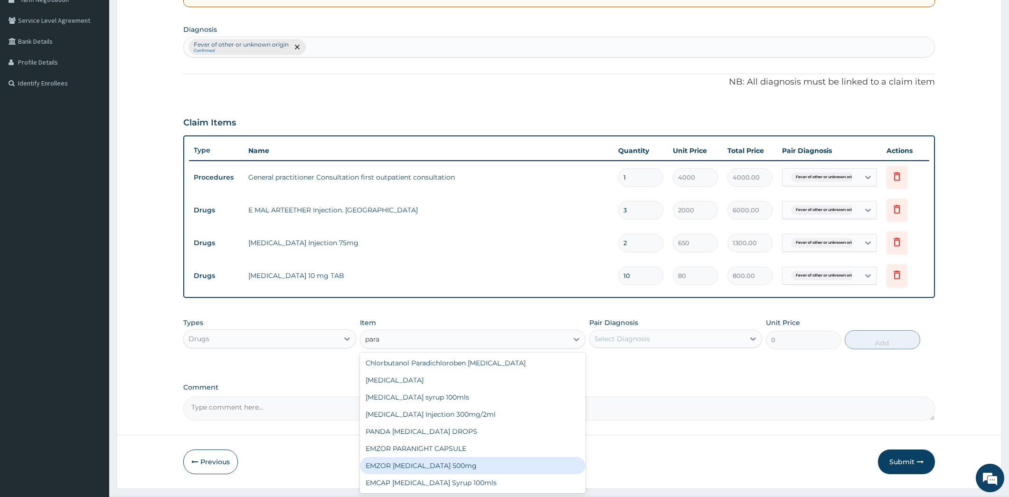
click at [497, 467] on div "EMZOR PARACETAMOL 500mg" at bounding box center [473, 465] width 226 height 17
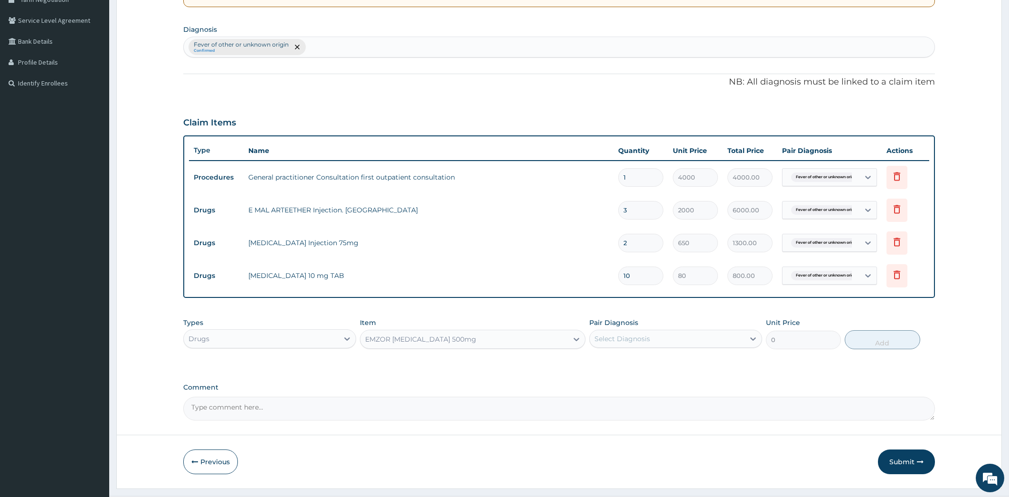
type input "23.65"
click at [754, 337] on icon at bounding box center [753, 338] width 6 height 3
click at [740, 363] on div "Fever of other or unknown origin" at bounding box center [675, 362] width 173 height 19
checkbox input "true"
click at [886, 337] on button "Add" at bounding box center [882, 339] width 75 height 19
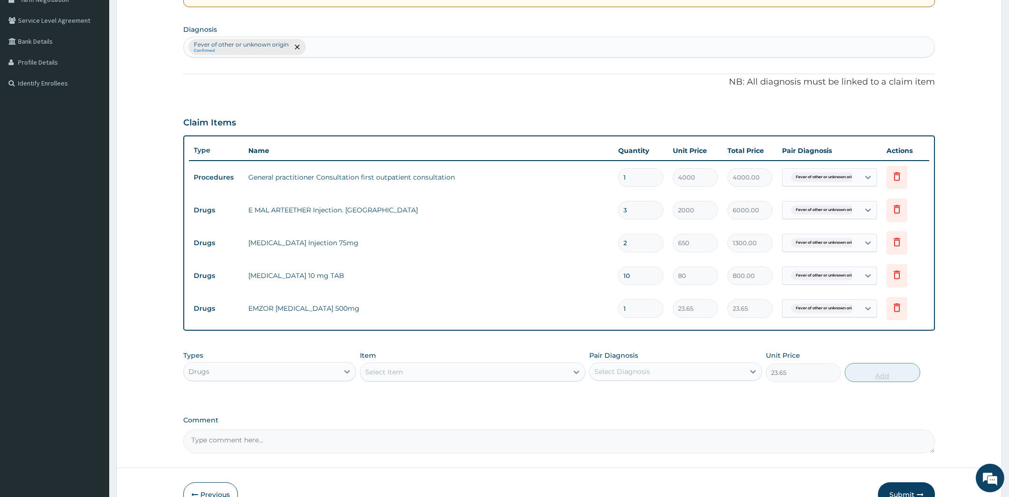
type input "0"
type input "18"
type input "425.70"
type input "18"
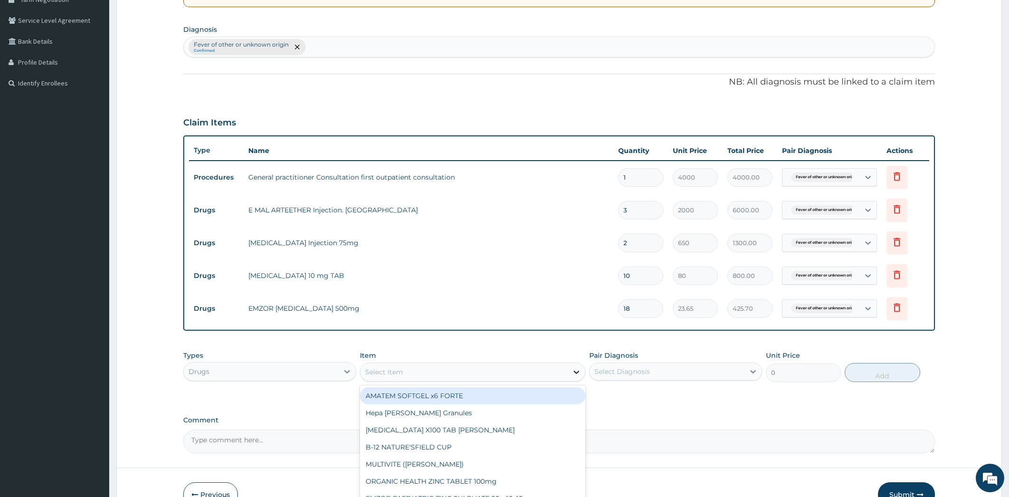
click at [575, 373] on icon at bounding box center [576, 371] width 9 height 9
type input "coa"
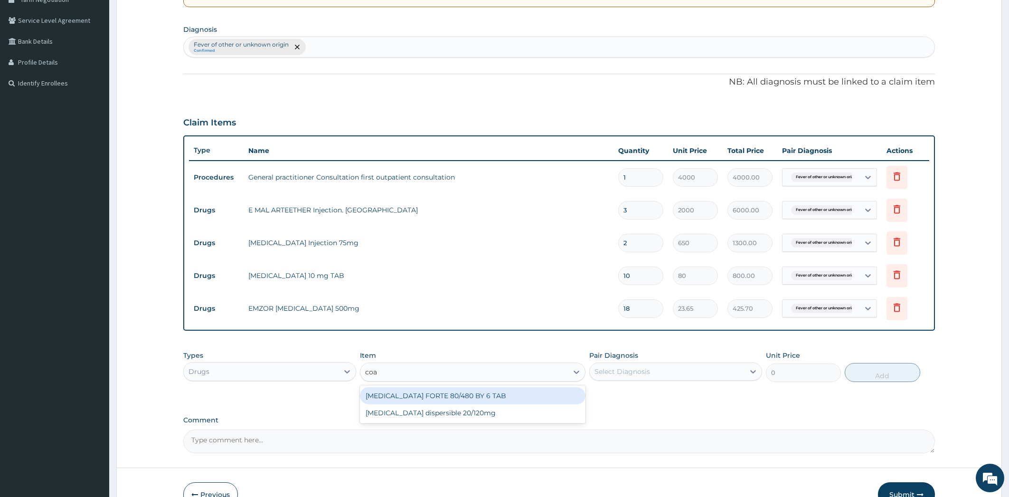
click at [553, 397] on div "COARTEM FORTE 80/480 BY 6 TAB" at bounding box center [473, 395] width 226 height 17
type input "1200"
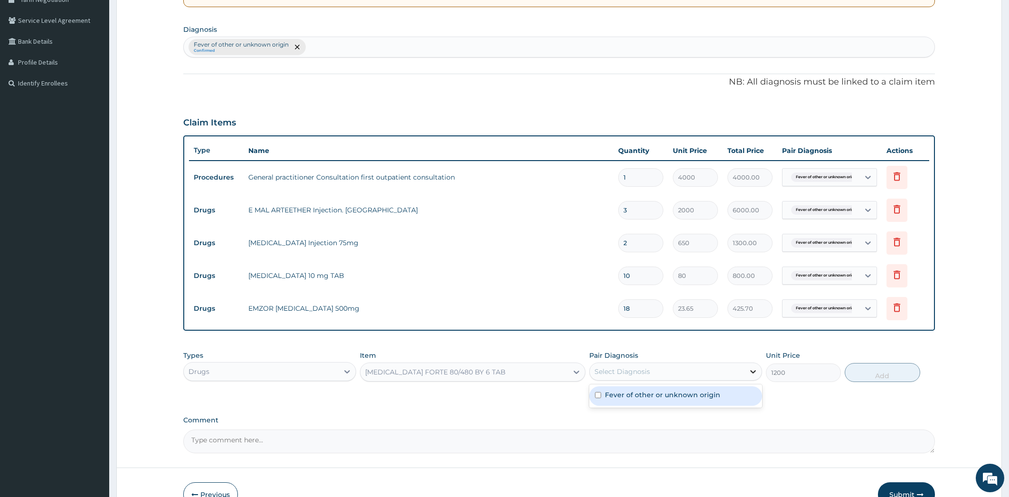
click at [754, 371] on icon at bounding box center [752, 371] width 9 height 9
click at [733, 402] on div "Fever of other or unknown origin" at bounding box center [675, 395] width 173 height 19
checkbox input "true"
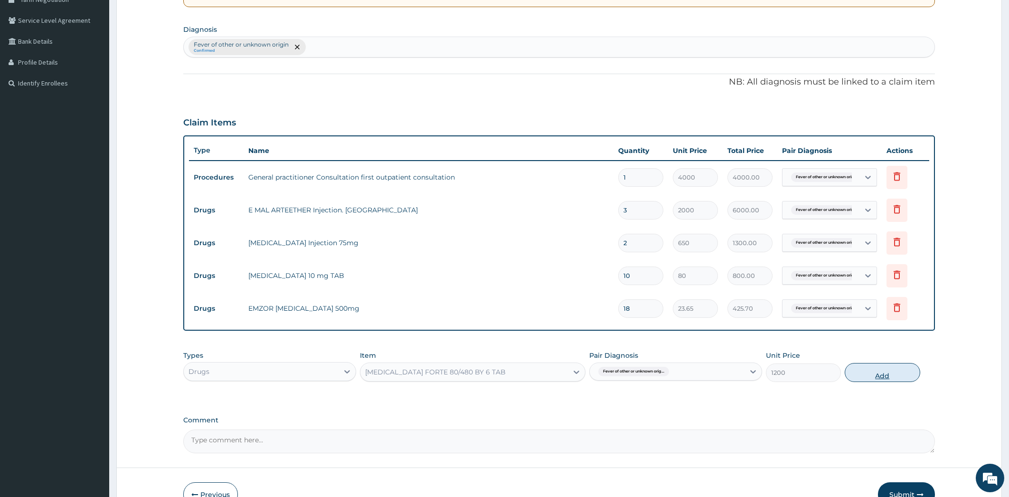
click at [869, 372] on button "Add" at bounding box center [882, 372] width 75 height 19
type input "0"
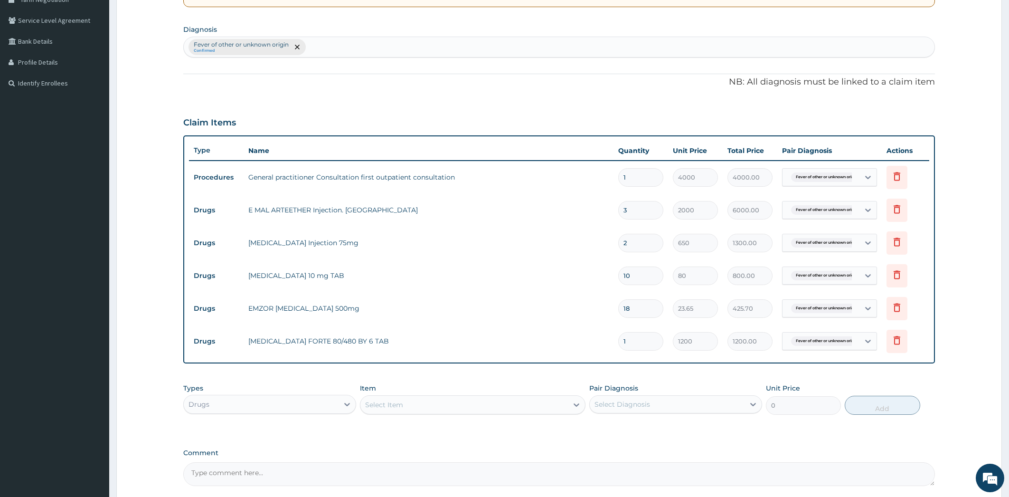
type input "0.00"
type input "6"
type input "7200.00"
type input "6"
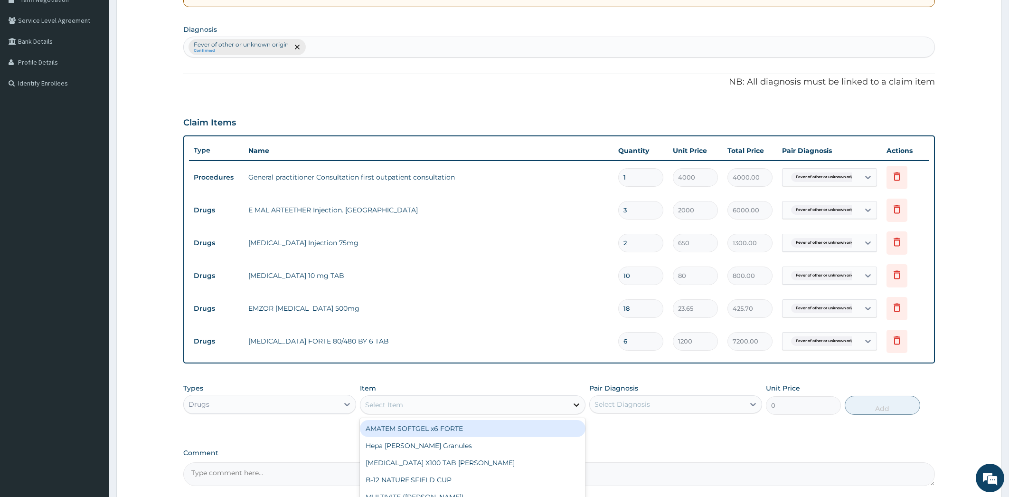
click at [578, 404] on icon at bounding box center [577, 404] width 6 height 3
type input "ery"
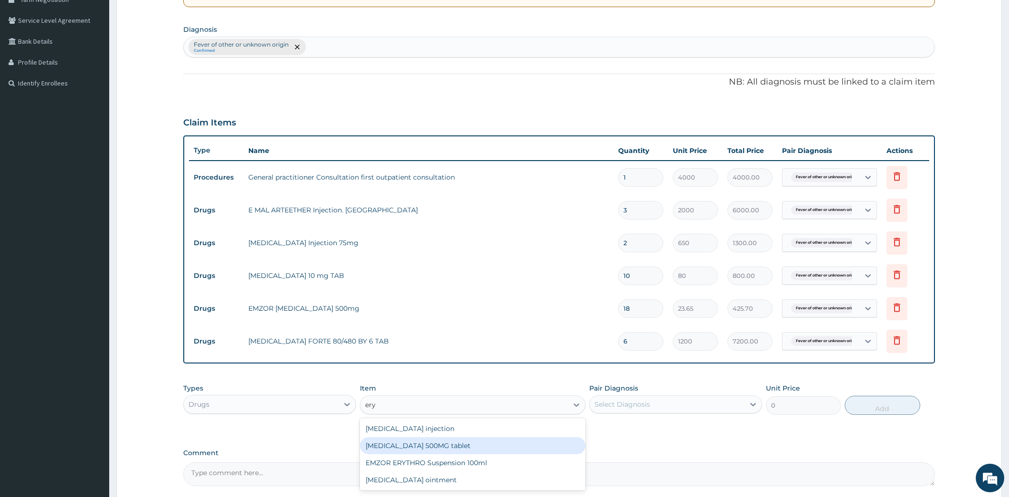
click at [549, 449] on div "Erythromycin 500MG tablet" at bounding box center [473, 445] width 226 height 17
type input "220"
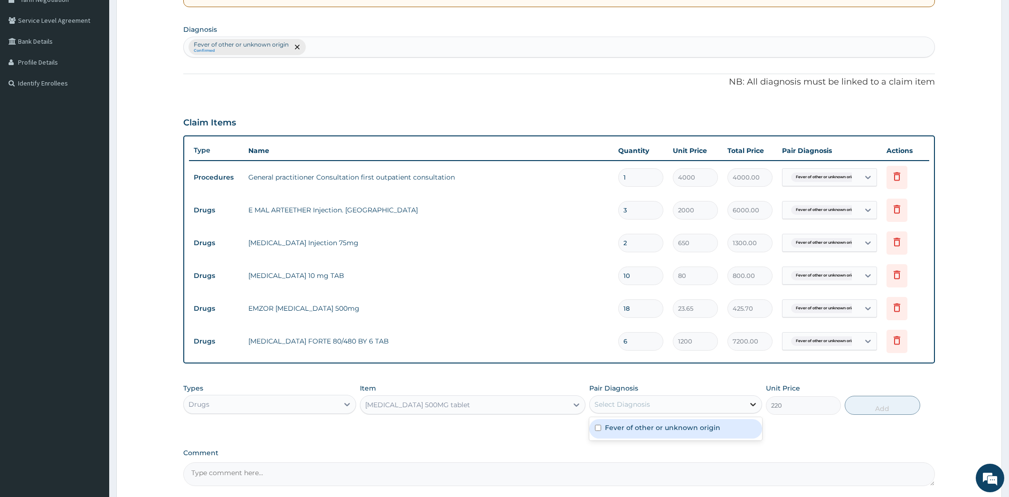
click at [753, 404] on icon at bounding box center [753, 404] width 6 height 3
click at [735, 434] on div "Fever of other or unknown origin" at bounding box center [675, 428] width 173 height 19
checkbox input "true"
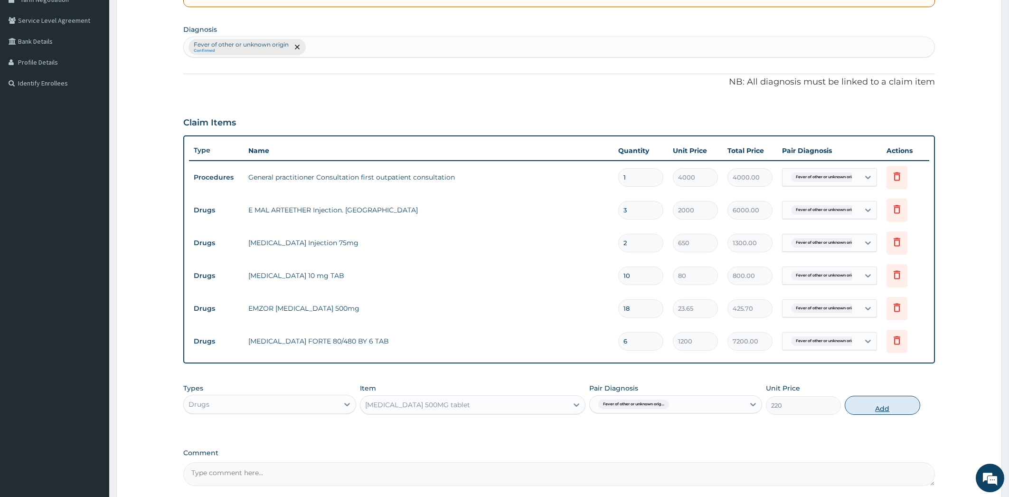
click at [880, 408] on button "Add" at bounding box center [882, 405] width 75 height 19
type input "0"
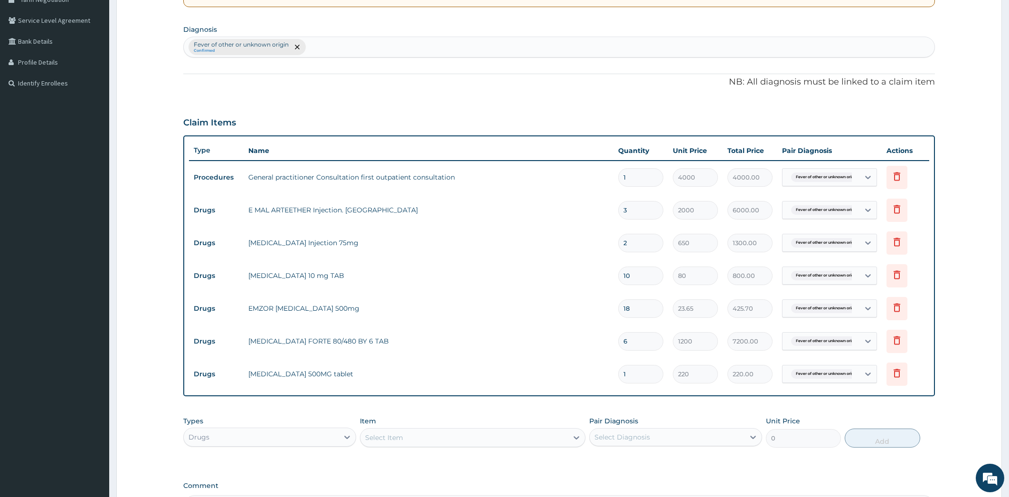
type input "10"
type input "2200.00"
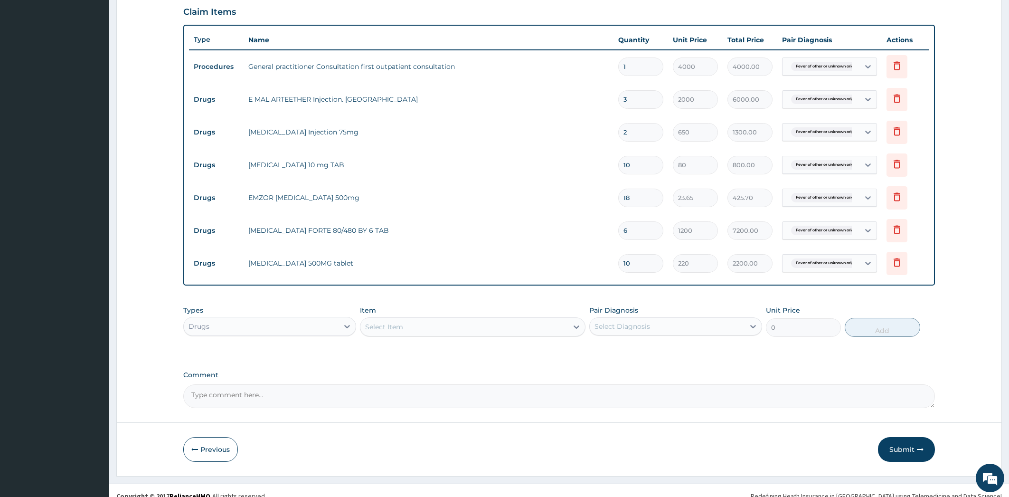
scroll to position [329, 0]
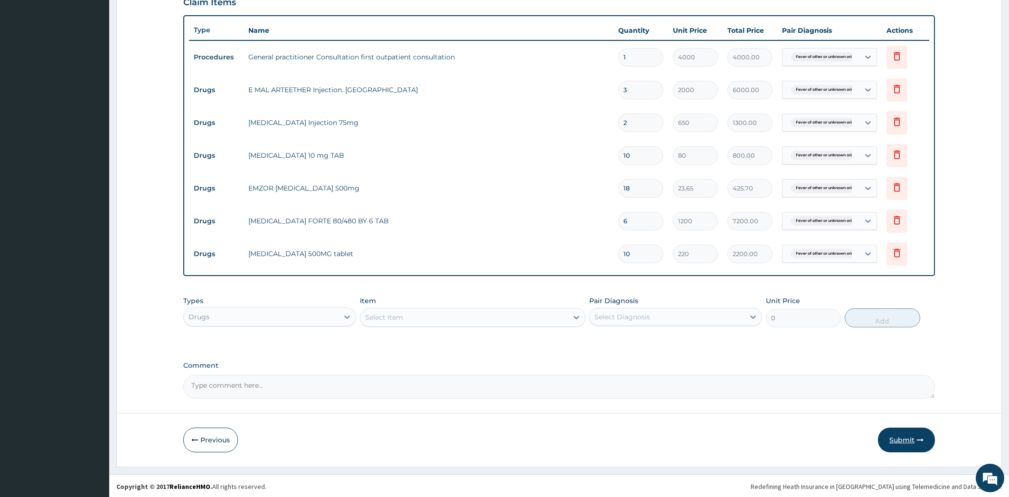
type input "10"
click at [907, 440] on button "Submit" at bounding box center [906, 439] width 57 height 25
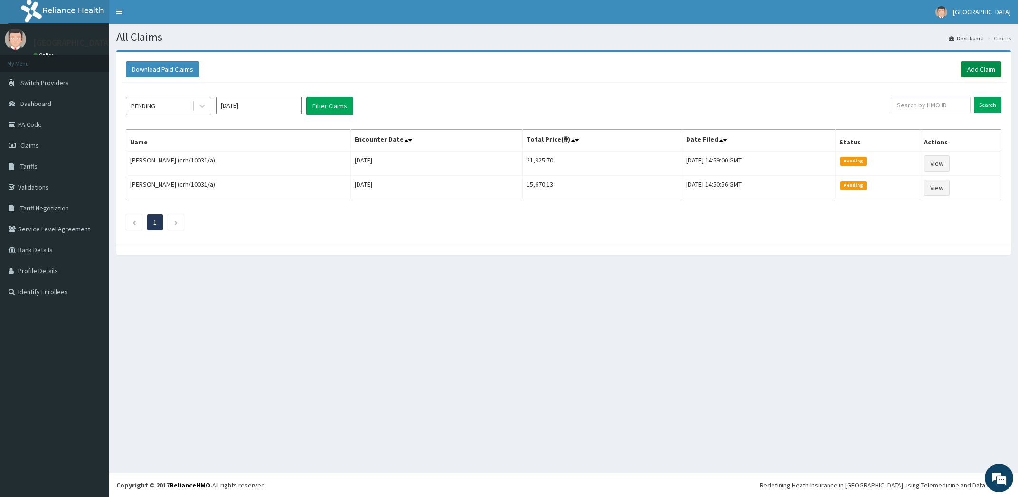
click at [987, 68] on link "Add Claim" at bounding box center [981, 69] width 40 height 16
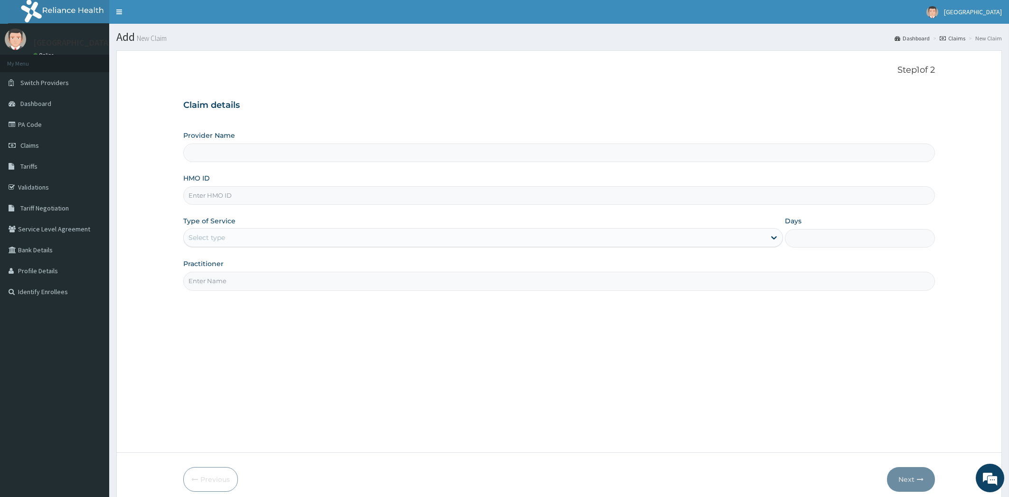
type input "[PERSON_NAME][GEOGRAPHIC_DATA]"
